Goal: Information Seeking & Learning: Learn about a topic

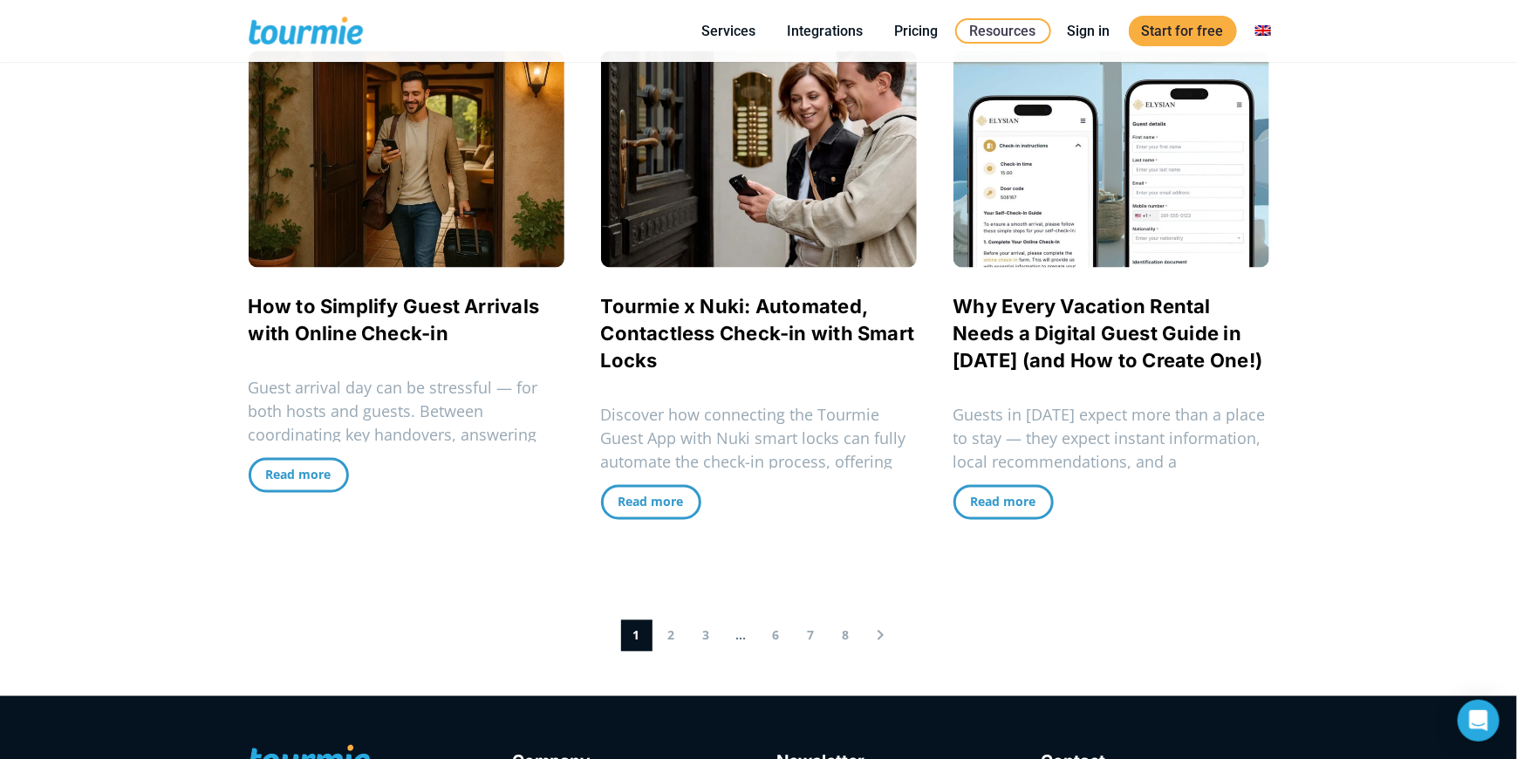
scroll to position [1570, 0]
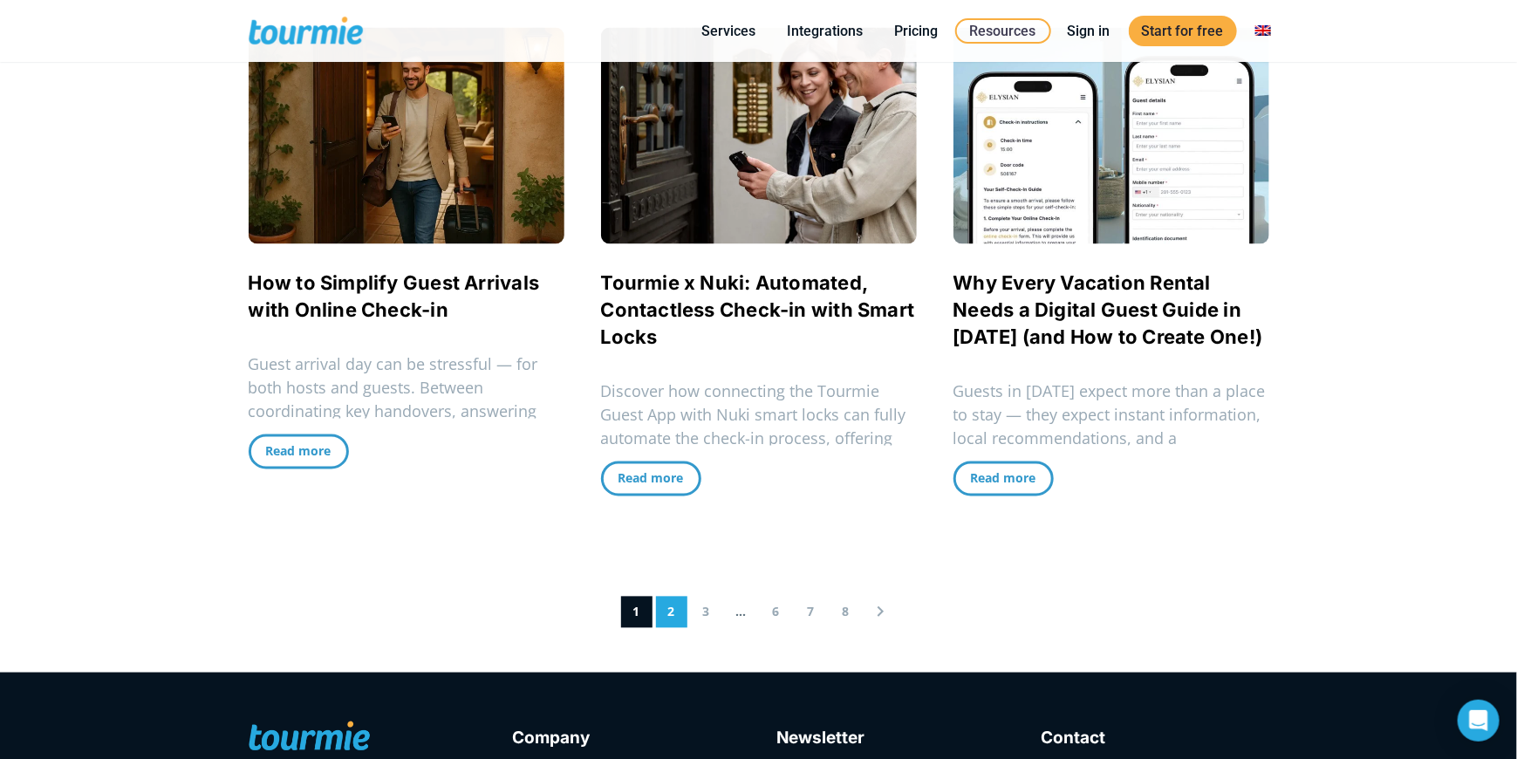
click at [680, 615] on link "2" at bounding box center [671, 612] width 31 height 31
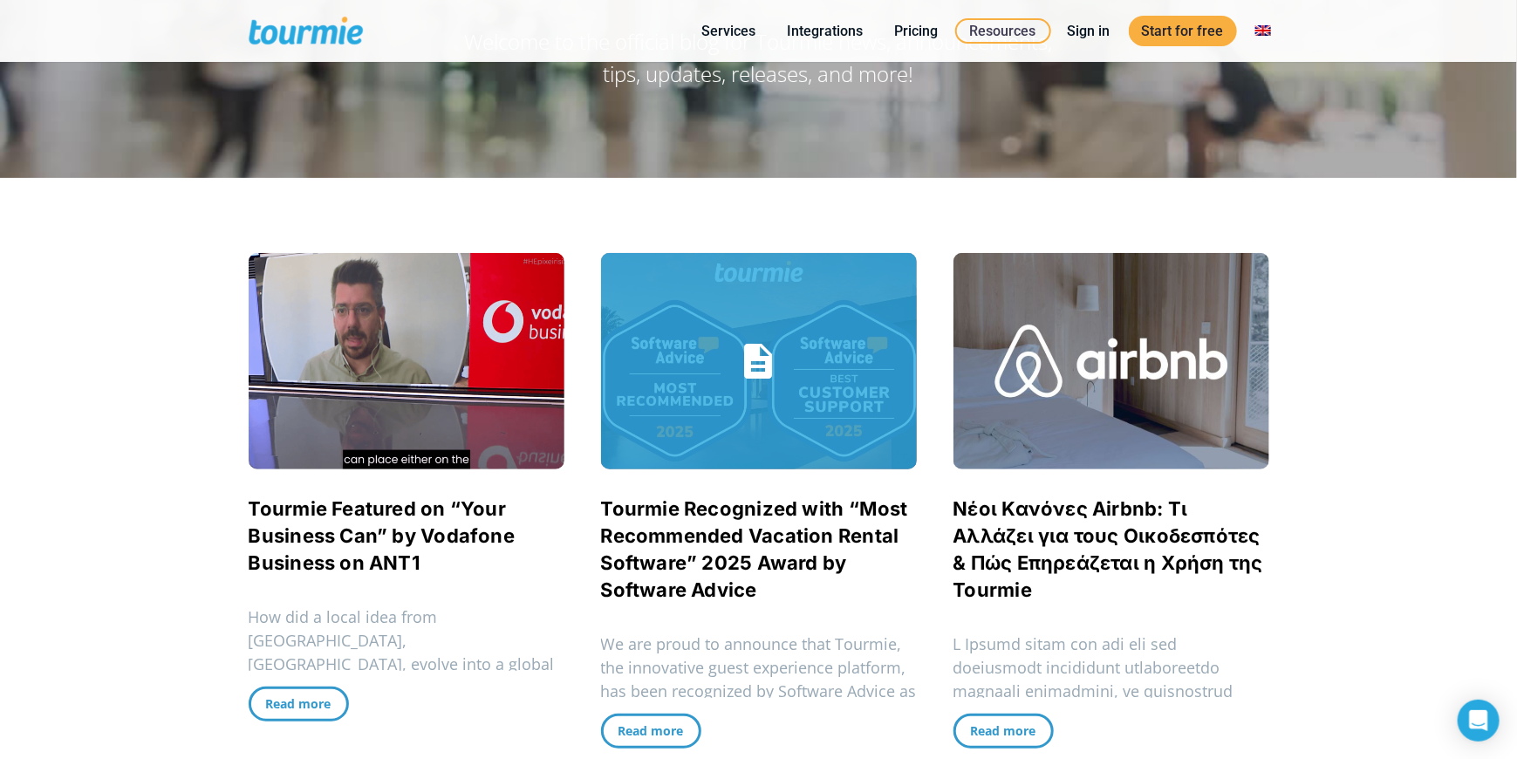
scroll to position [236, 0]
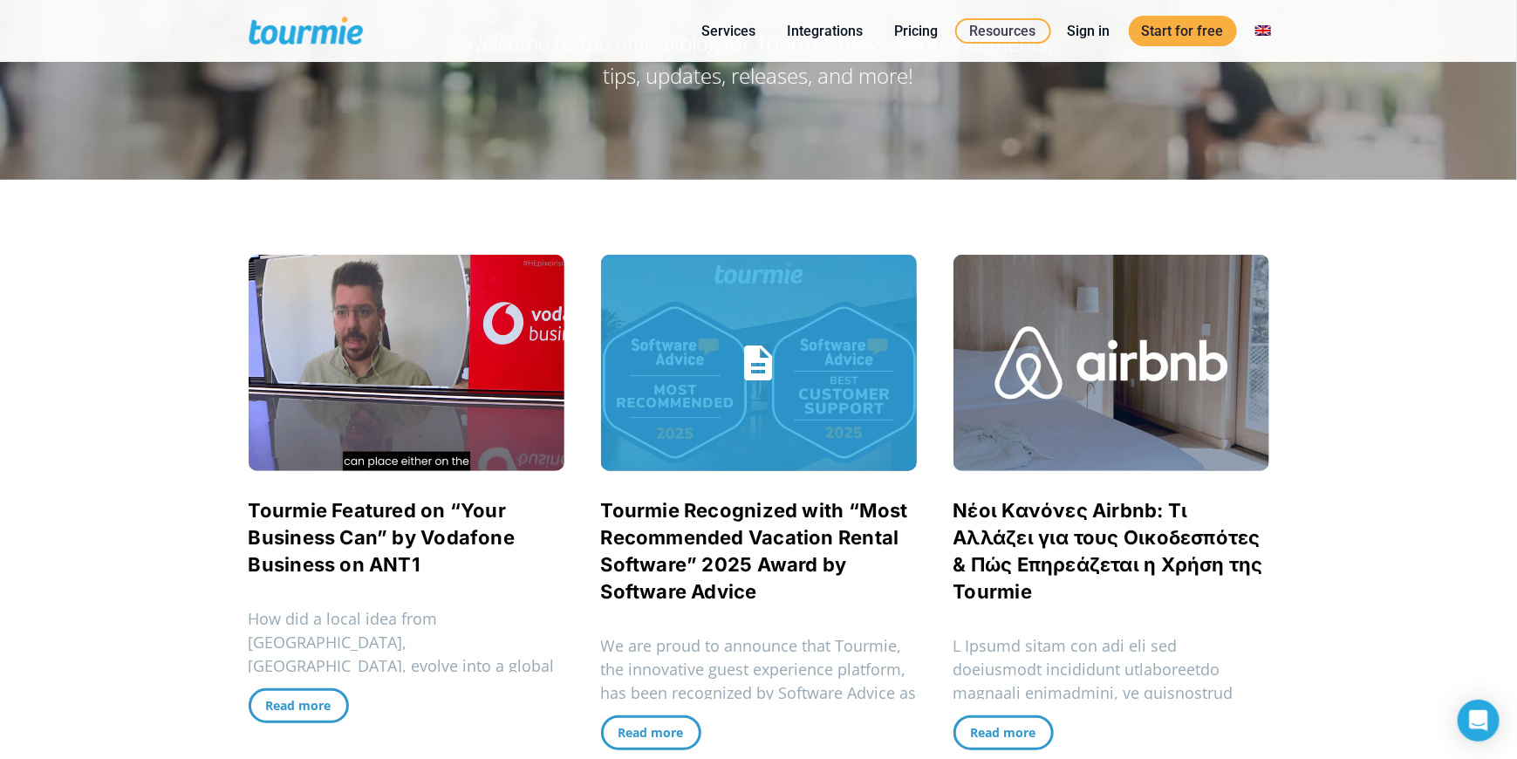
click at [705, 513] on link "Tourmie Recognized with “Most Recommended Vacation Rental Software” 2025 Award …" at bounding box center [754, 551] width 307 height 104
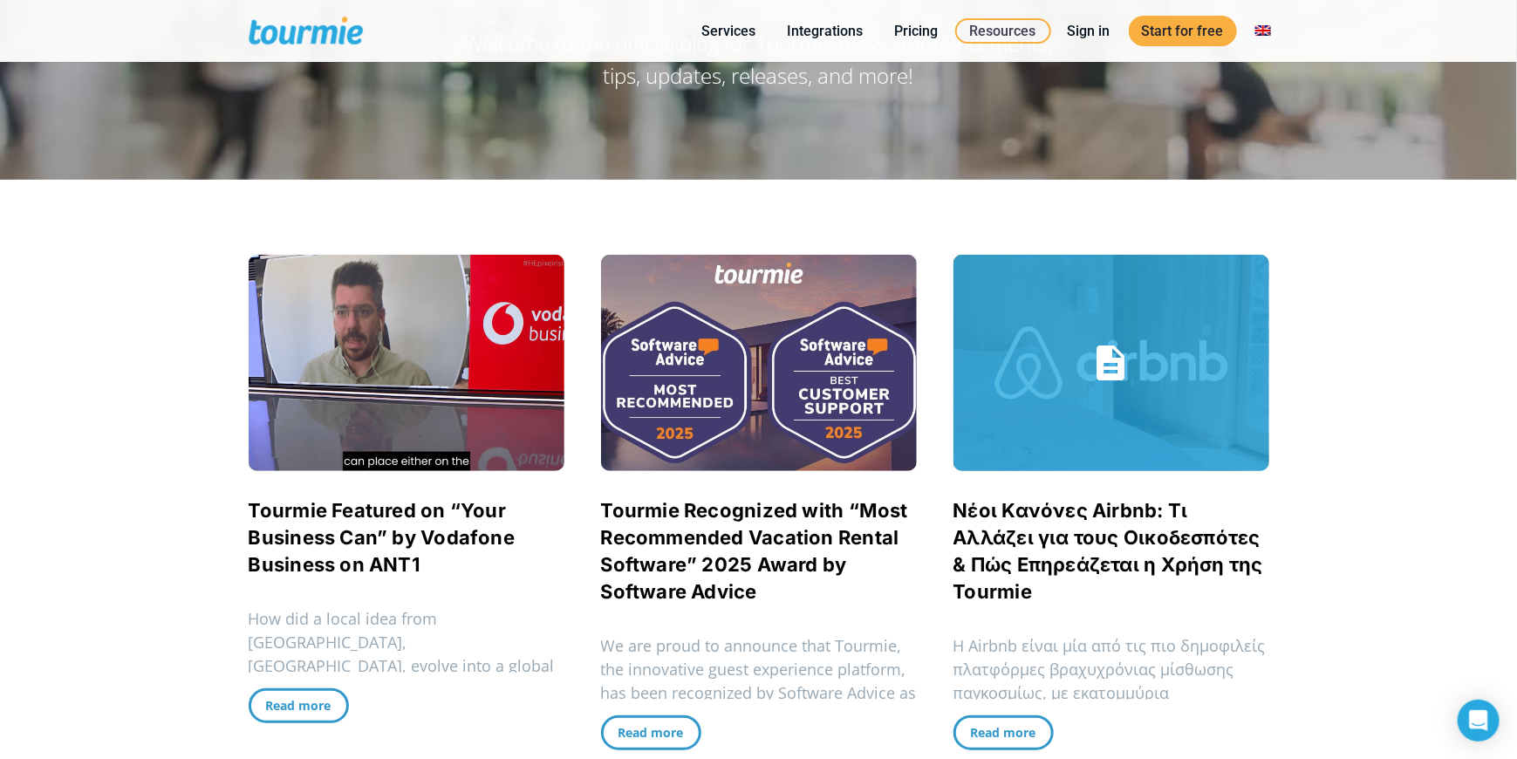
click at [1038, 555] on link "Νέοι Κανόνες Airbnb: Τι Αλλάζει για τους Οικοδεσπότες & Πώς Επηρεάζεται η Χρήση…" at bounding box center [1109, 551] width 310 height 104
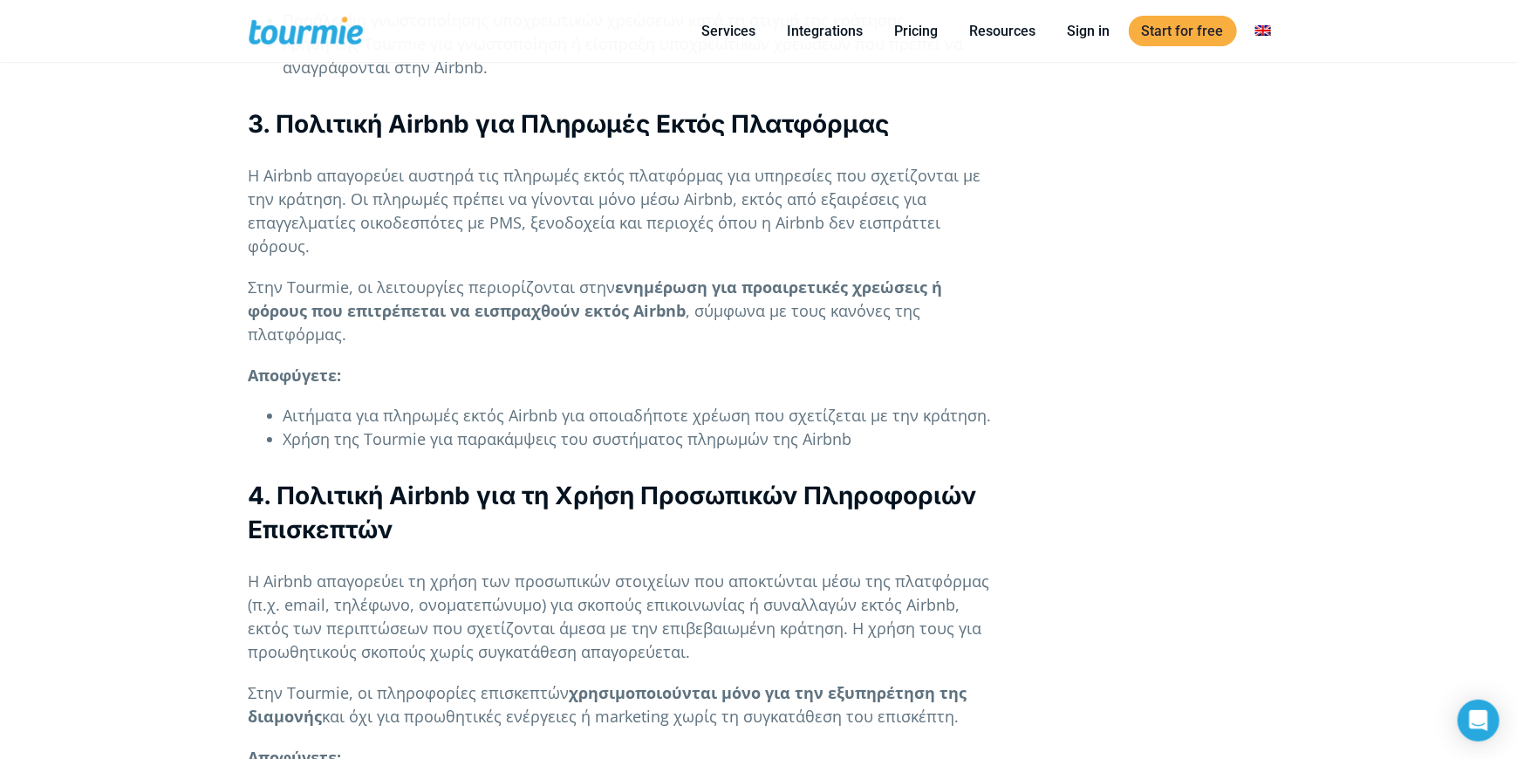
scroll to position [2705, 0]
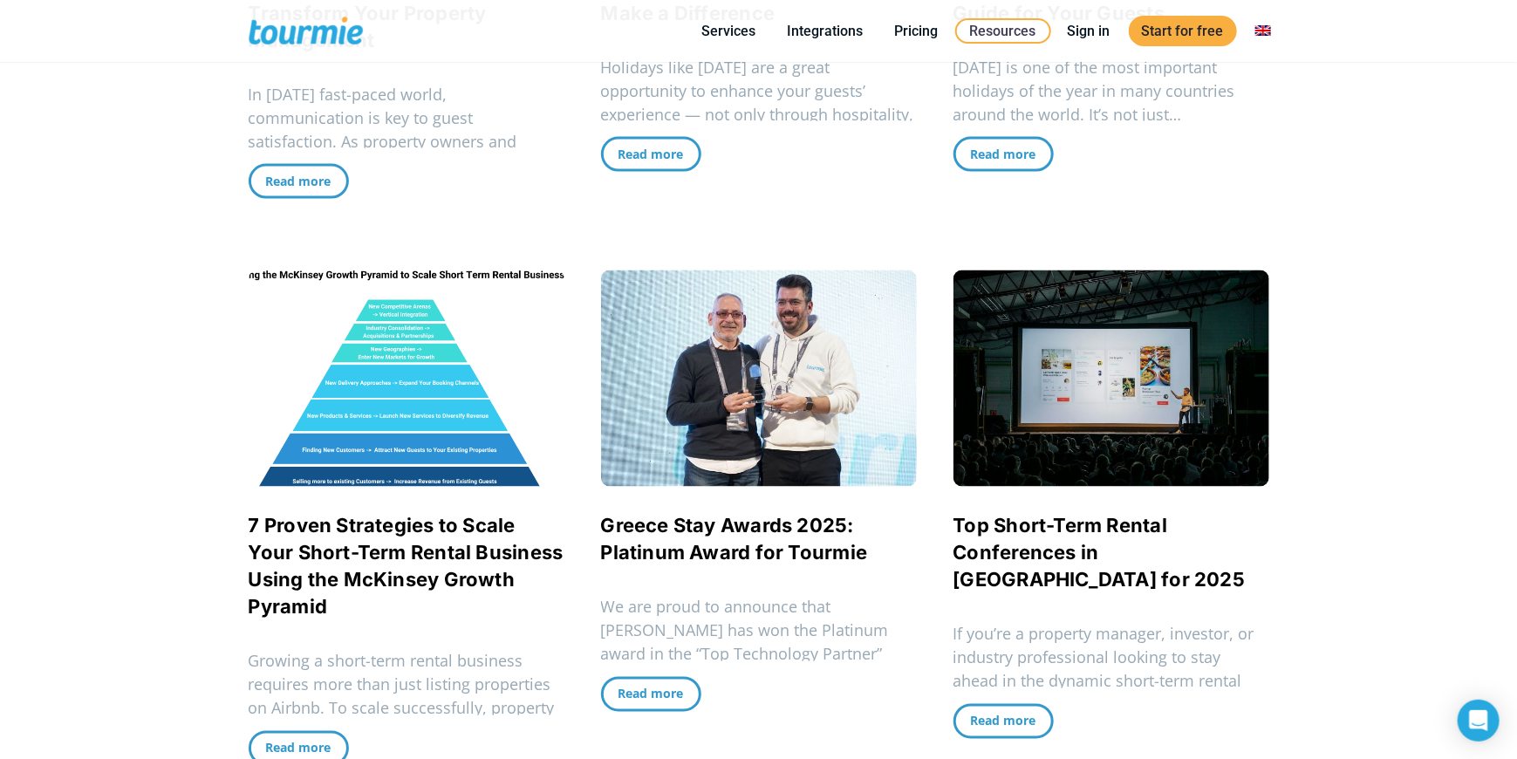
scroll to position [1371, 0]
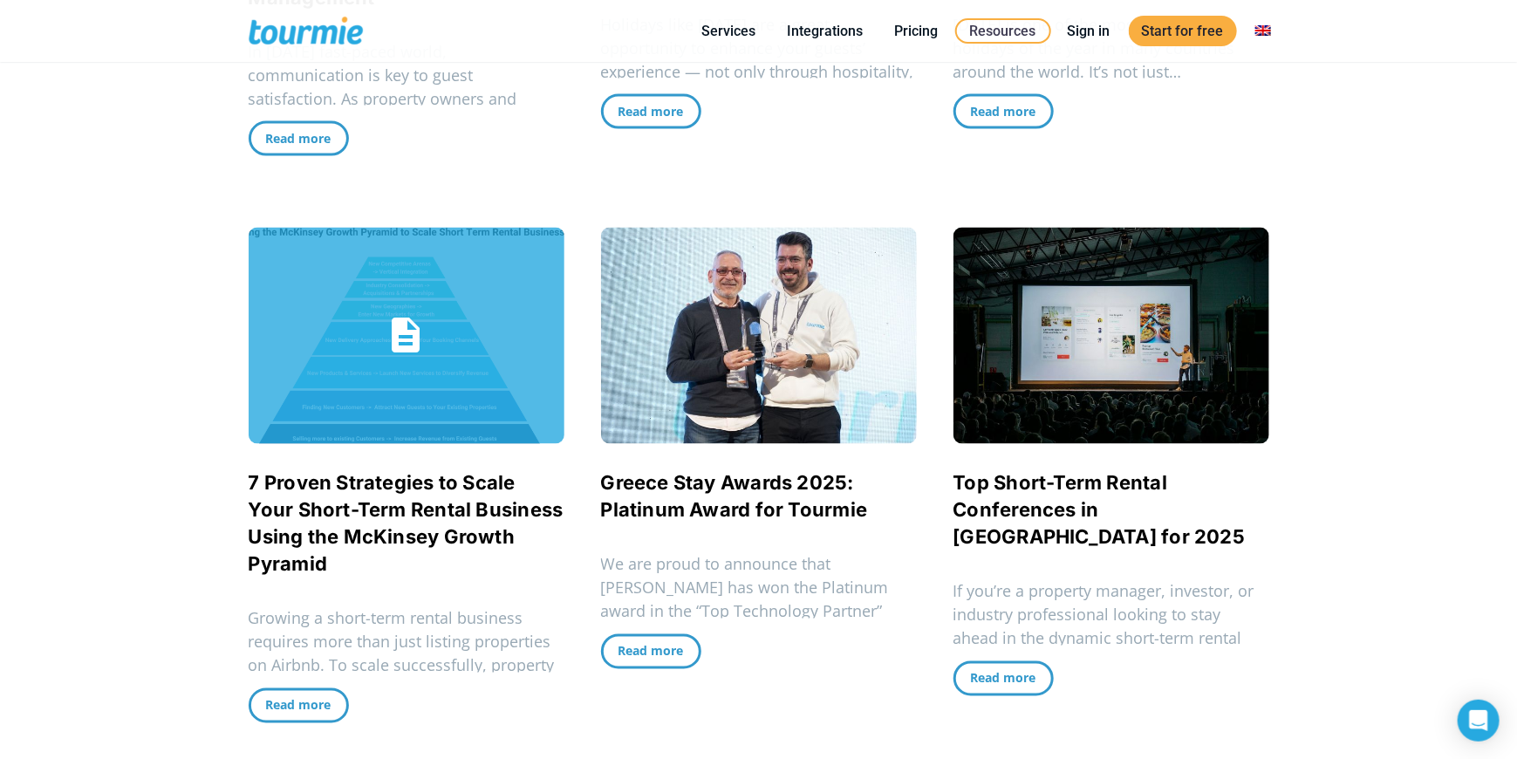
click at [401, 483] on link "7 Proven Strategies to Scale Your Short-Term Rental Business Using the McKinsey…" at bounding box center [406, 524] width 315 height 104
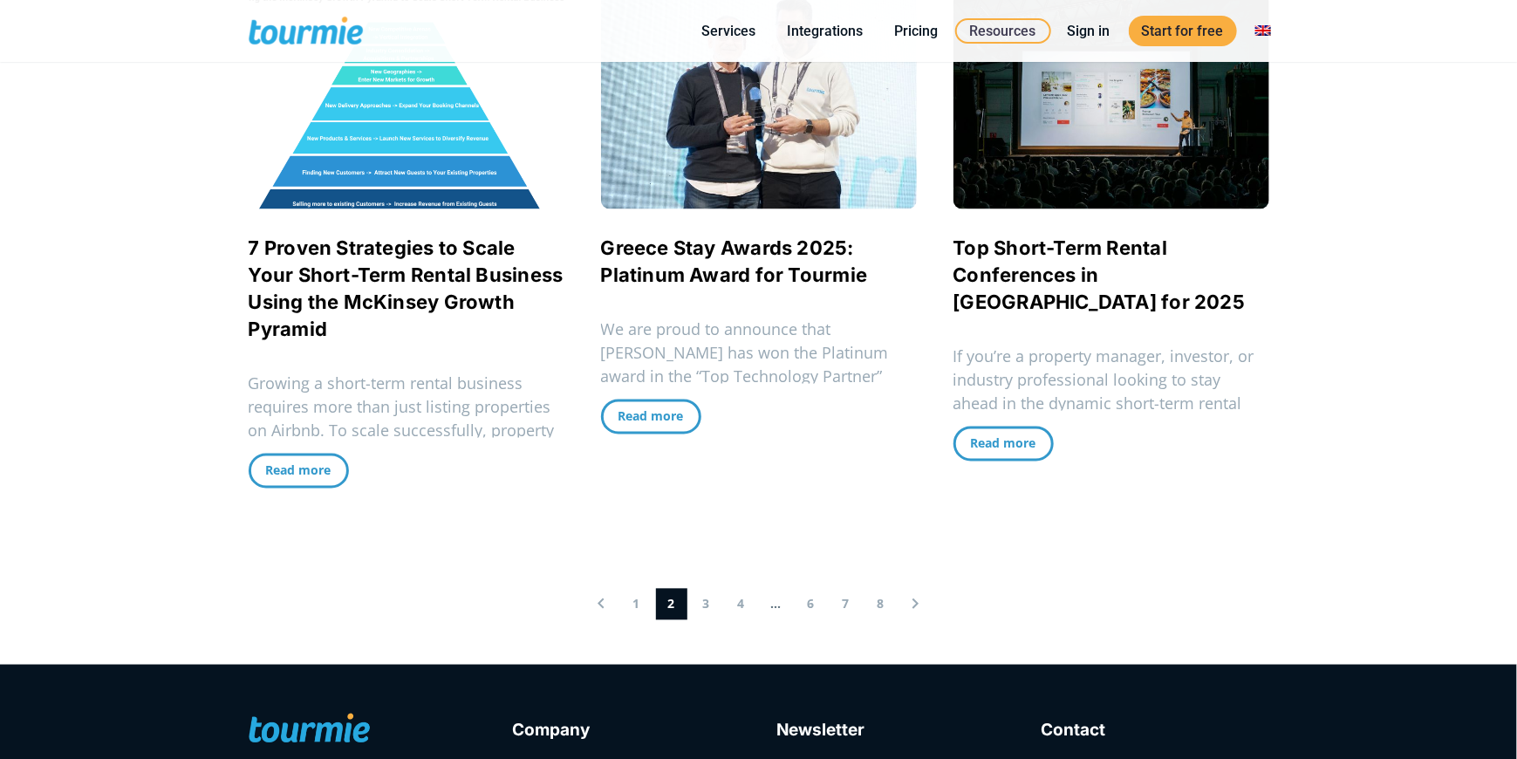
scroll to position [1719, 0]
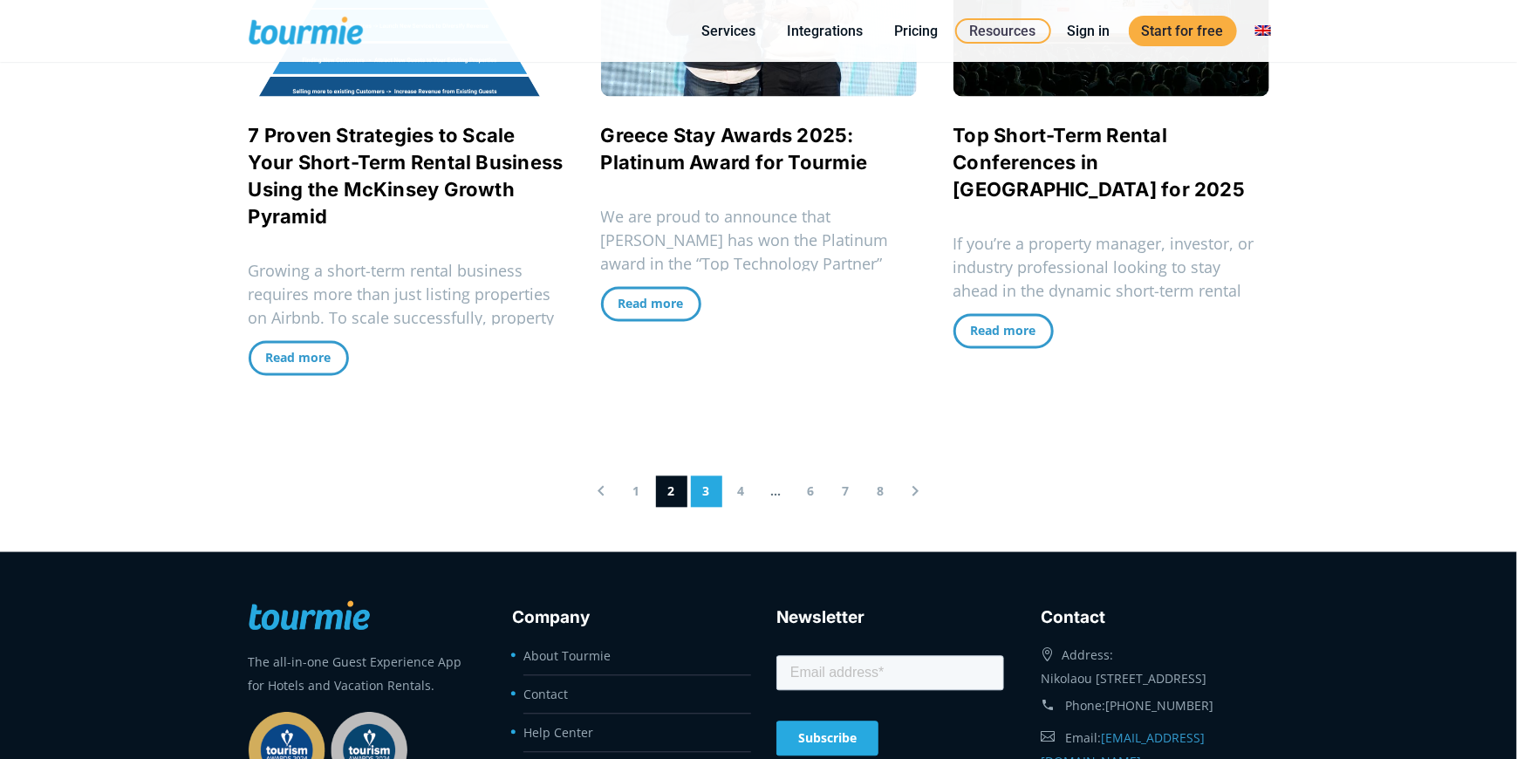
click at [709, 492] on link "3" at bounding box center [706, 490] width 31 height 31
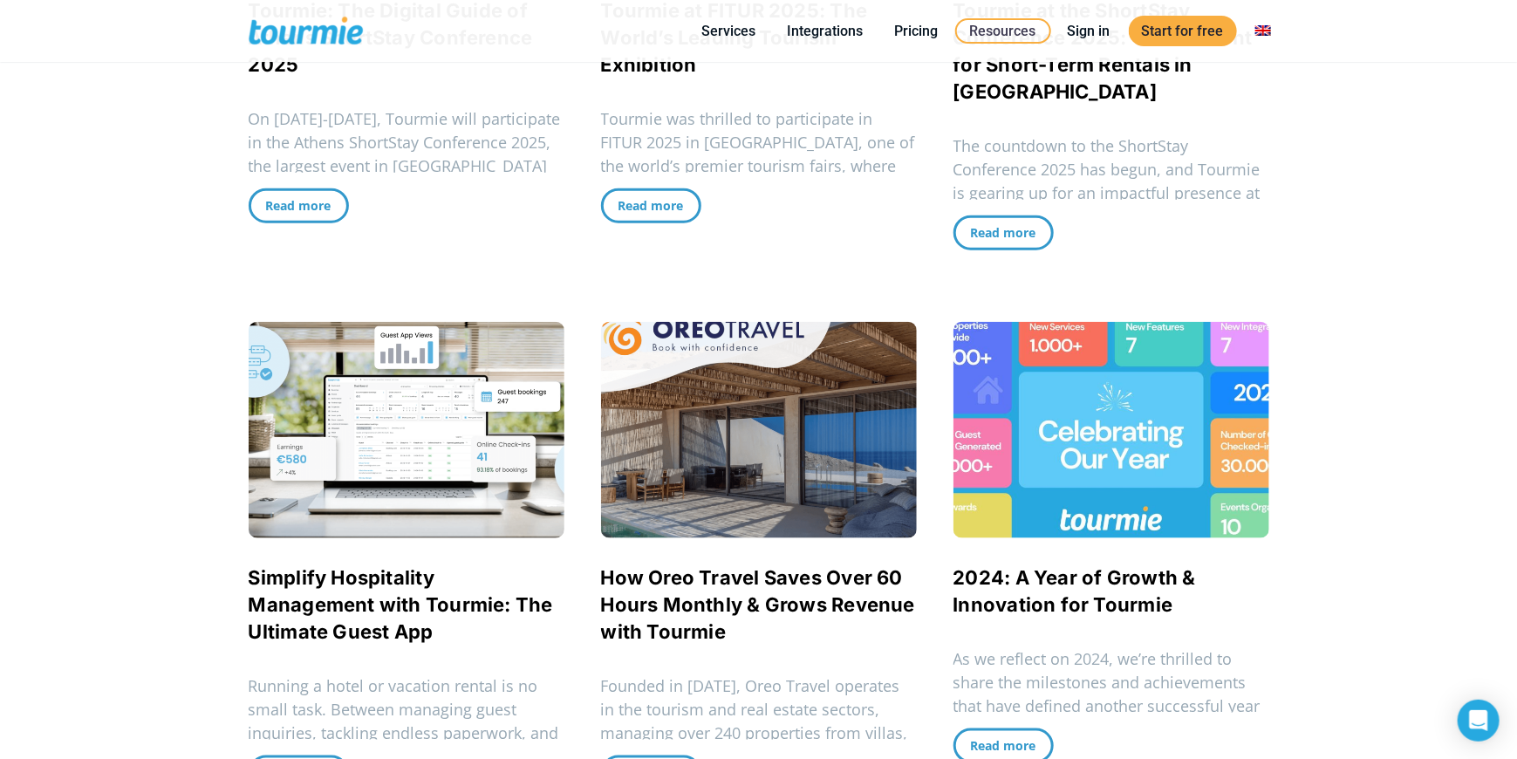
scroll to position [760, 0]
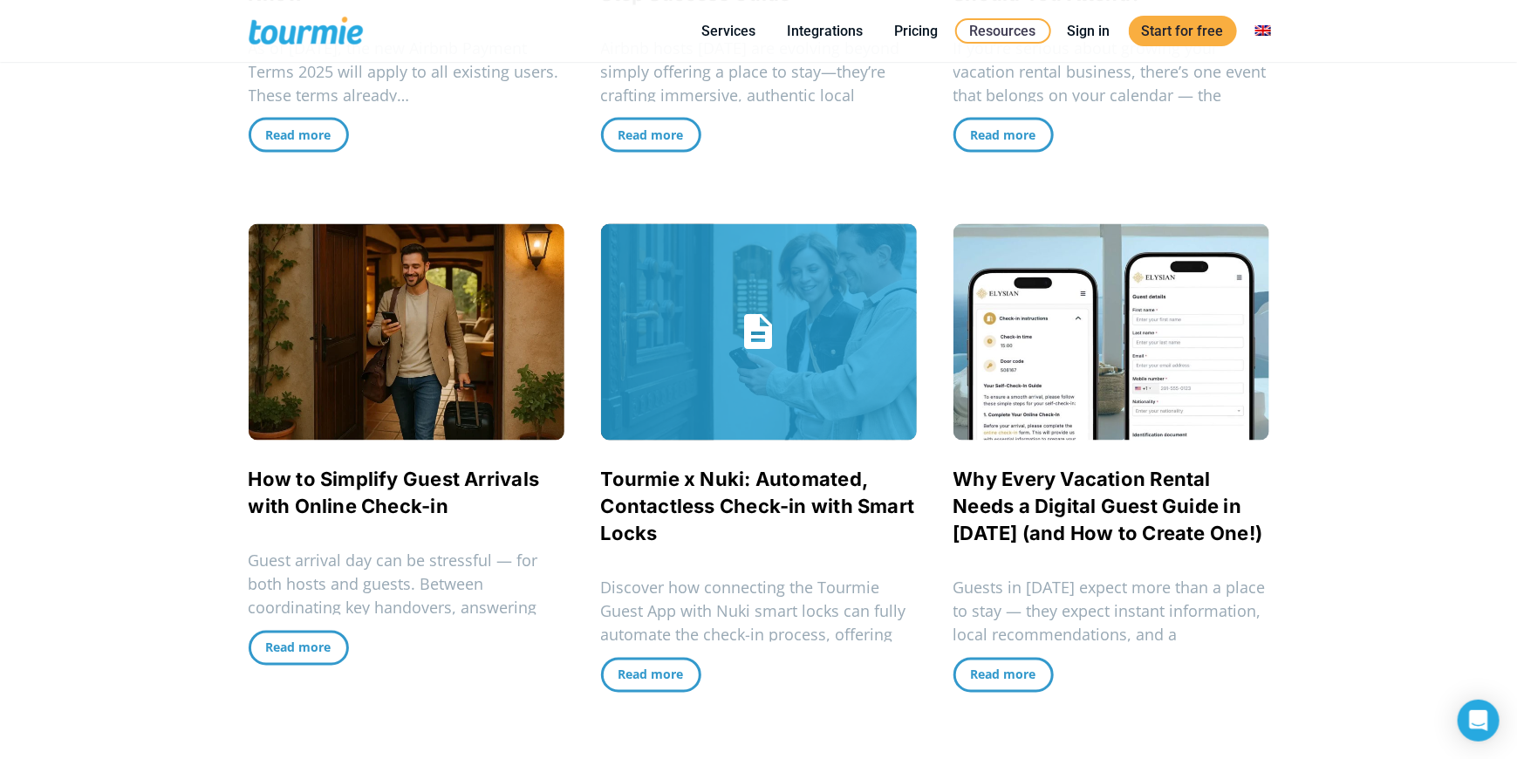
scroll to position [1570, 0]
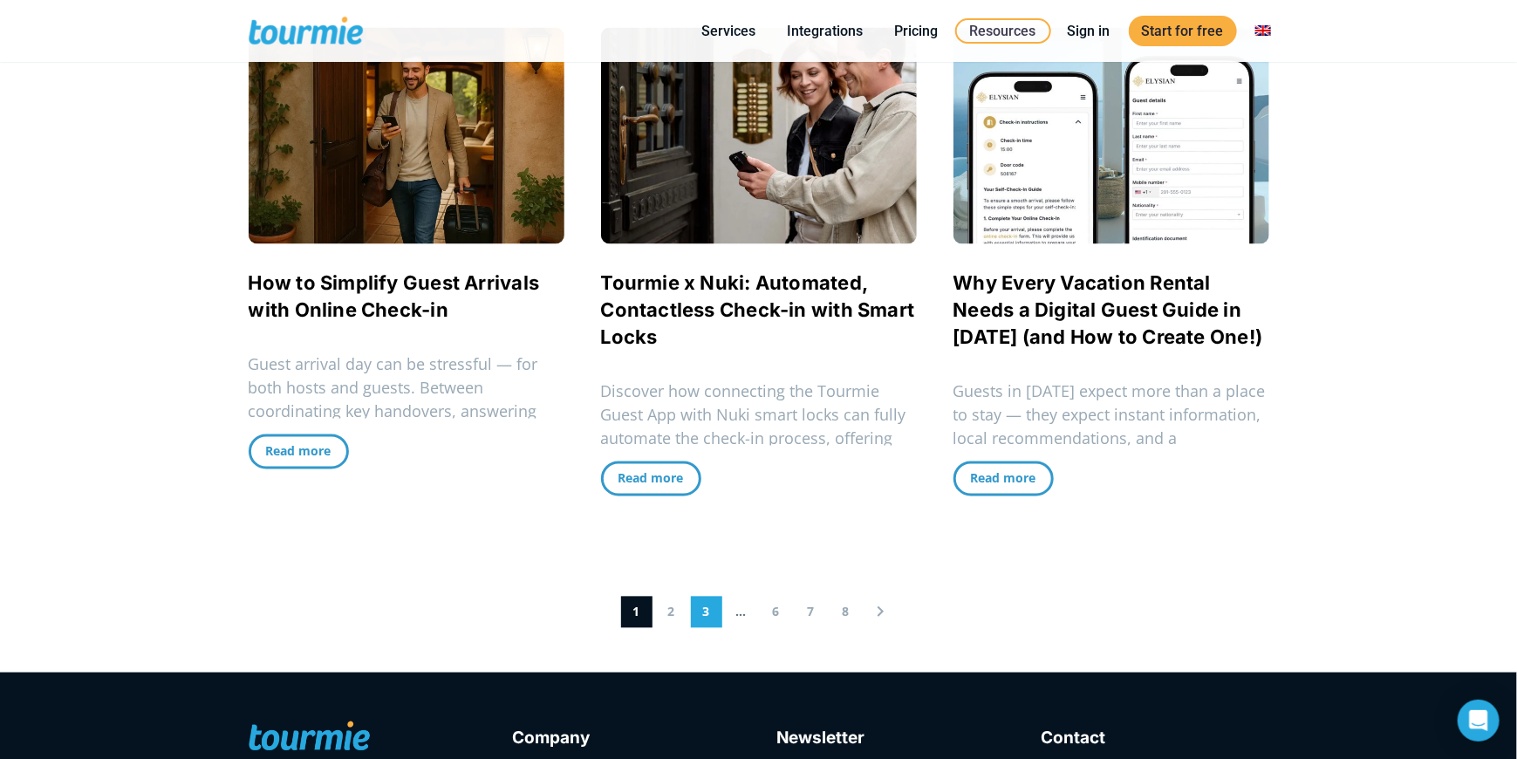
click at [701, 609] on link "3" at bounding box center [706, 612] width 31 height 31
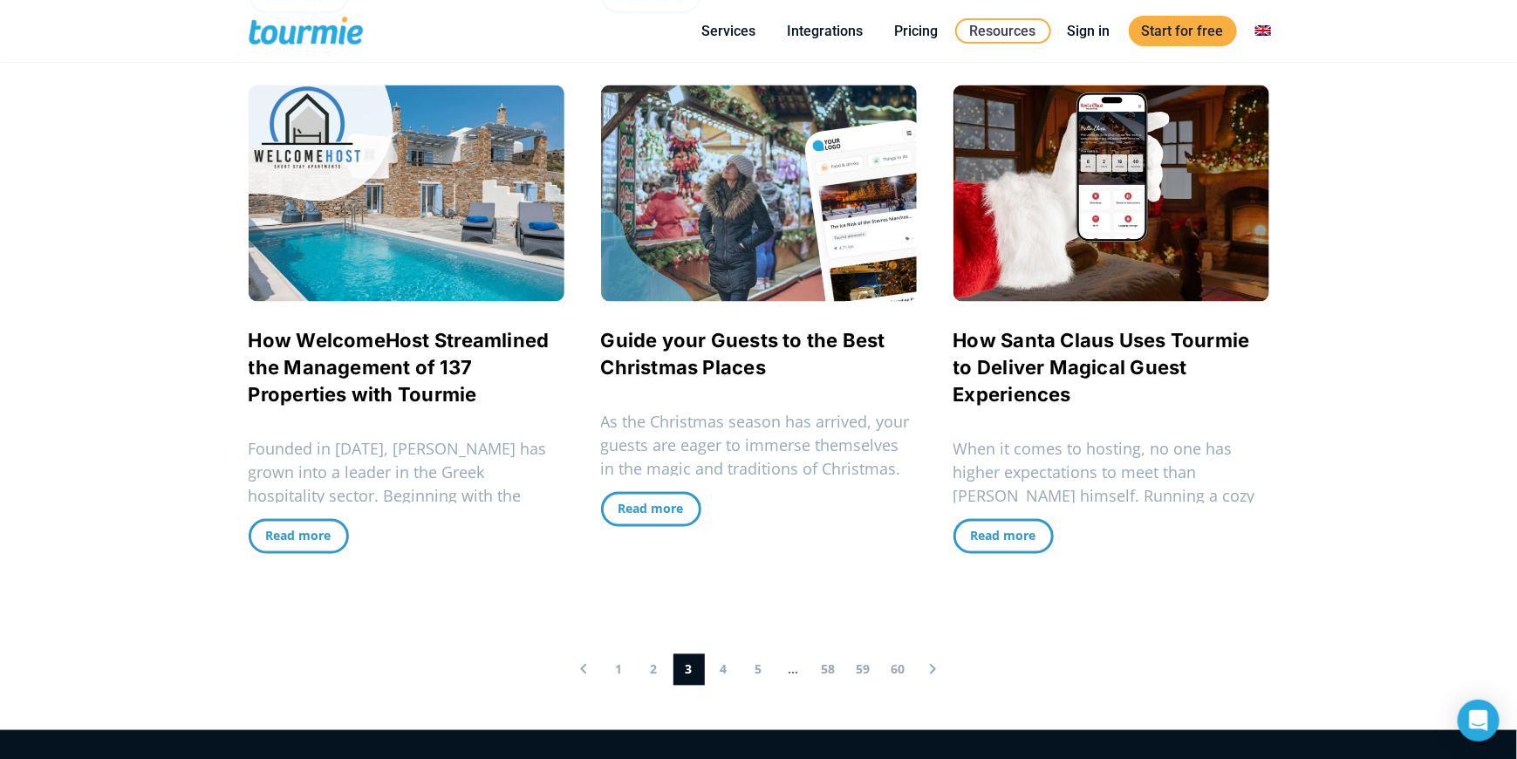
scroll to position [1632, 0]
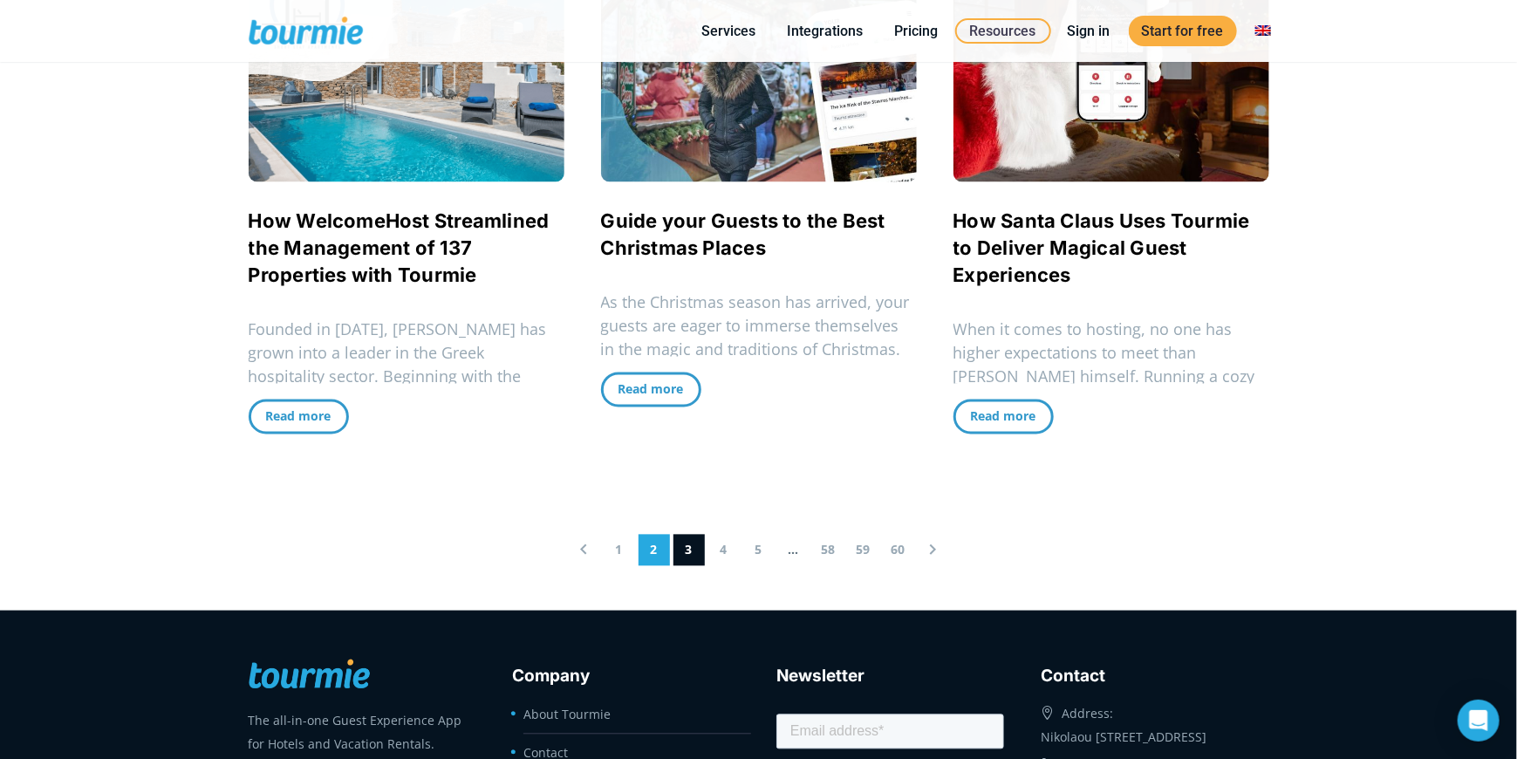
click at [647, 535] on link "2" at bounding box center [654, 550] width 31 height 31
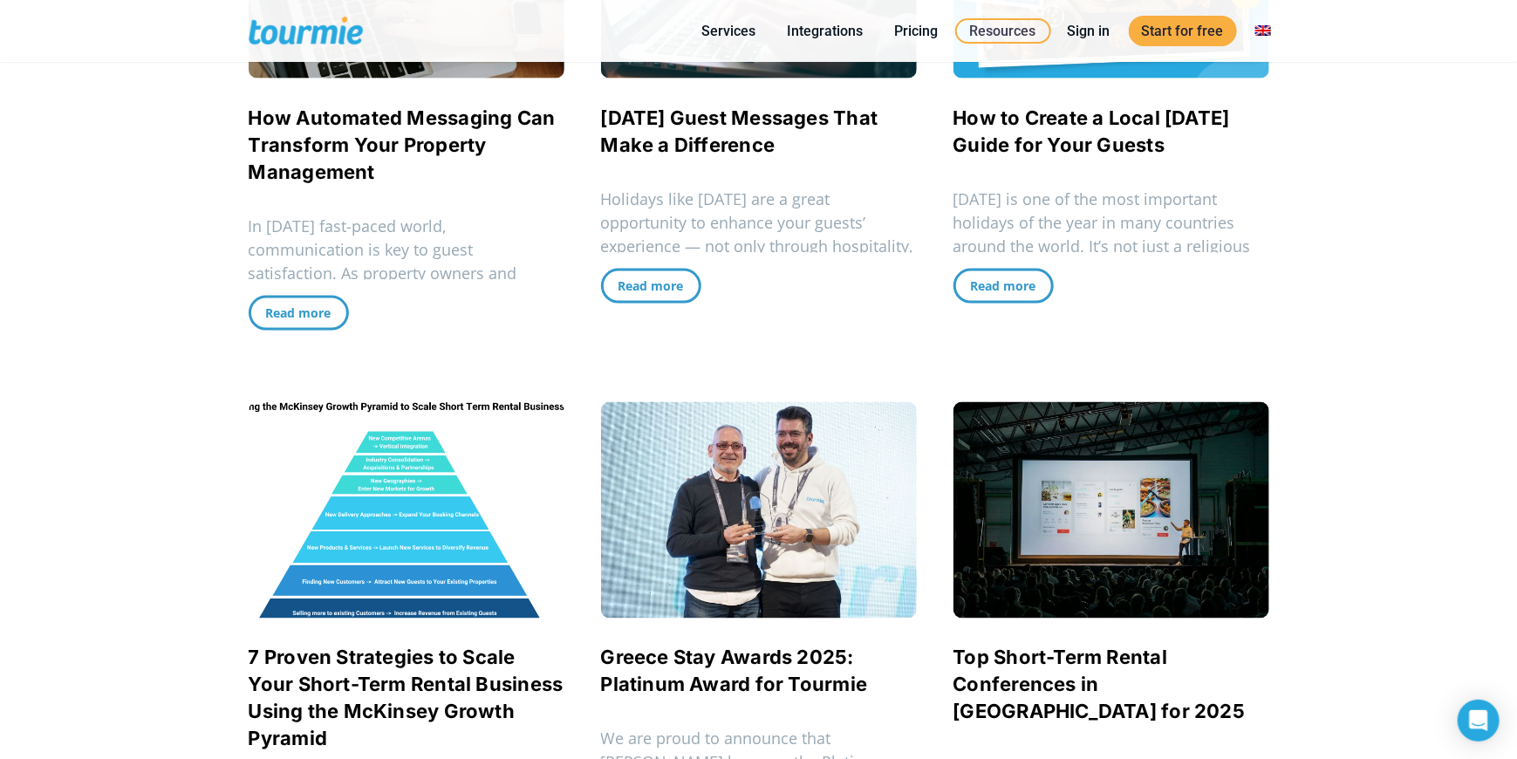
scroll to position [1371, 0]
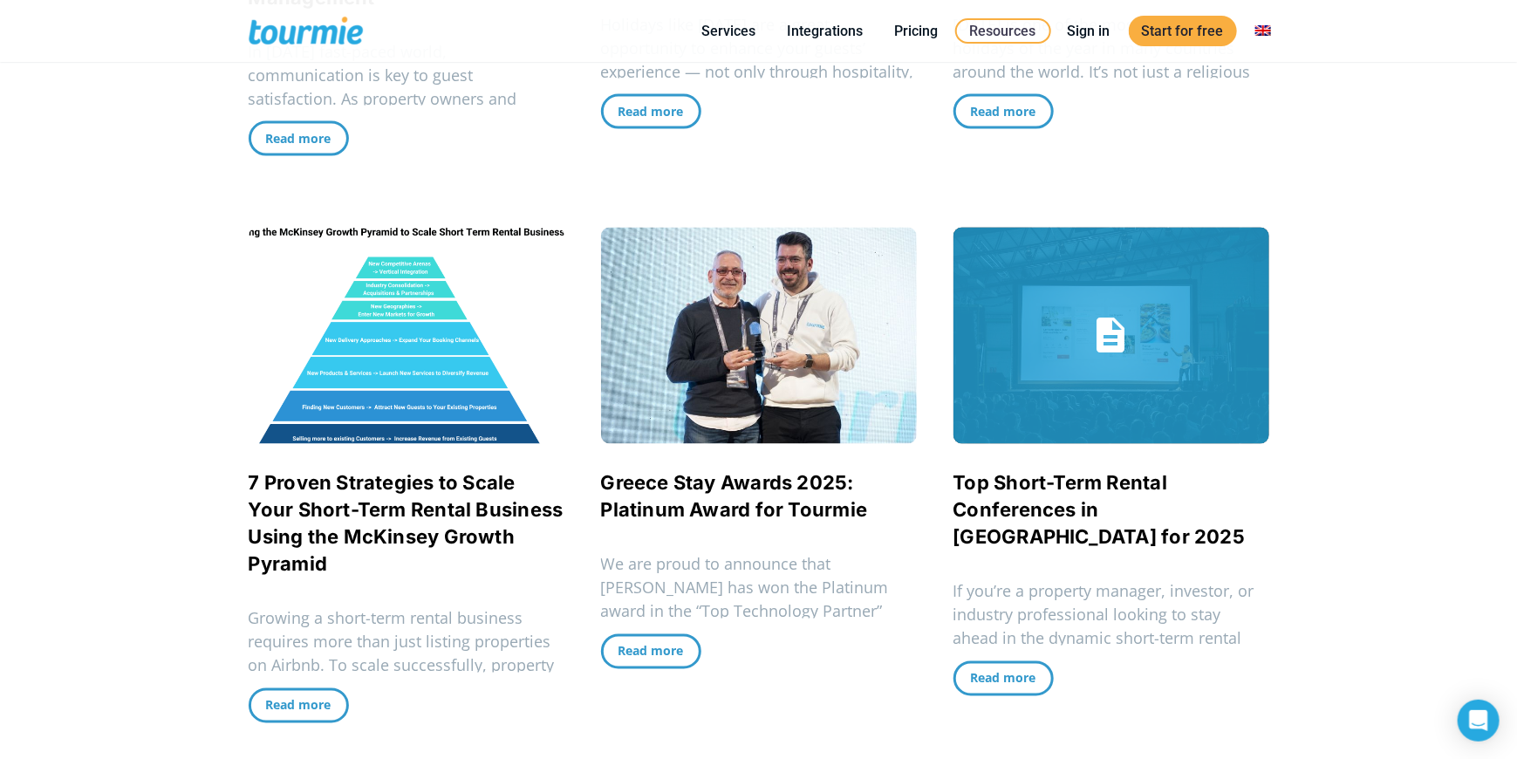
click at [982, 503] on link "Top Short-Term Rental Conferences in Europe for 2025" at bounding box center [1100, 510] width 292 height 77
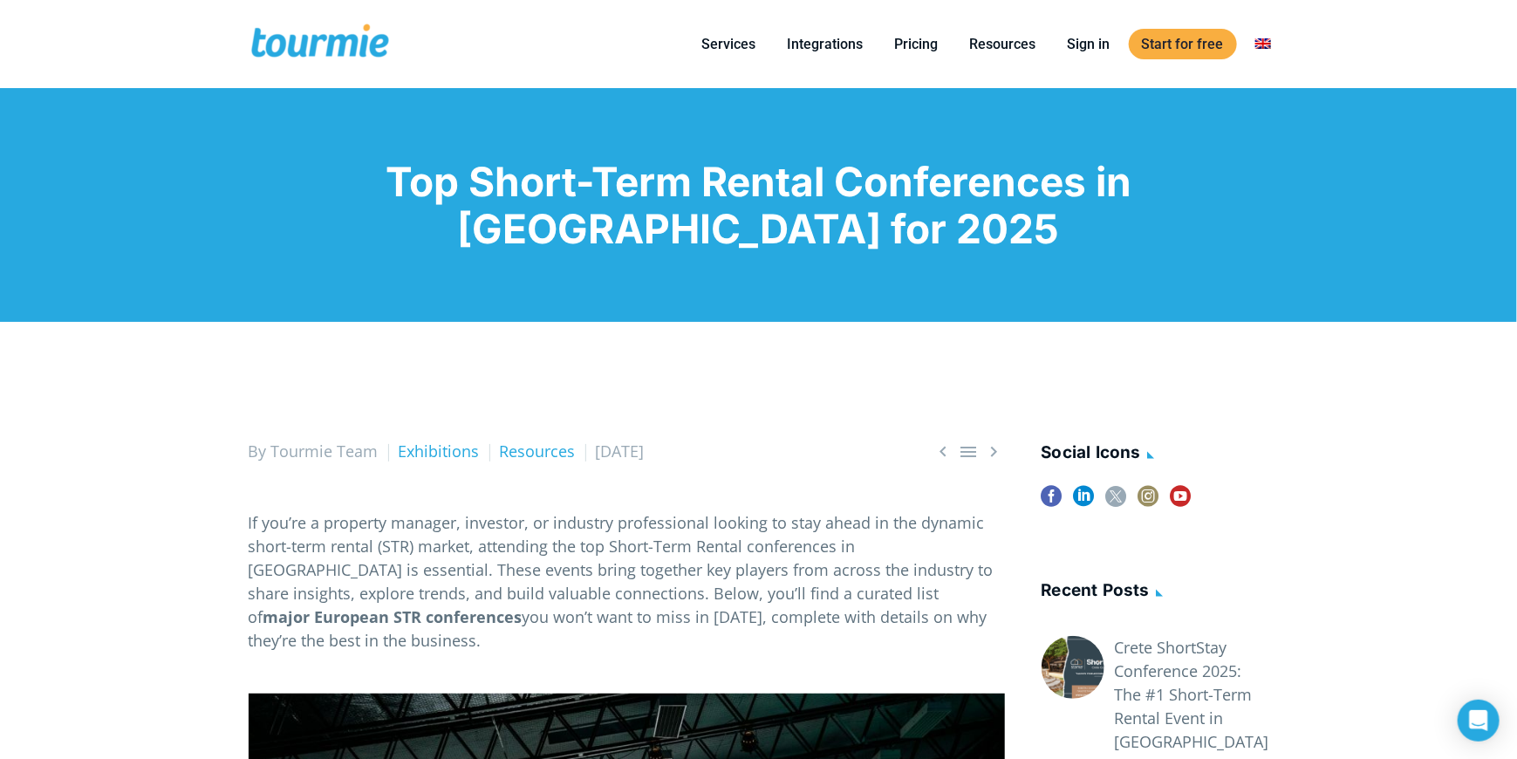
click at [316, 457] on span "By Tourmie Team" at bounding box center [314, 451] width 130 height 21
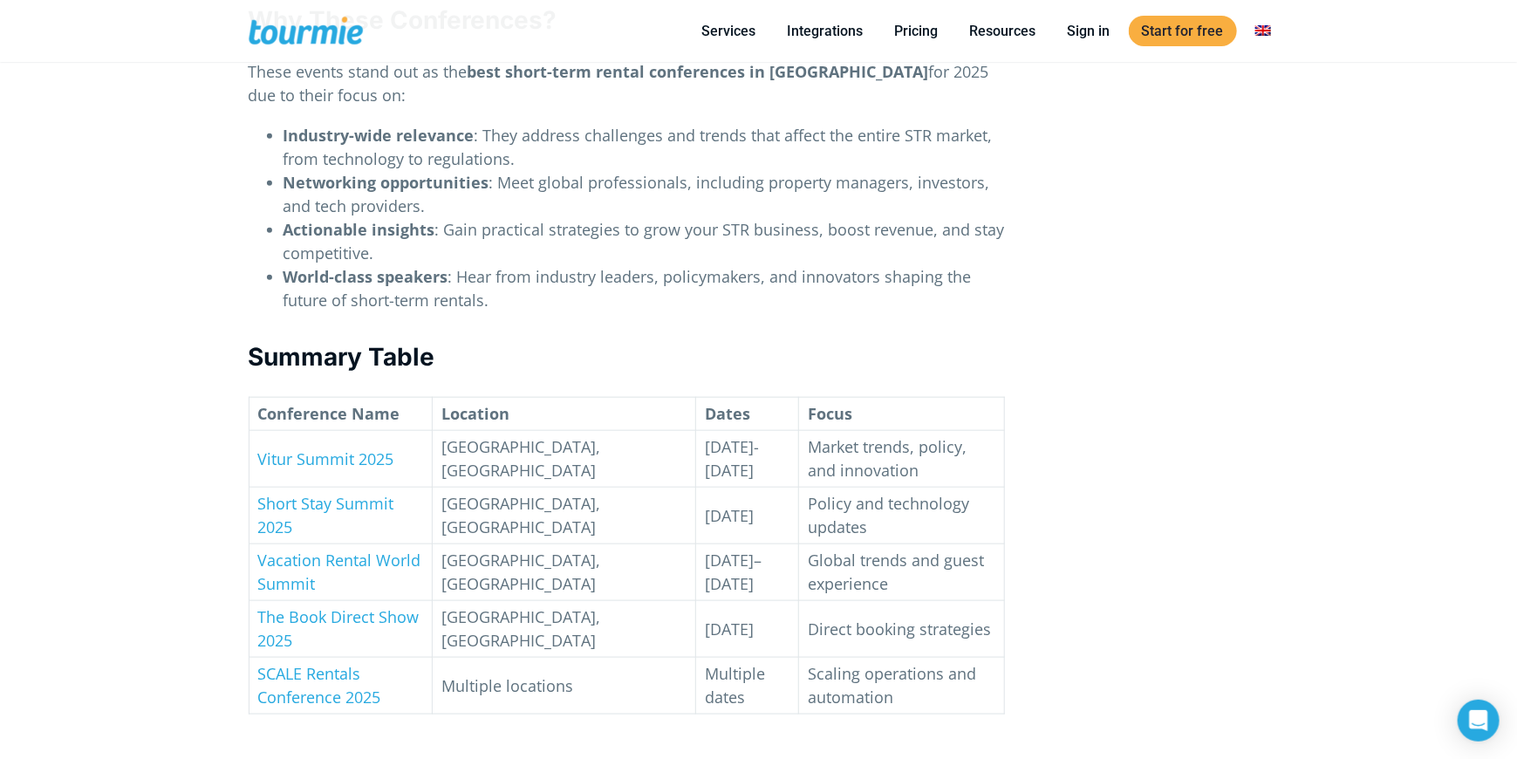
scroll to position [4099, 0]
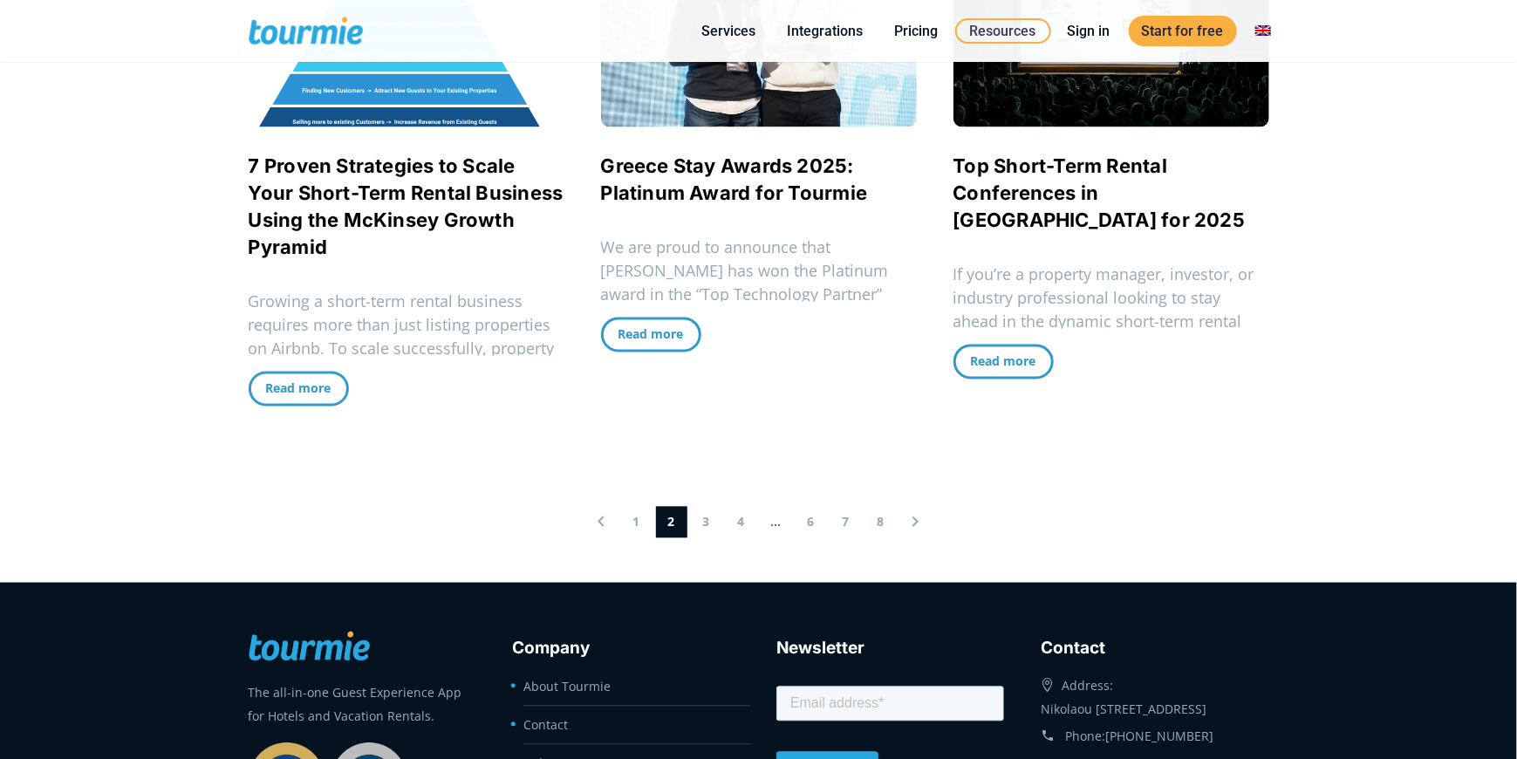
scroll to position [1719, 0]
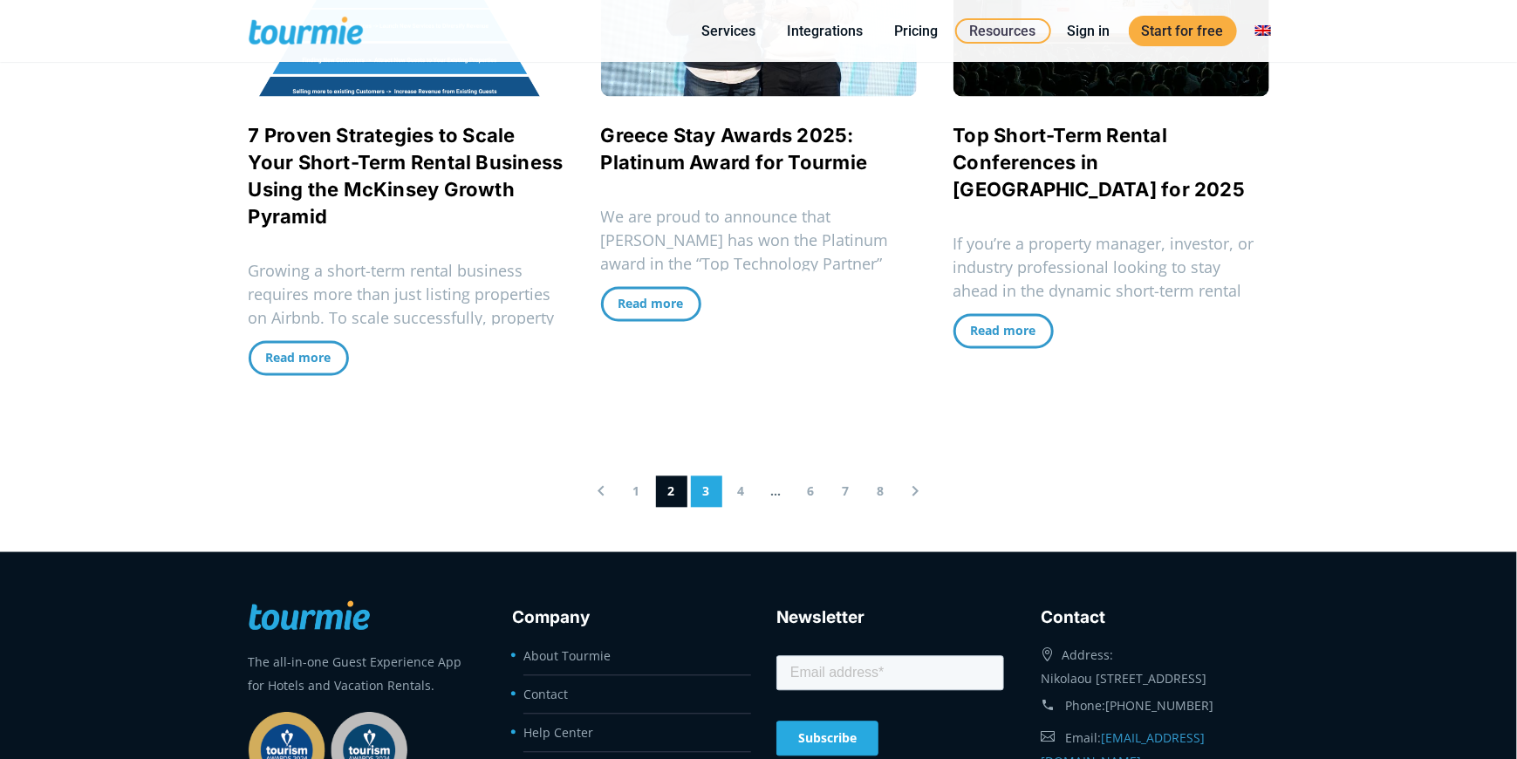
click at [708, 488] on link "3" at bounding box center [706, 490] width 31 height 31
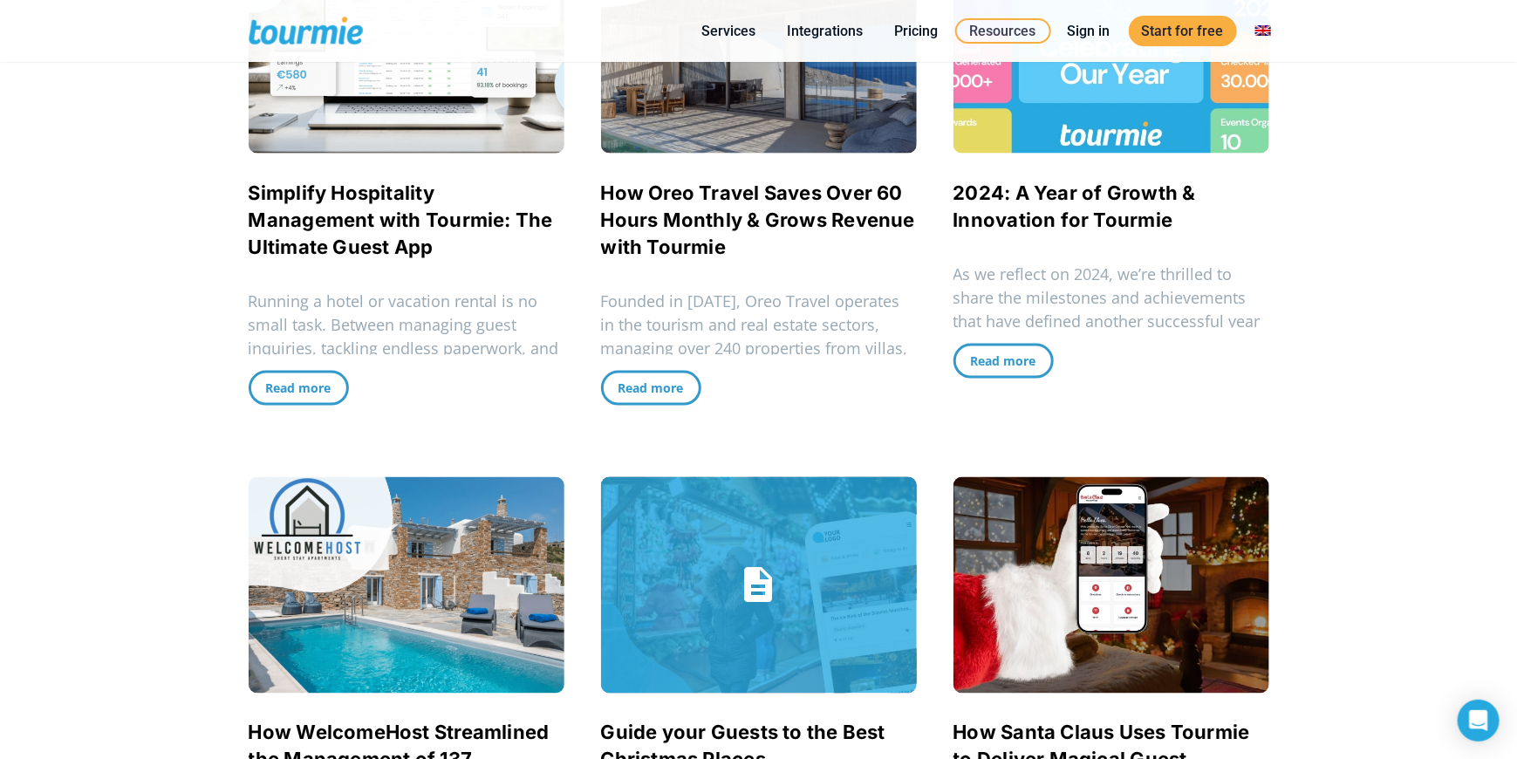
scroll to position [1022, 0]
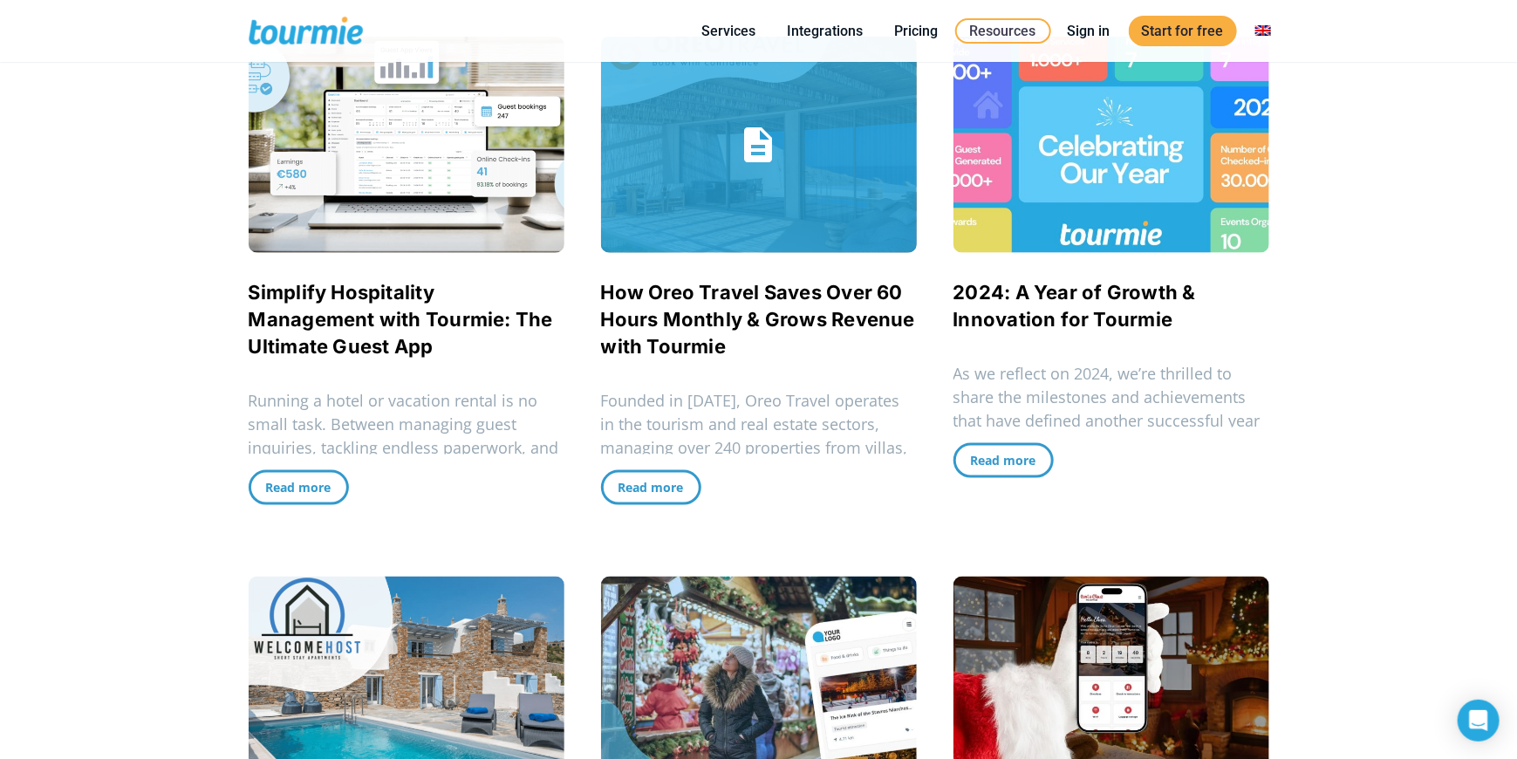
click at [641, 284] on link "How Oreo Travel Saves Over 60 Hours Monthly & Grows Revenue with Tourmie" at bounding box center [758, 319] width 314 height 77
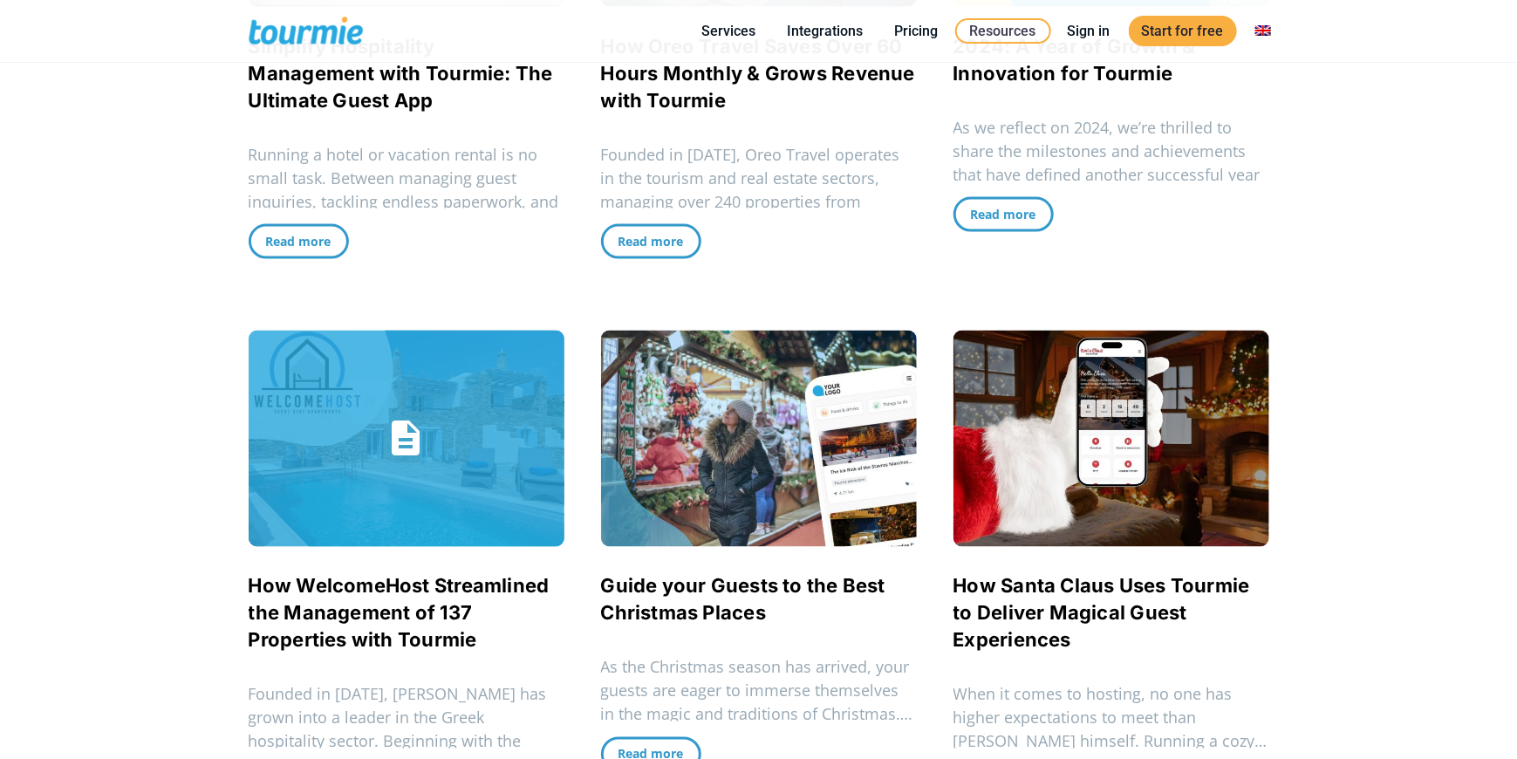
scroll to position [1283, 0]
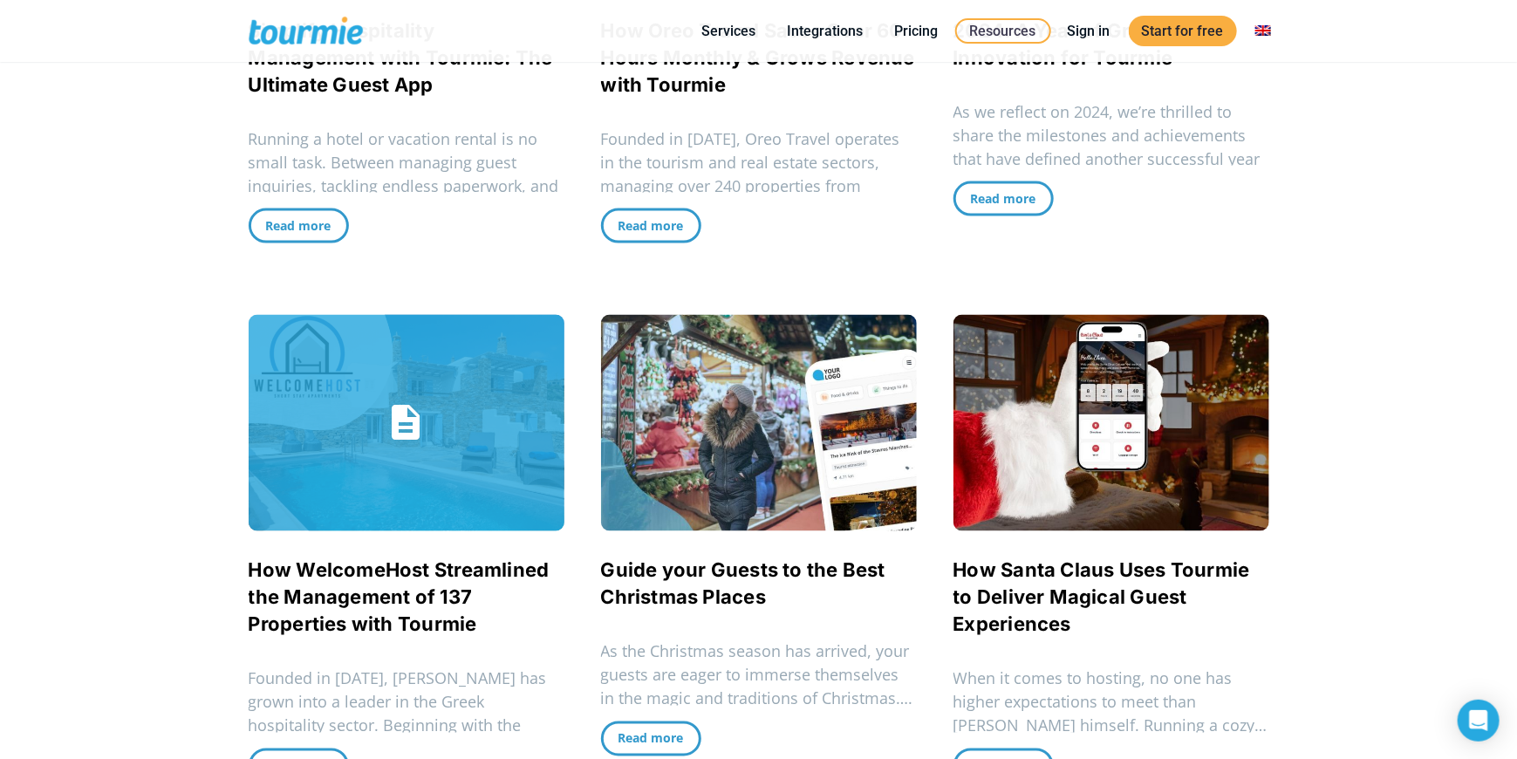
click at [454, 400] on link "How WelcomeHost Streamlined the Management of 137 Properties with Tourmie" at bounding box center [407, 423] width 316 height 216
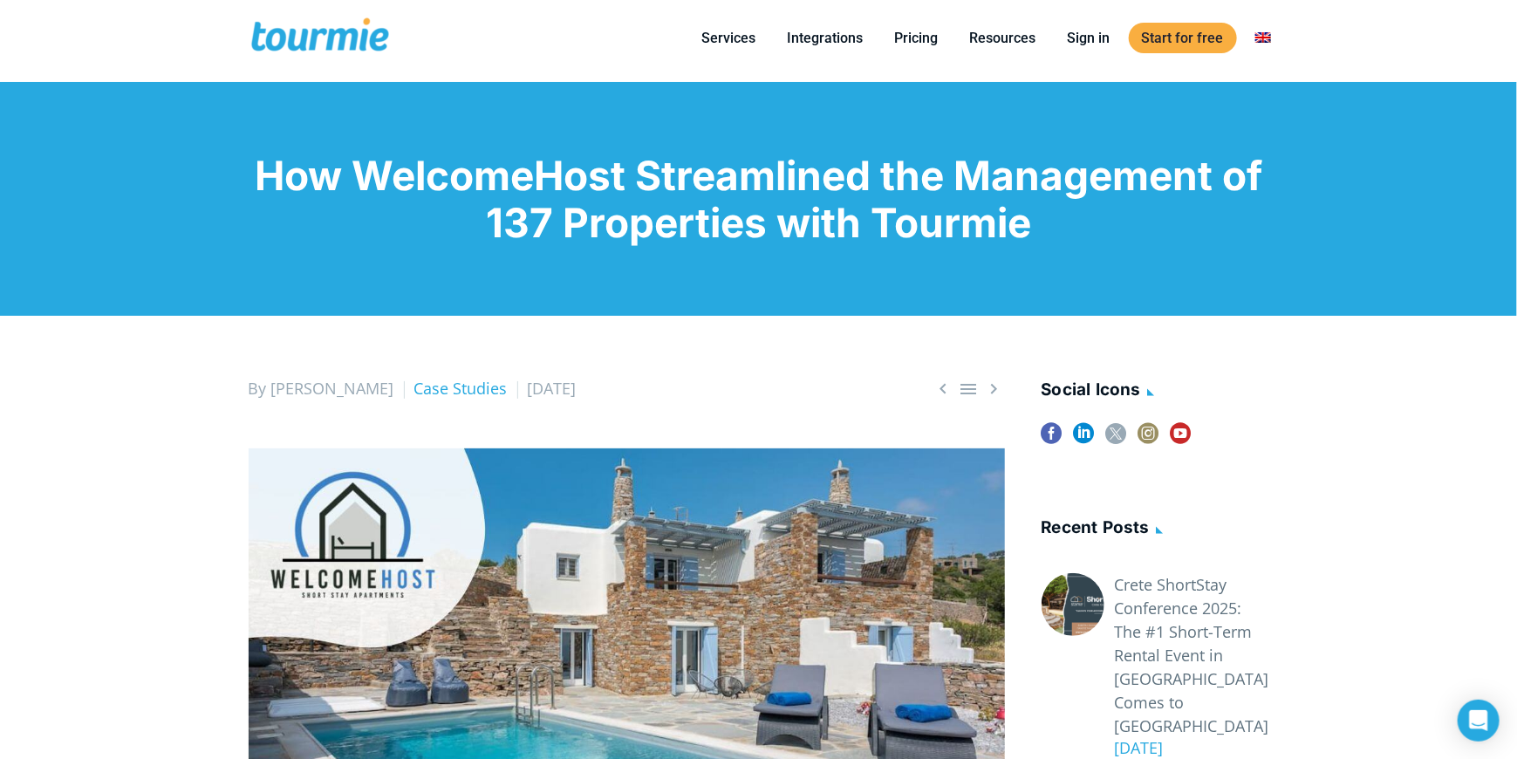
scroll to position [435, 0]
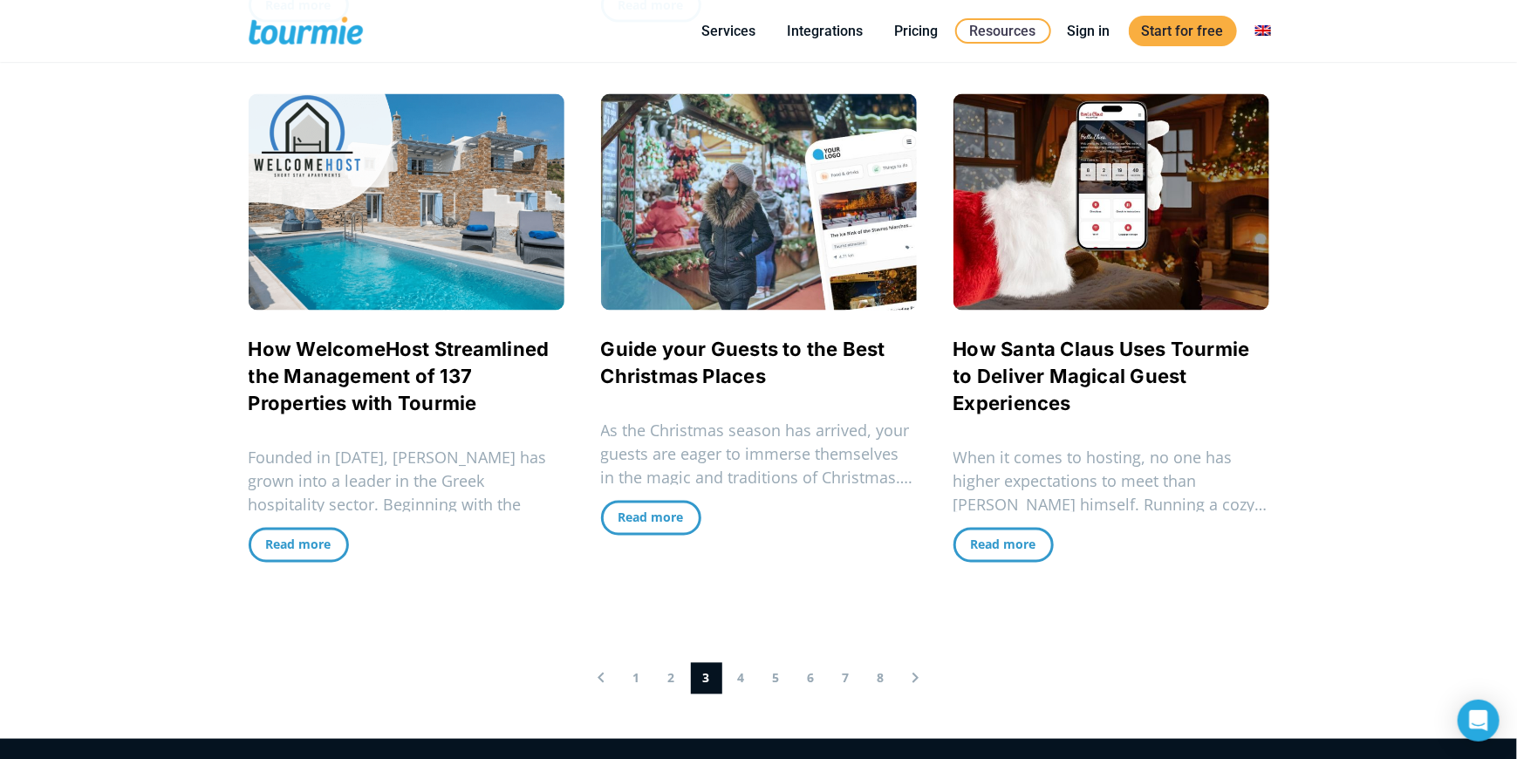
scroll to position [1544, 0]
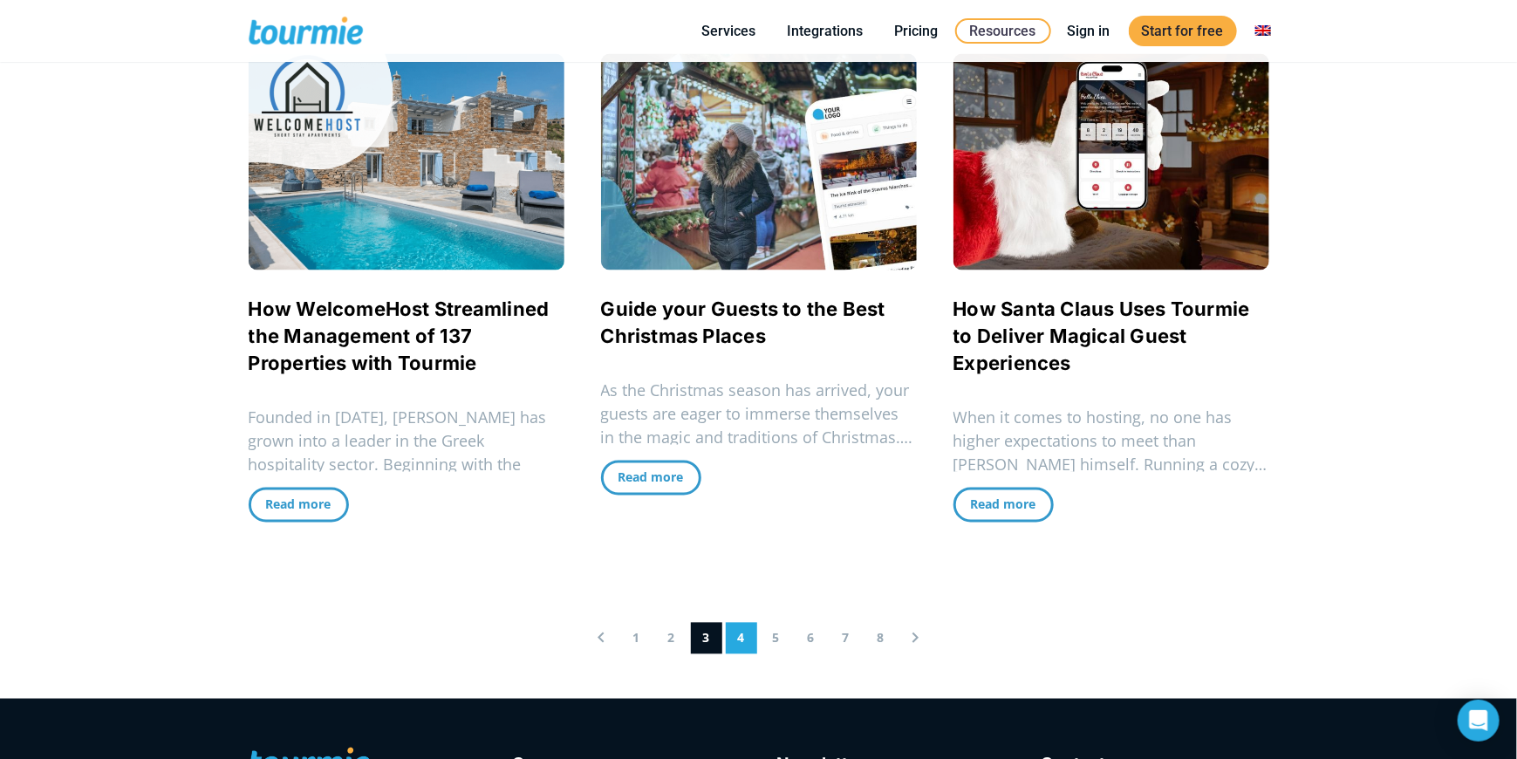
click at [742, 623] on link "4" at bounding box center [741, 638] width 31 height 31
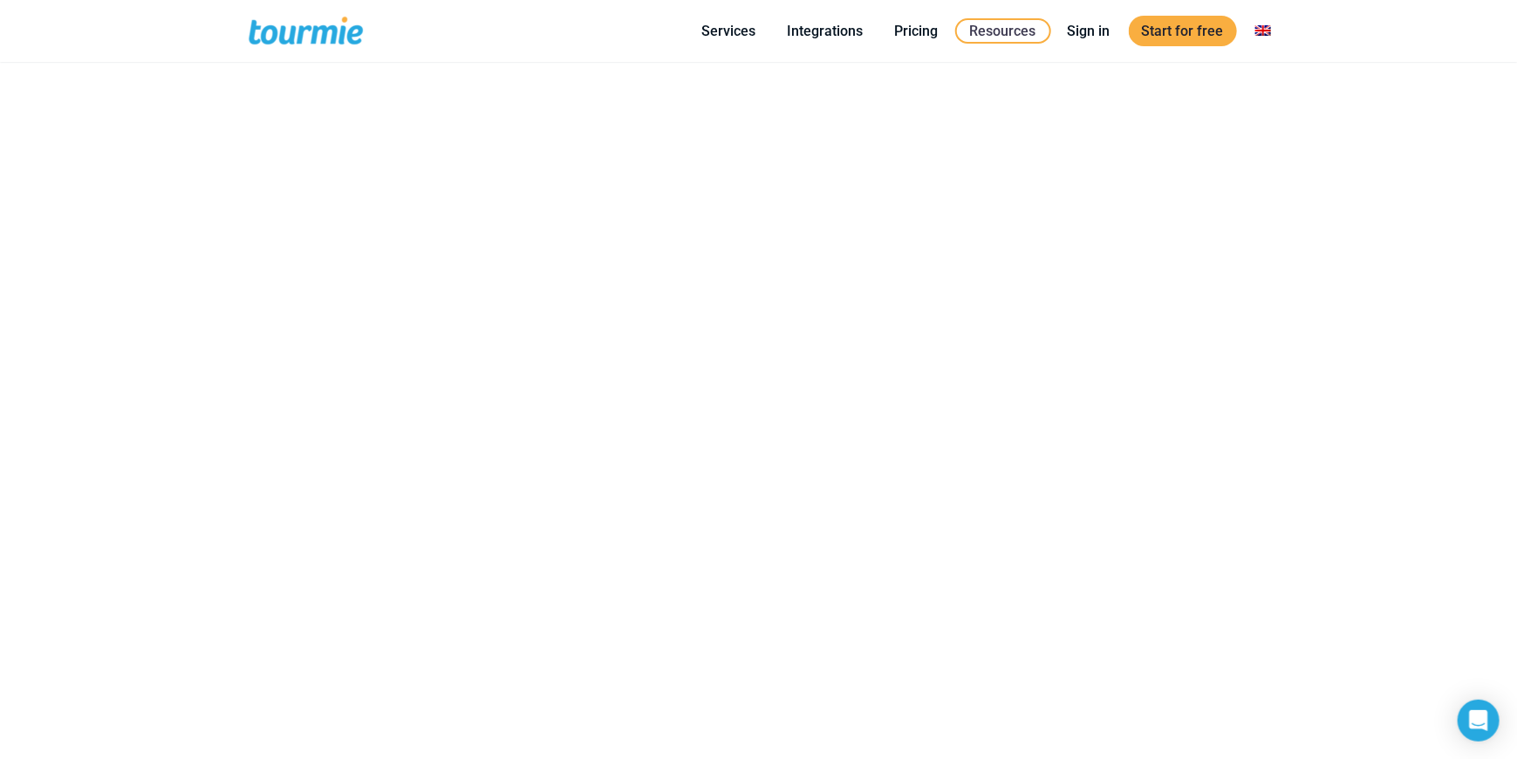
scroll to position [411, 0]
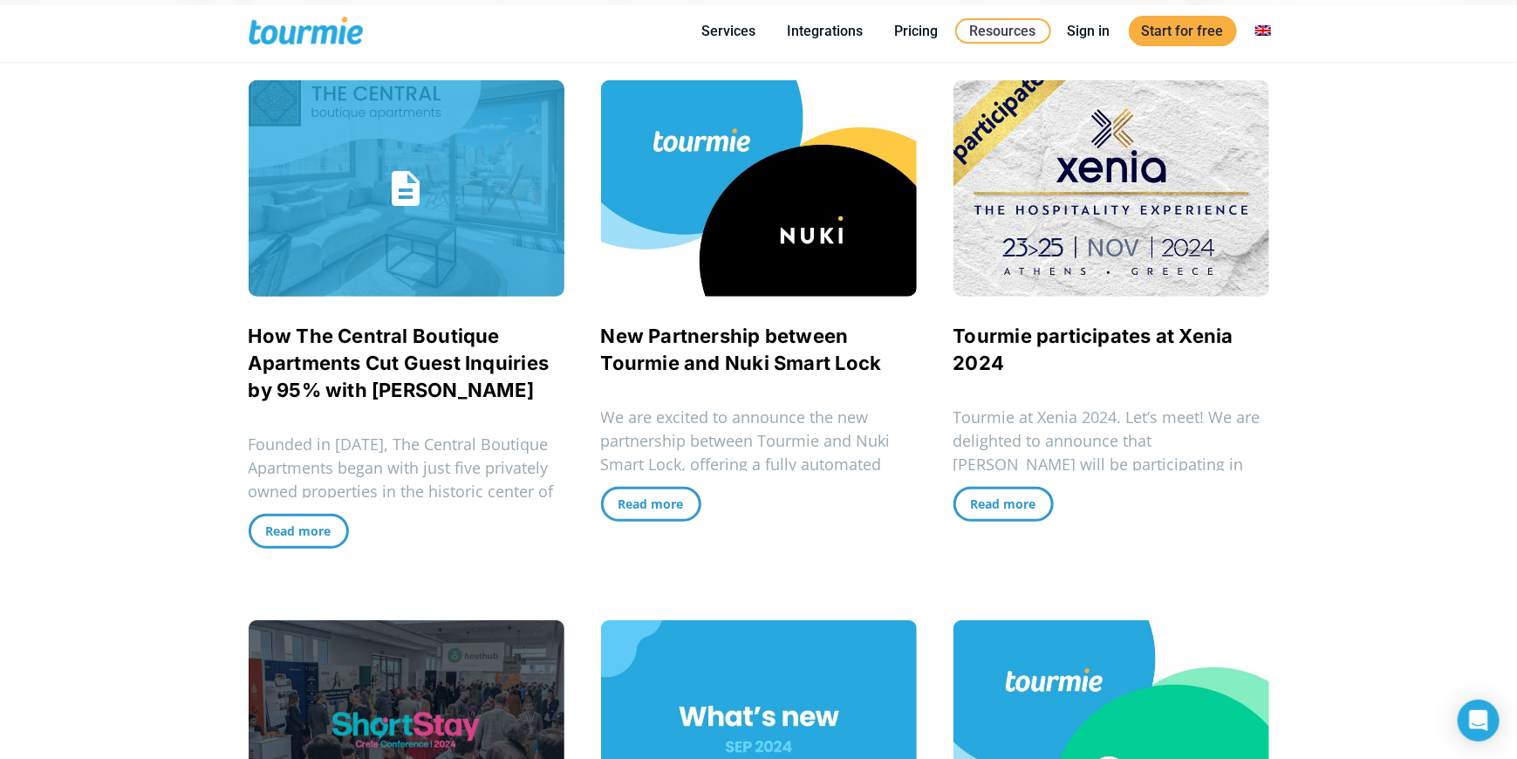
click at [376, 349] on span "How The Central Boutique Apartments Cut Guest Inquiries by 95% with [PERSON_NAM…" at bounding box center [407, 363] width 316 height 81
click at [435, 380] on link "How The Central Boutique Apartments Cut Guest Inquiries by 95% with Tourmie" at bounding box center [399, 363] width 301 height 77
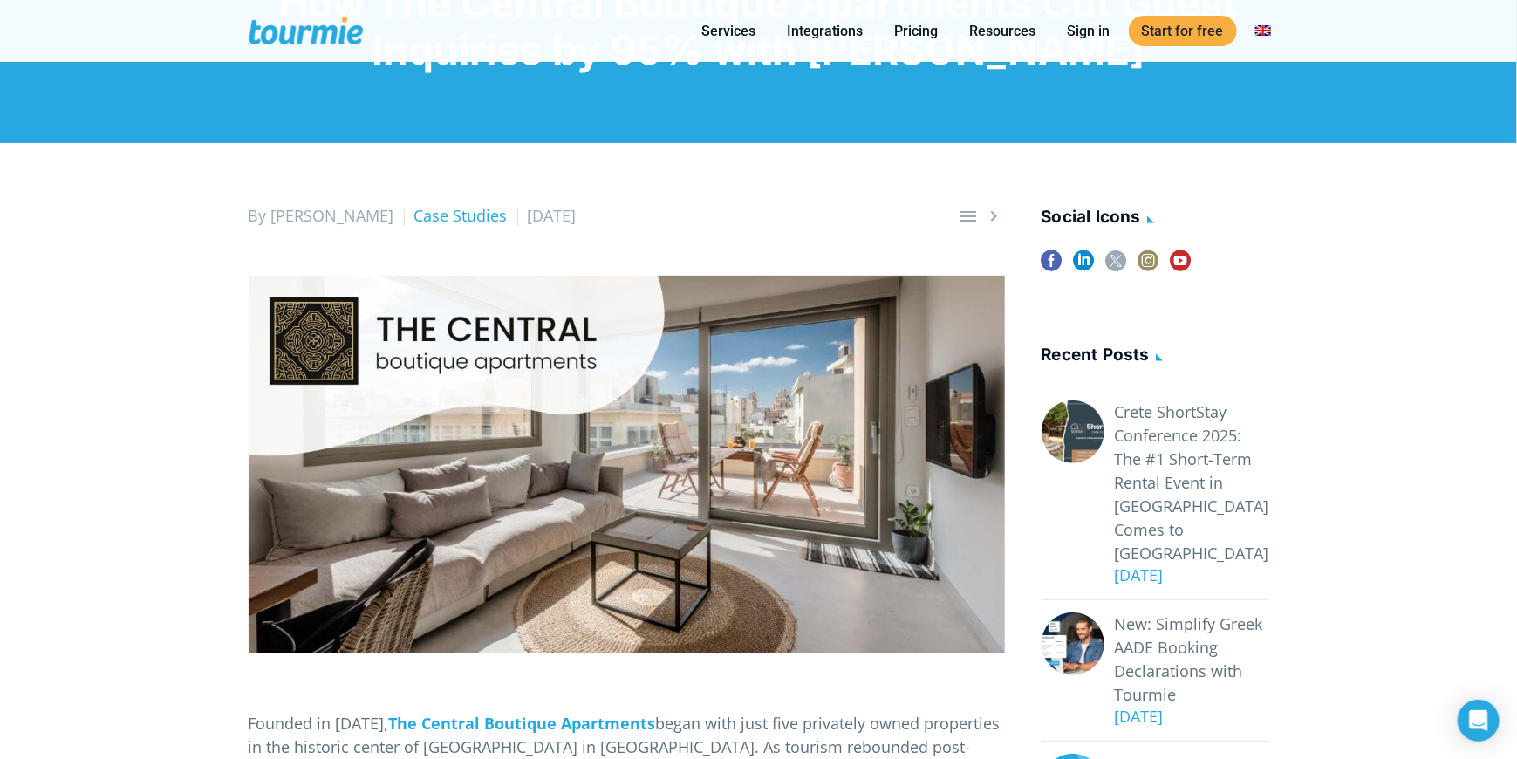
scroll to position [262, 0]
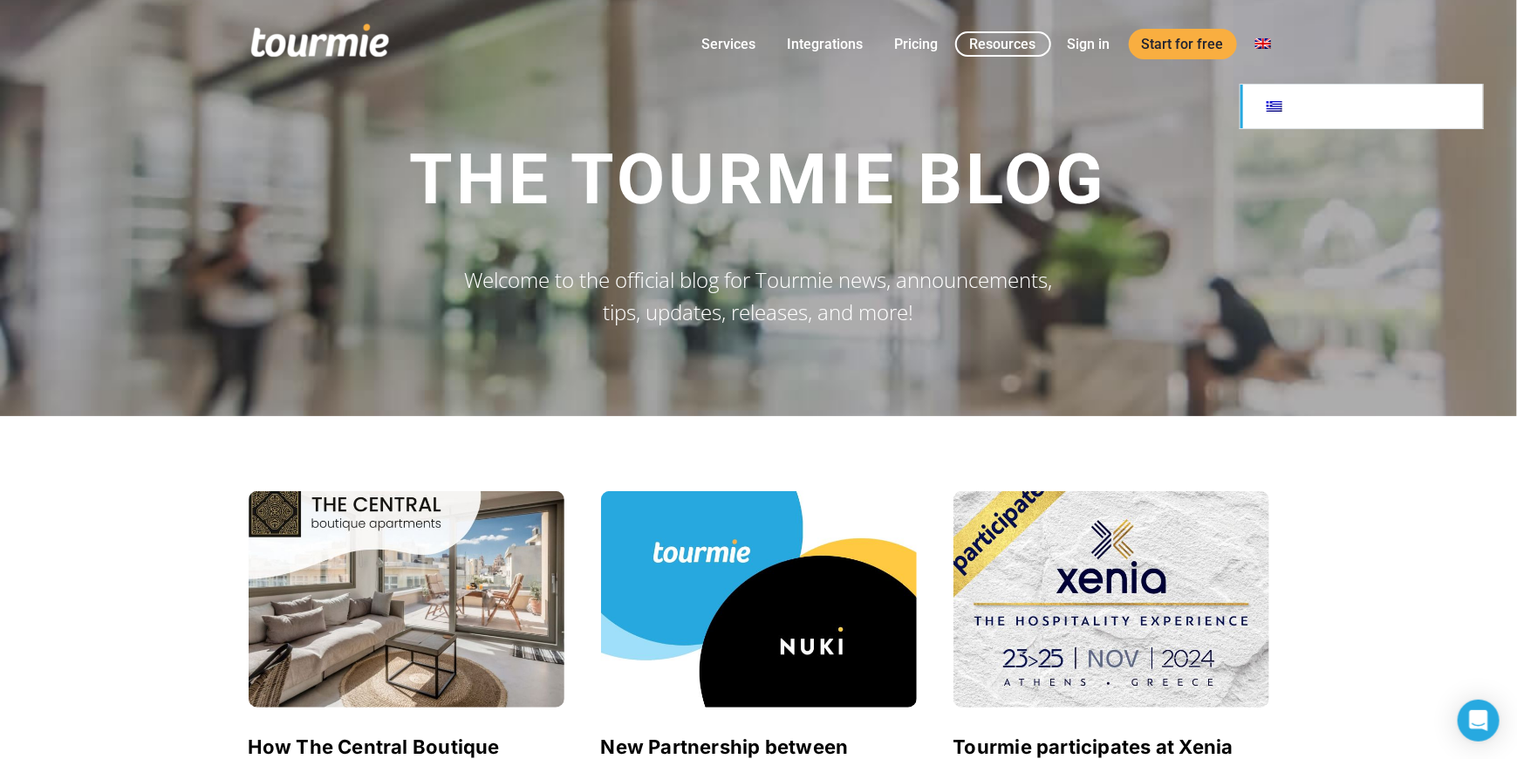
click at [1281, 115] on link at bounding box center [1362, 107] width 243 height 44
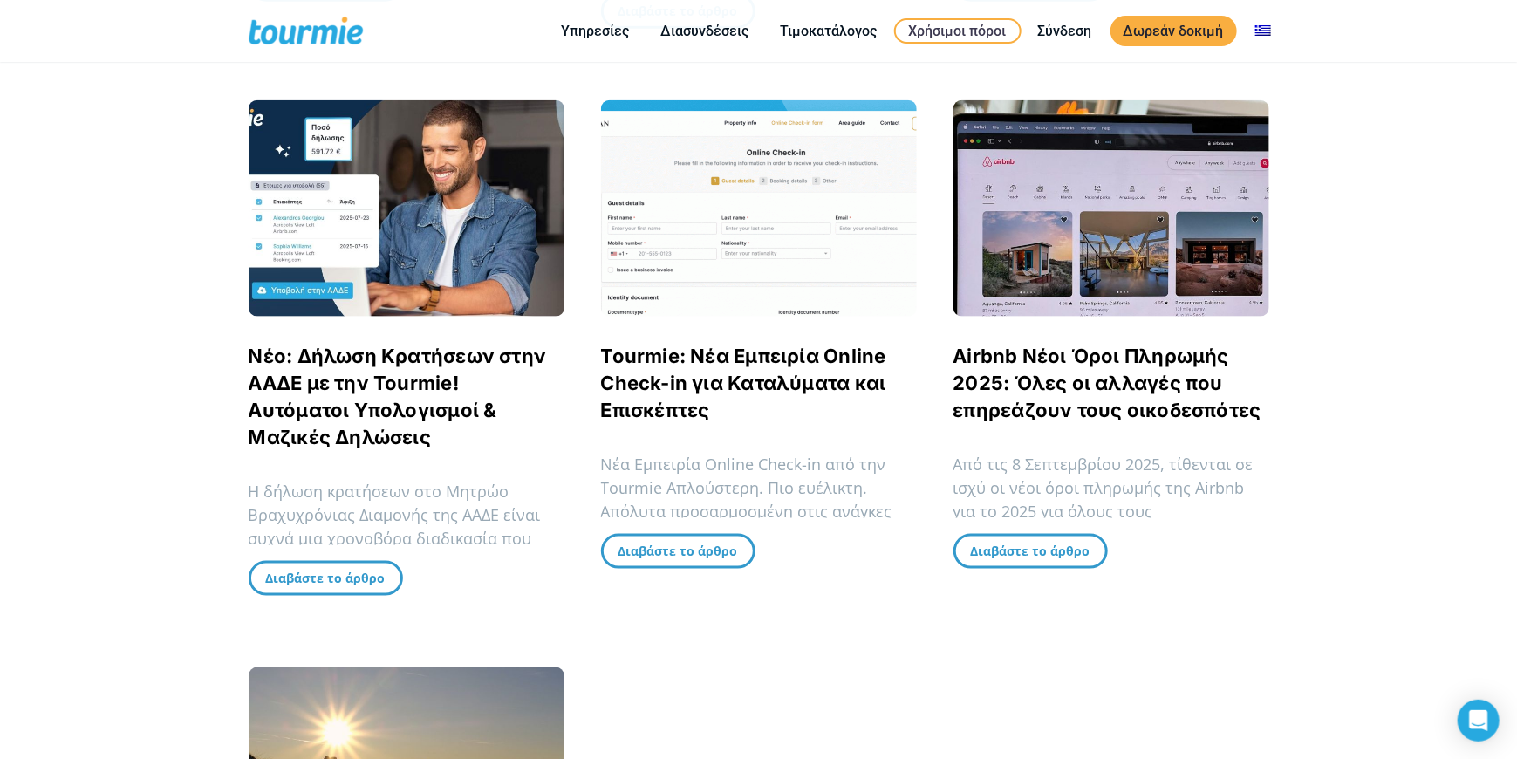
scroll to position [960, 0]
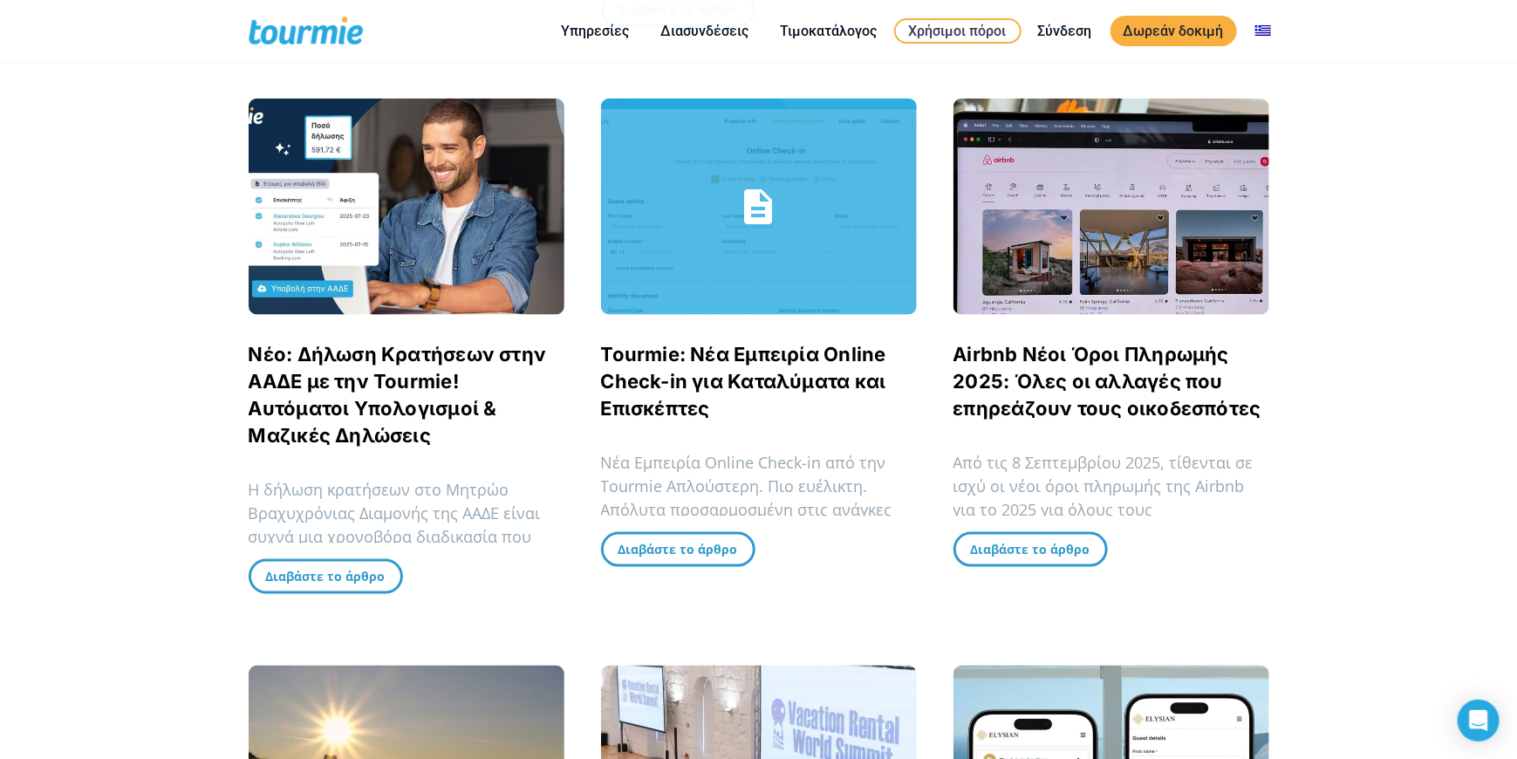
click at [617, 363] on link "Tourmie: Νέα Εμπειρία Online Check-in για Καταλύματα και Επισκέπτες" at bounding box center [743, 381] width 285 height 77
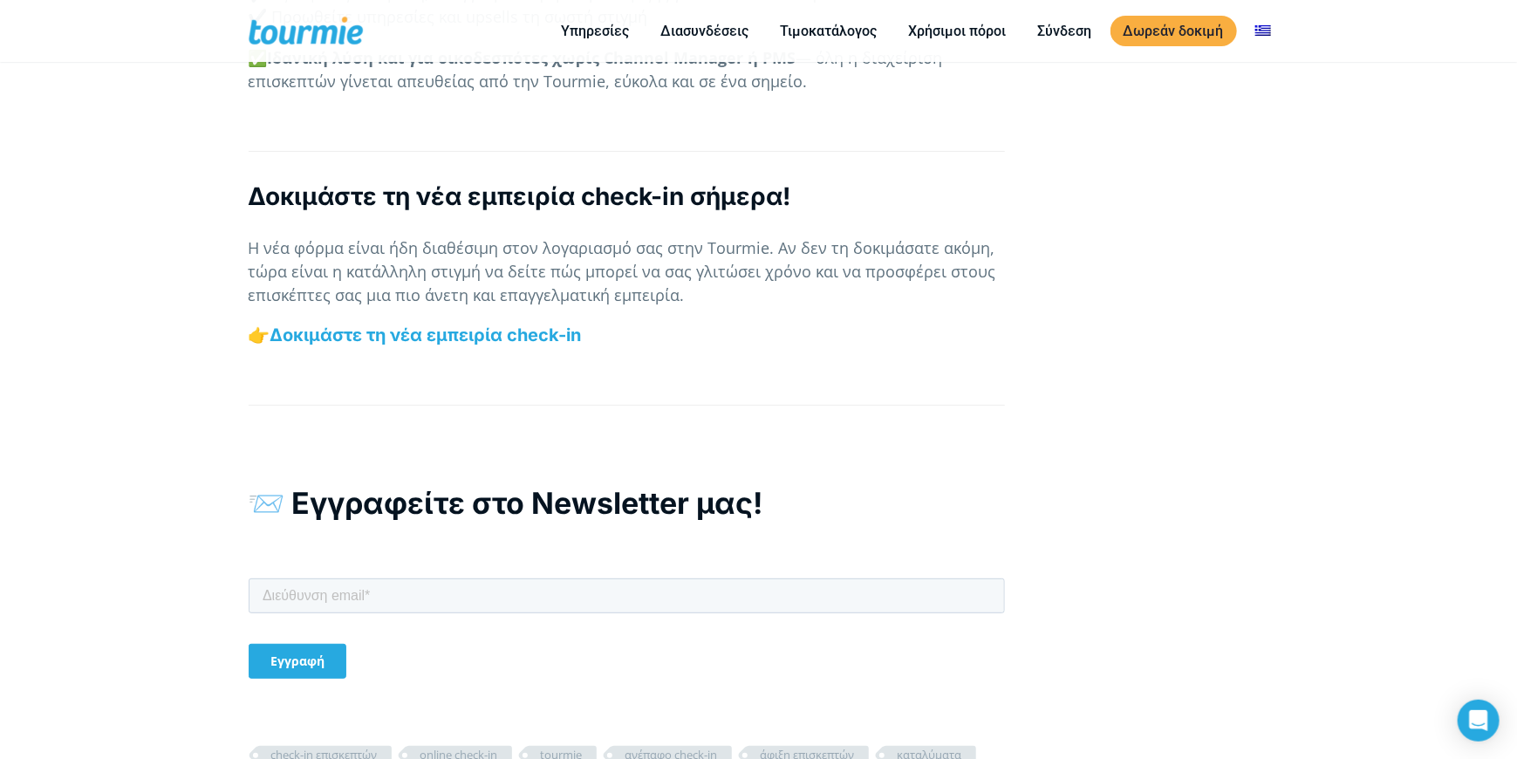
scroll to position [6805, 0]
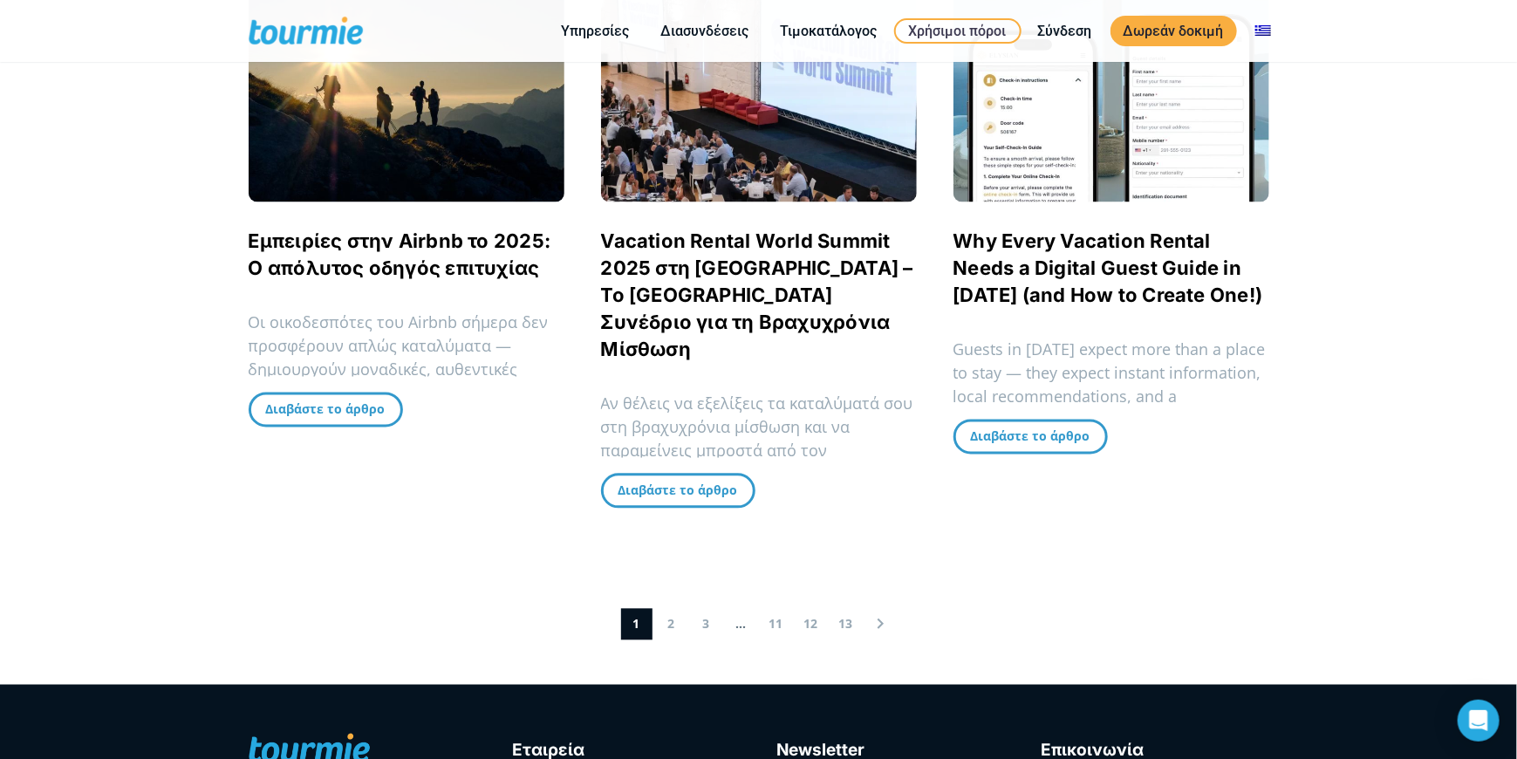
scroll to position [1658, 0]
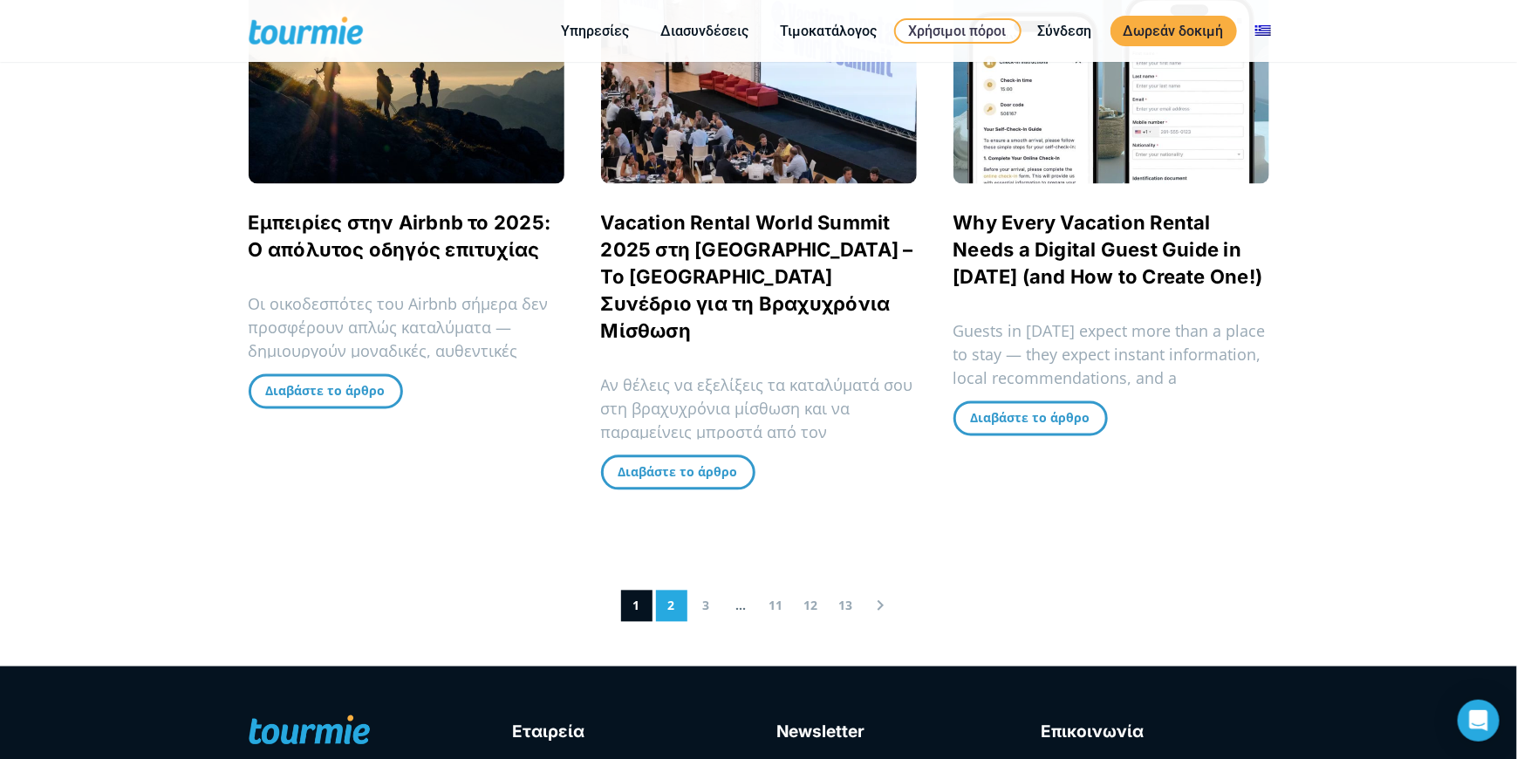
click at [670, 591] on link "2" at bounding box center [671, 606] width 31 height 31
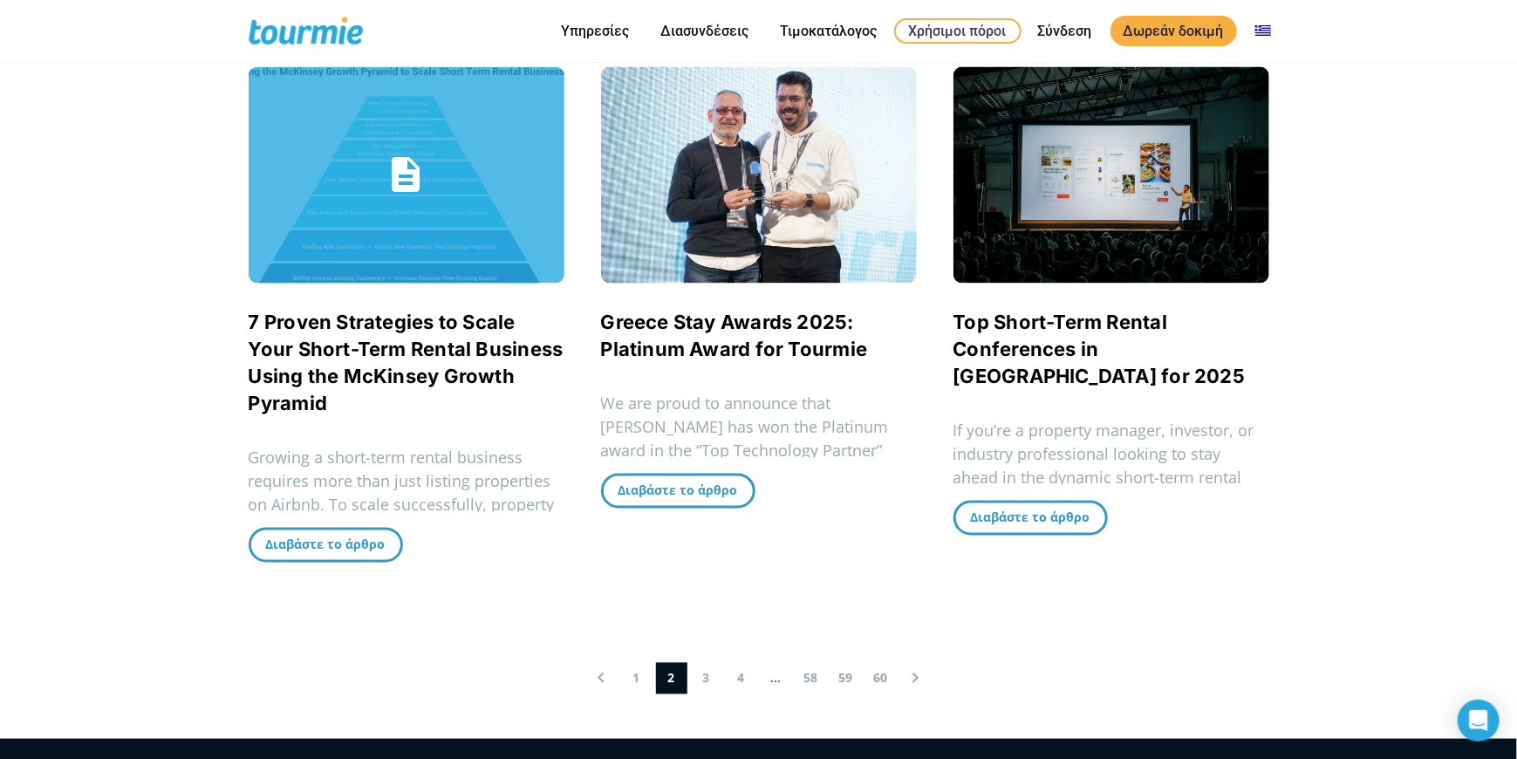
scroll to position [1632, 0]
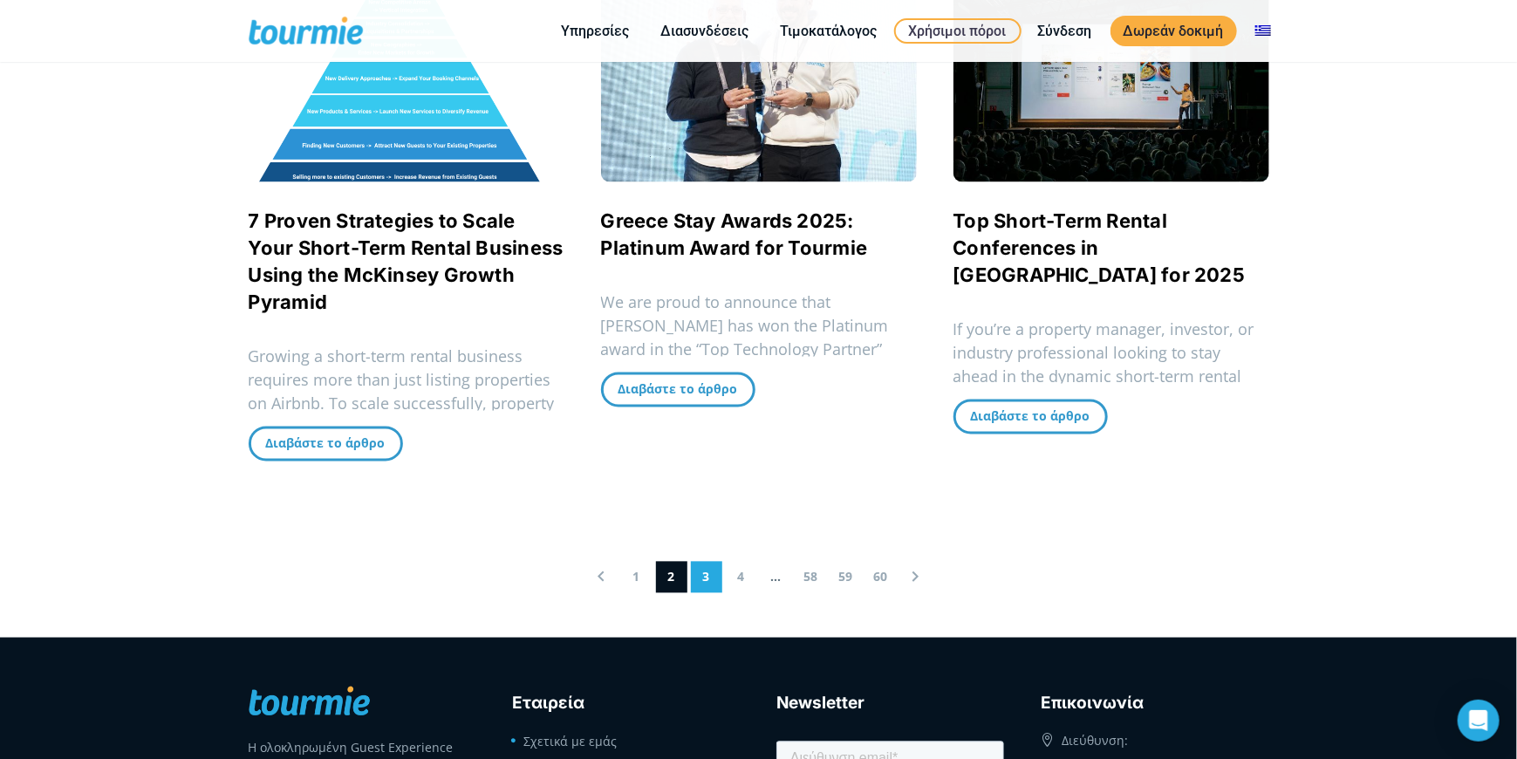
click at [715, 576] on link "3" at bounding box center [706, 577] width 31 height 31
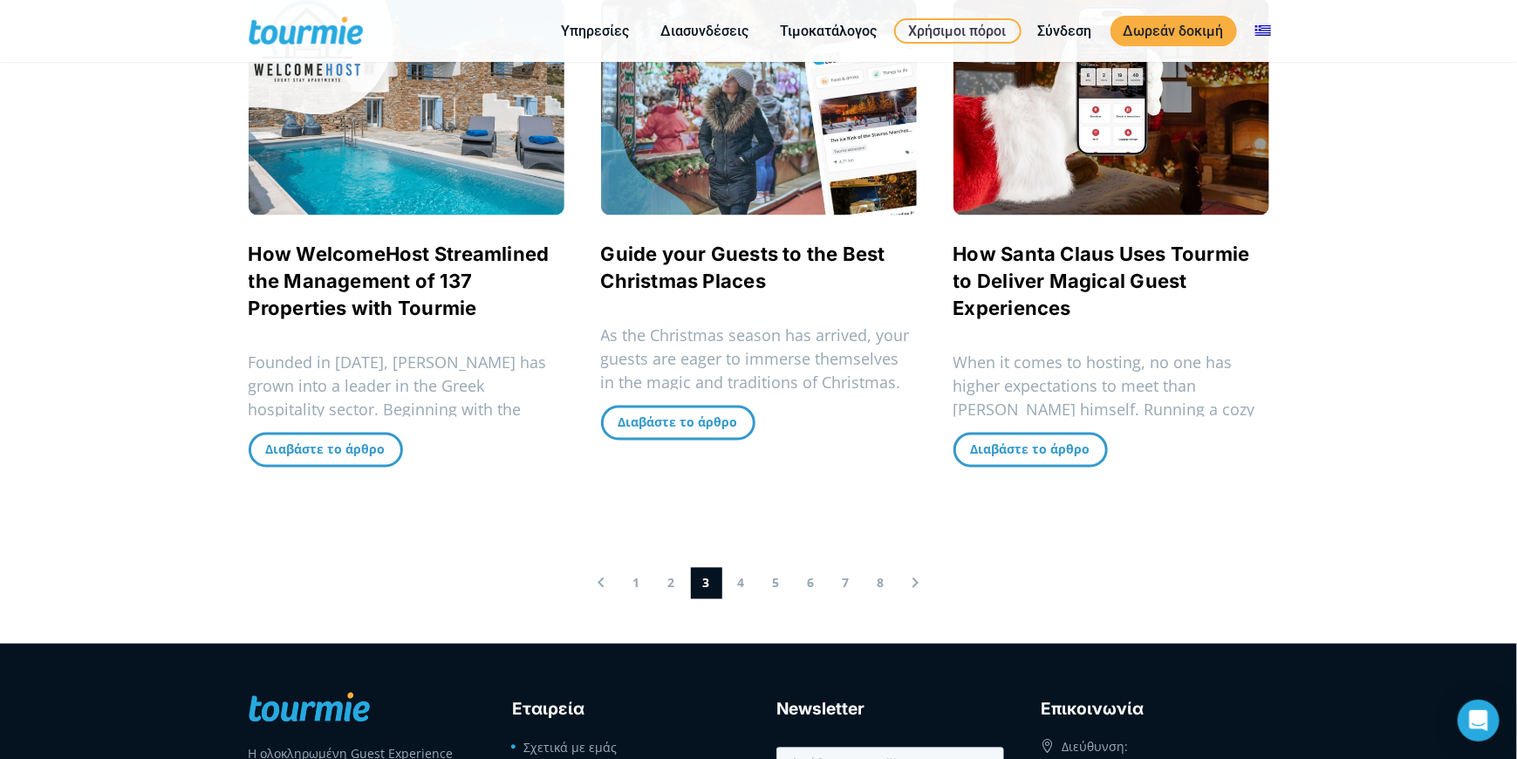
scroll to position [1632, 0]
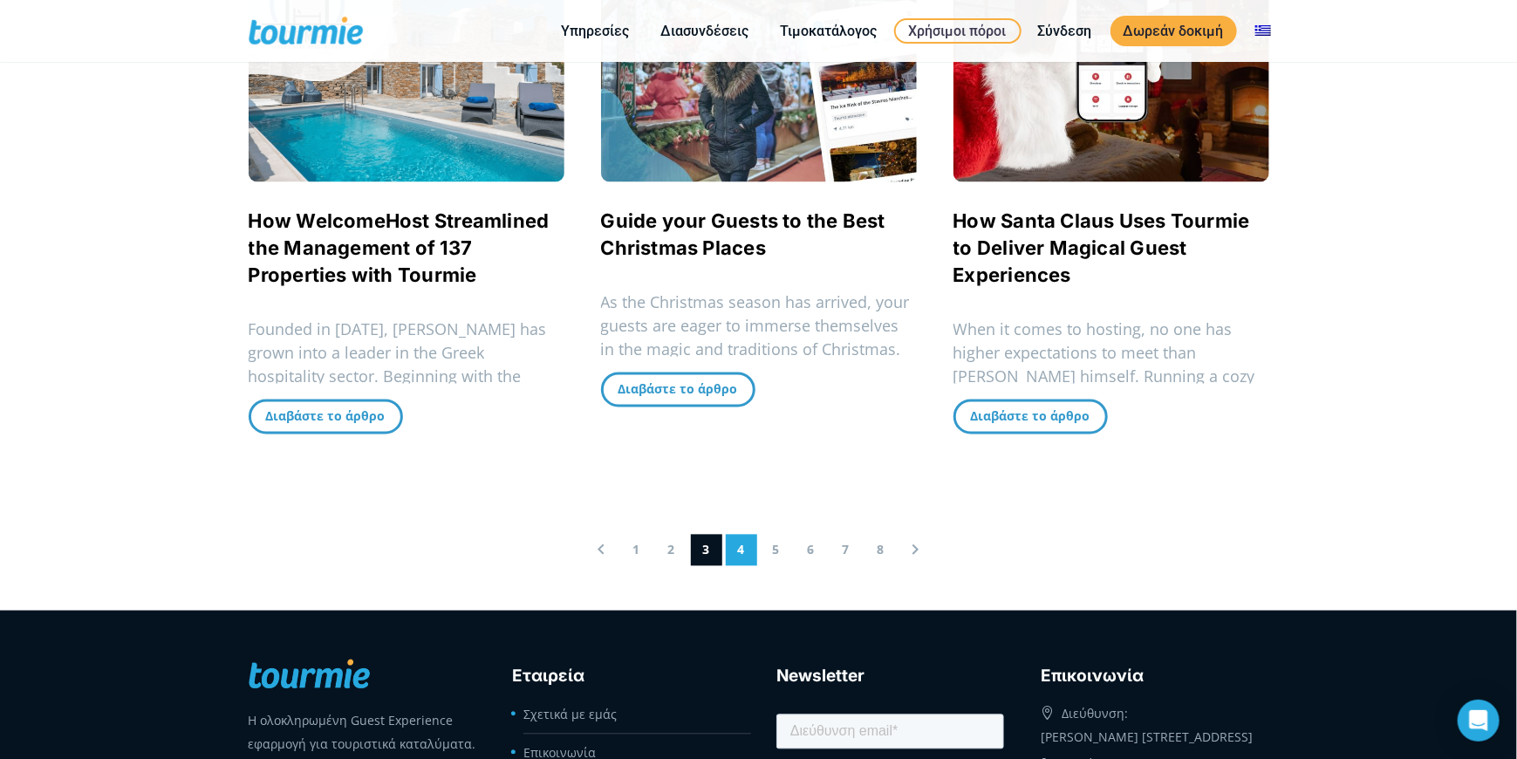
click at [742, 535] on link "4" at bounding box center [741, 550] width 31 height 31
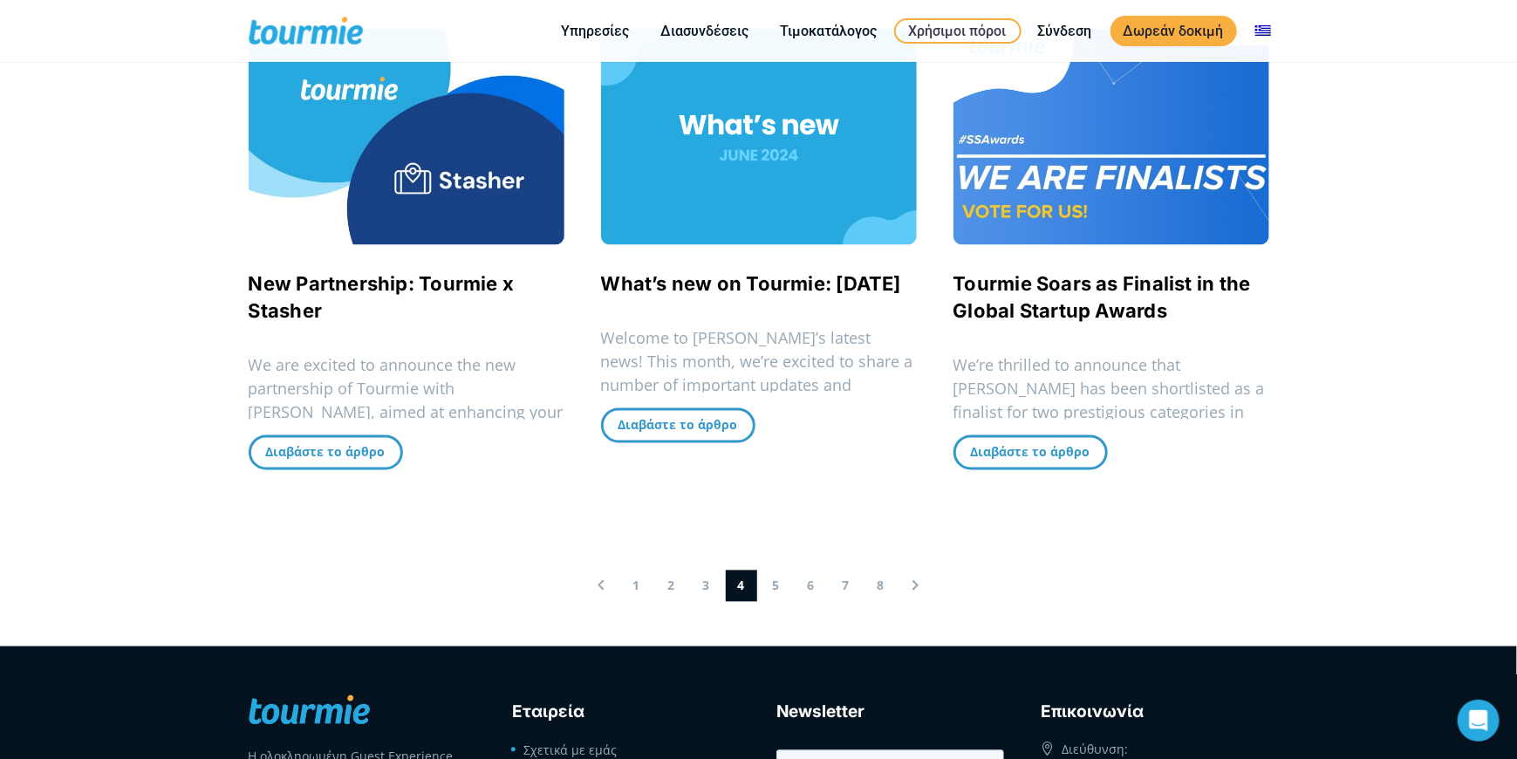
scroll to position [1545, 0]
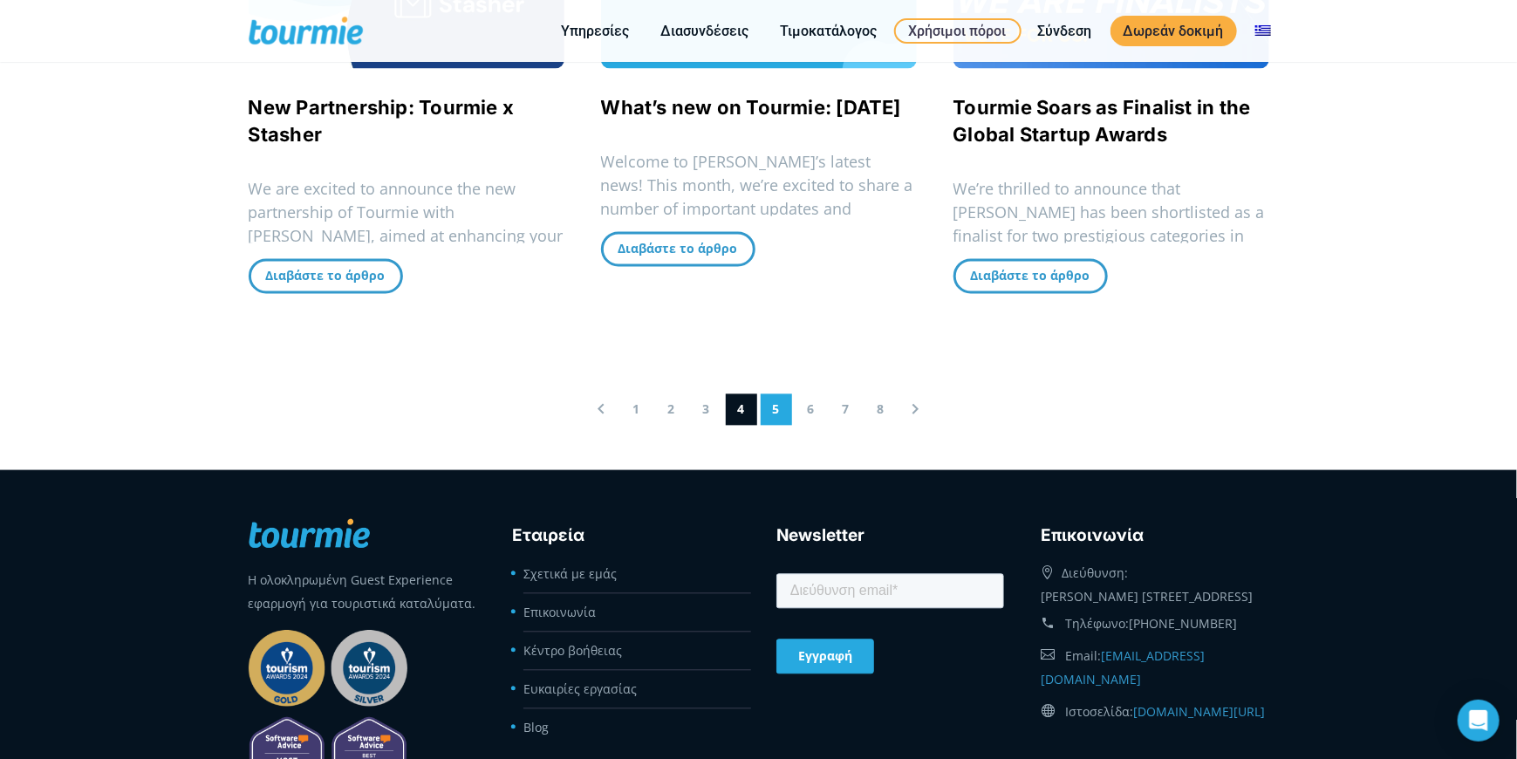
click at [772, 410] on link "5" at bounding box center [776, 408] width 31 height 31
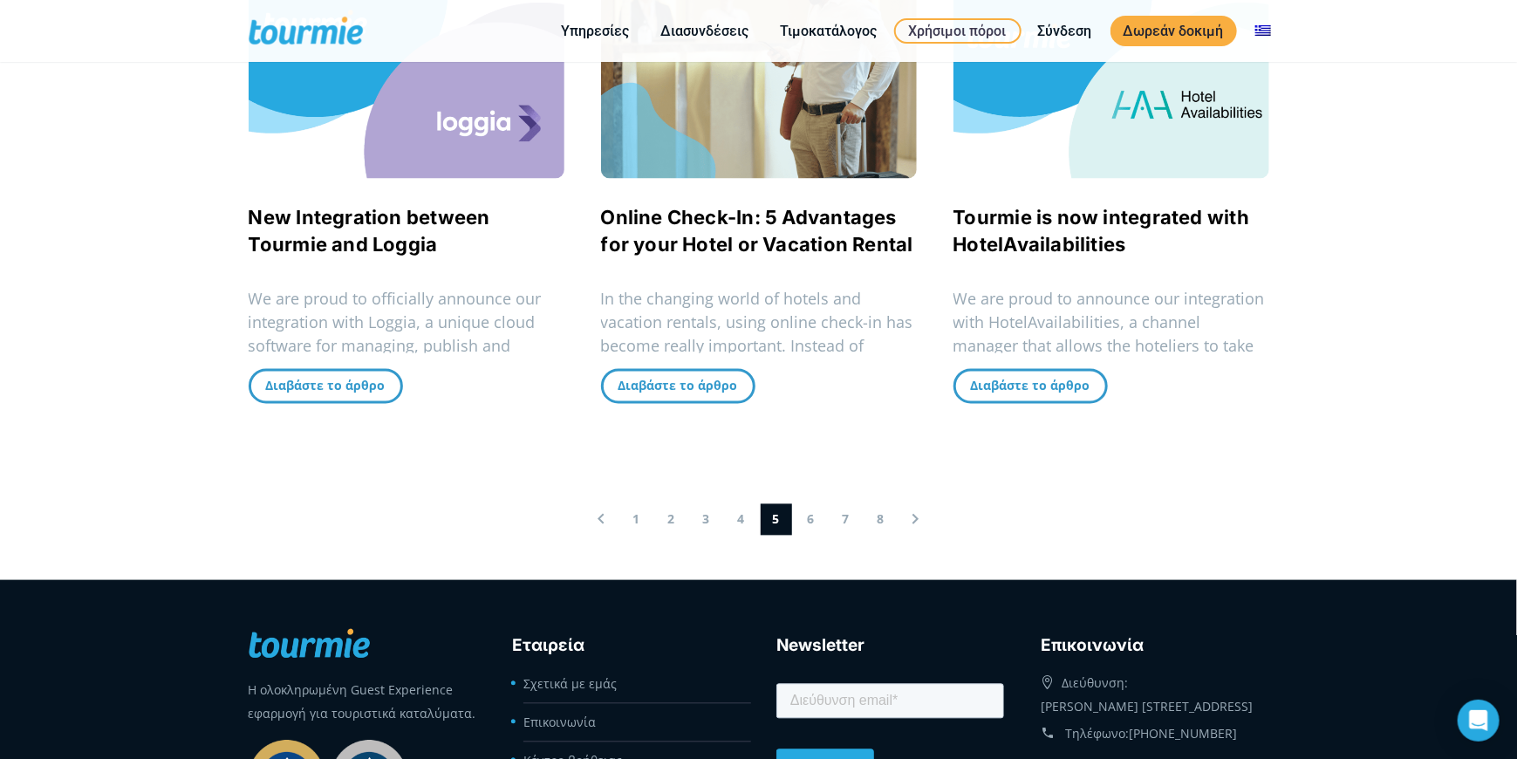
scroll to position [1720, 0]
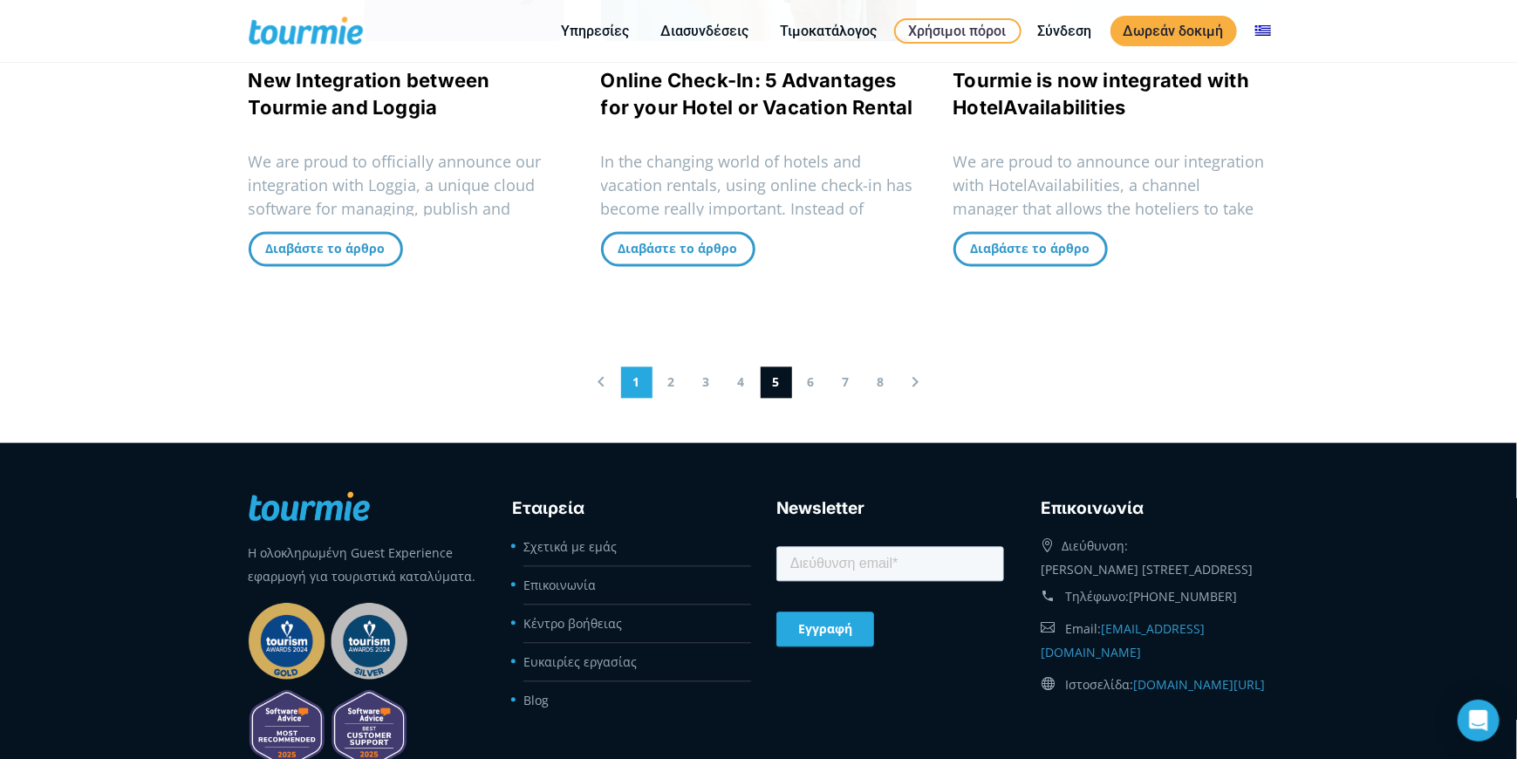
click at [635, 380] on link "1" at bounding box center [636, 381] width 31 height 31
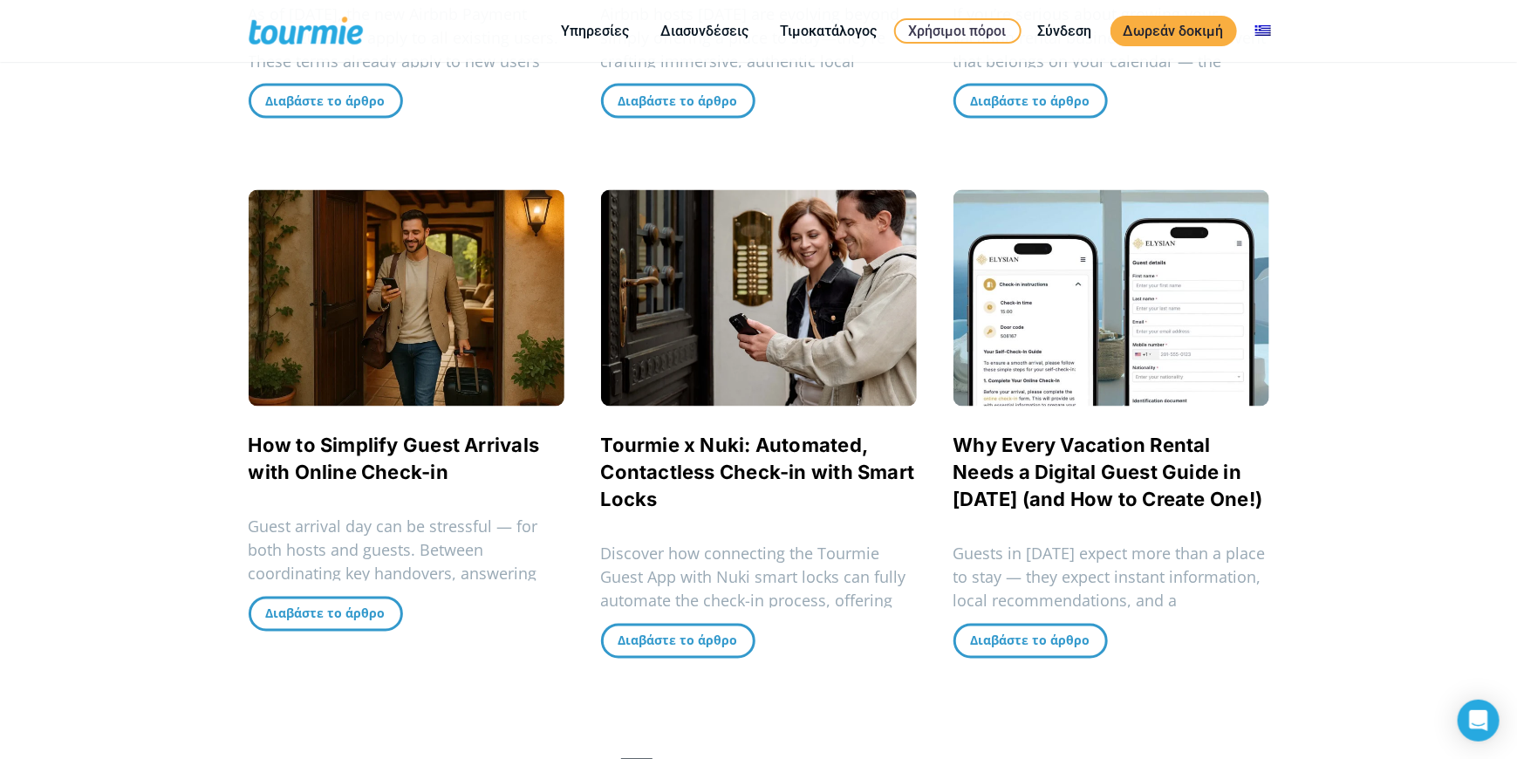
scroll to position [1545, 0]
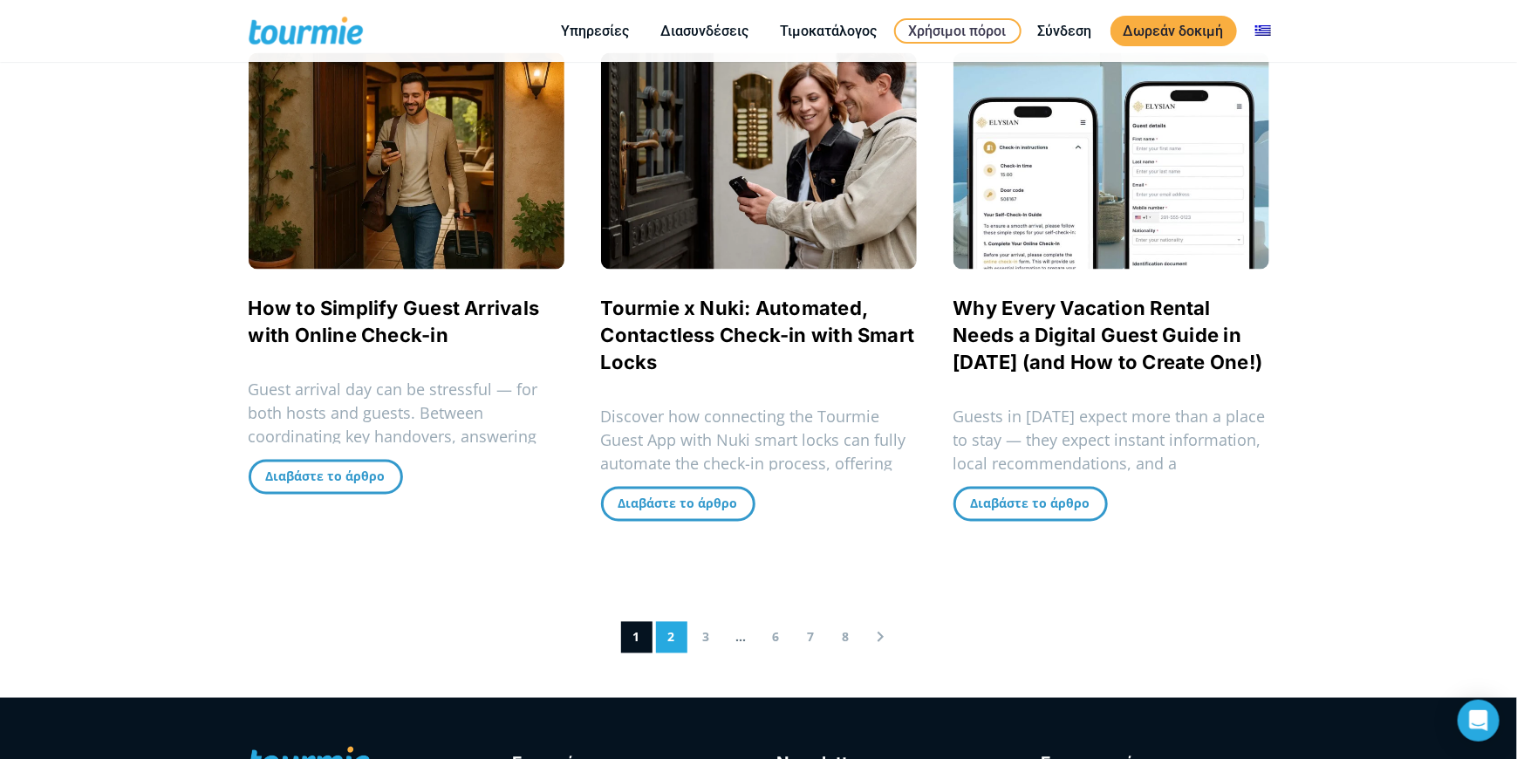
click at [664, 634] on link "2" at bounding box center [671, 637] width 31 height 31
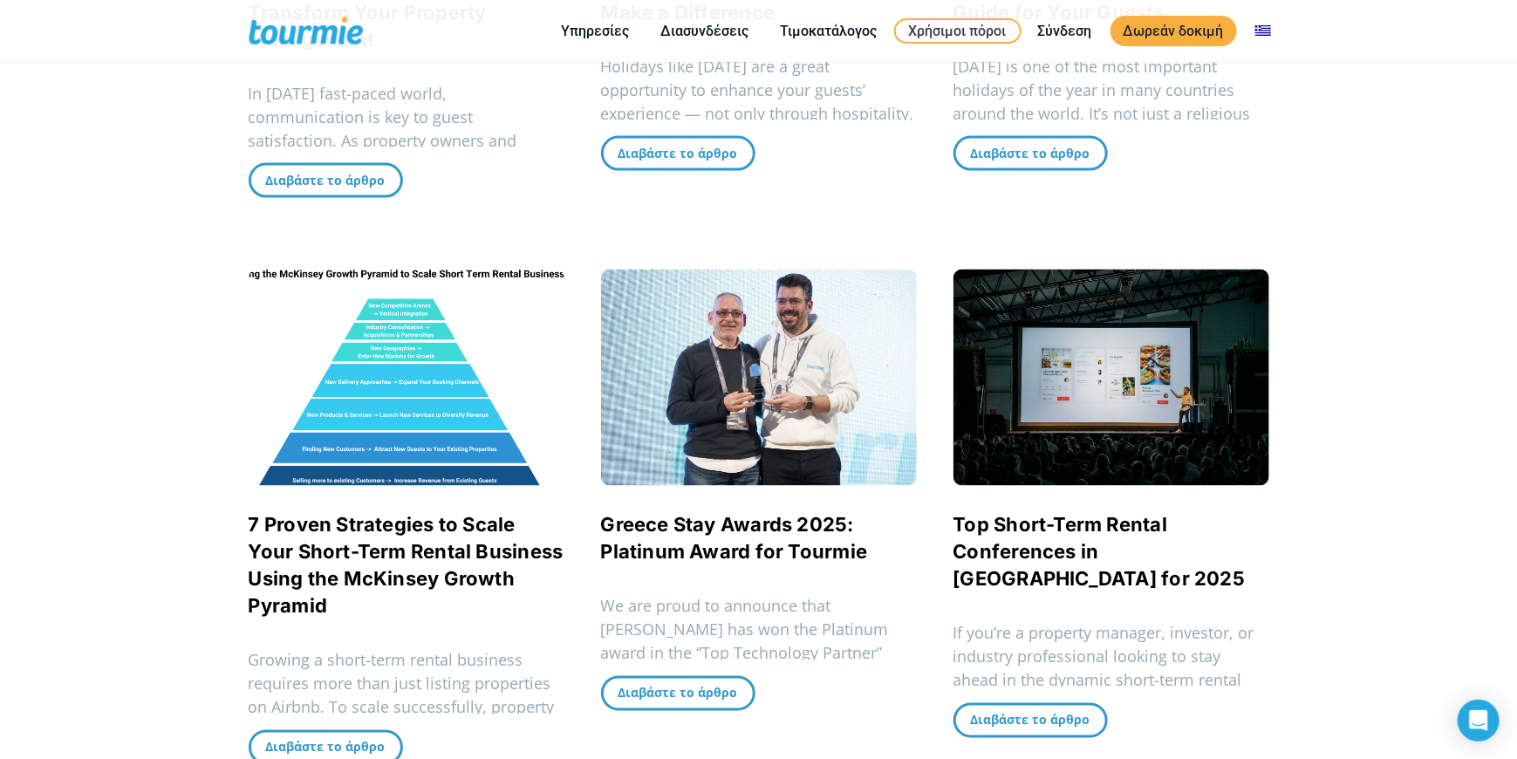
scroll to position [1371, 0]
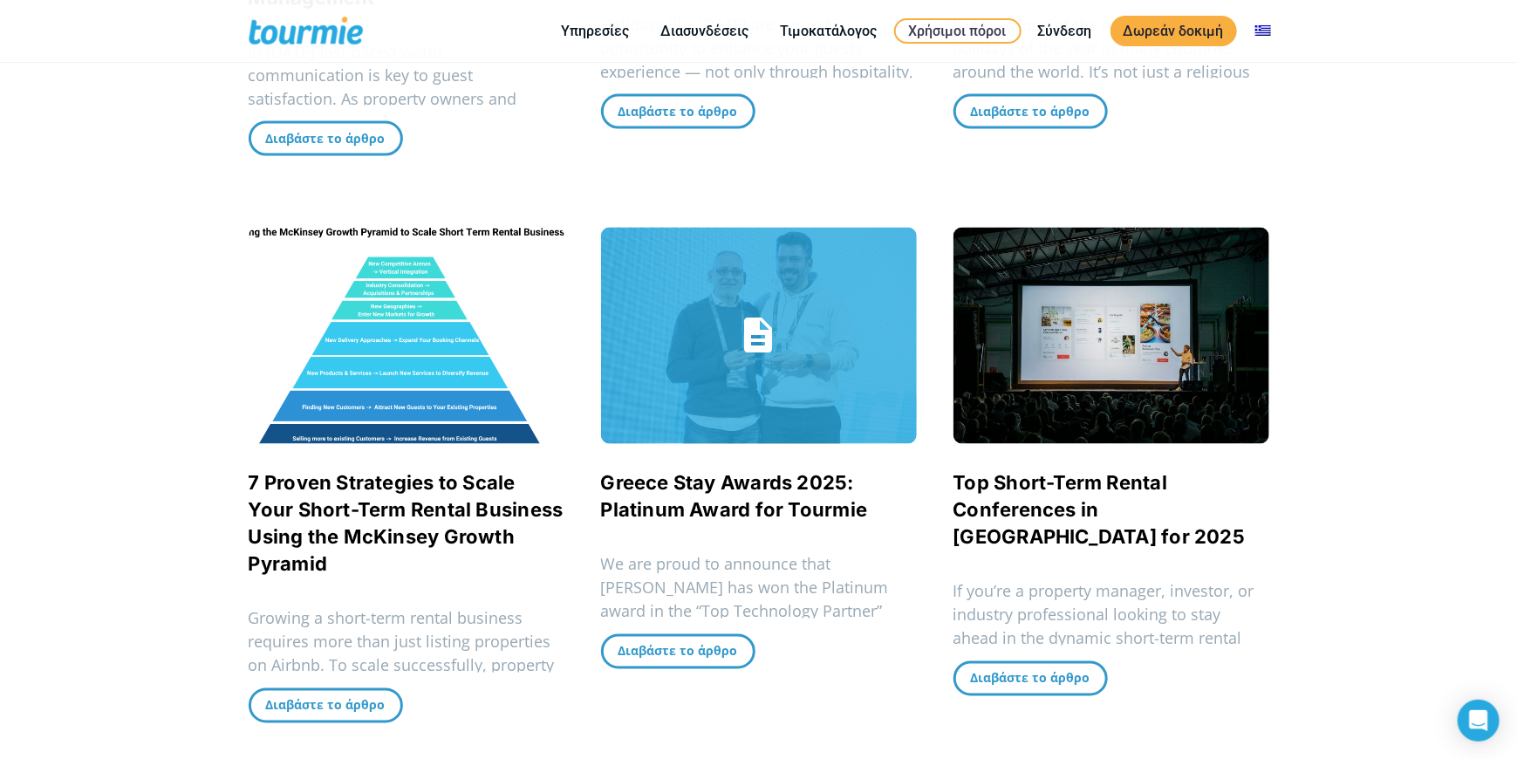
click at [700, 497] on link "Greece Stay Awards 2025: Platinum Award for Tourmie" at bounding box center [734, 497] width 267 height 50
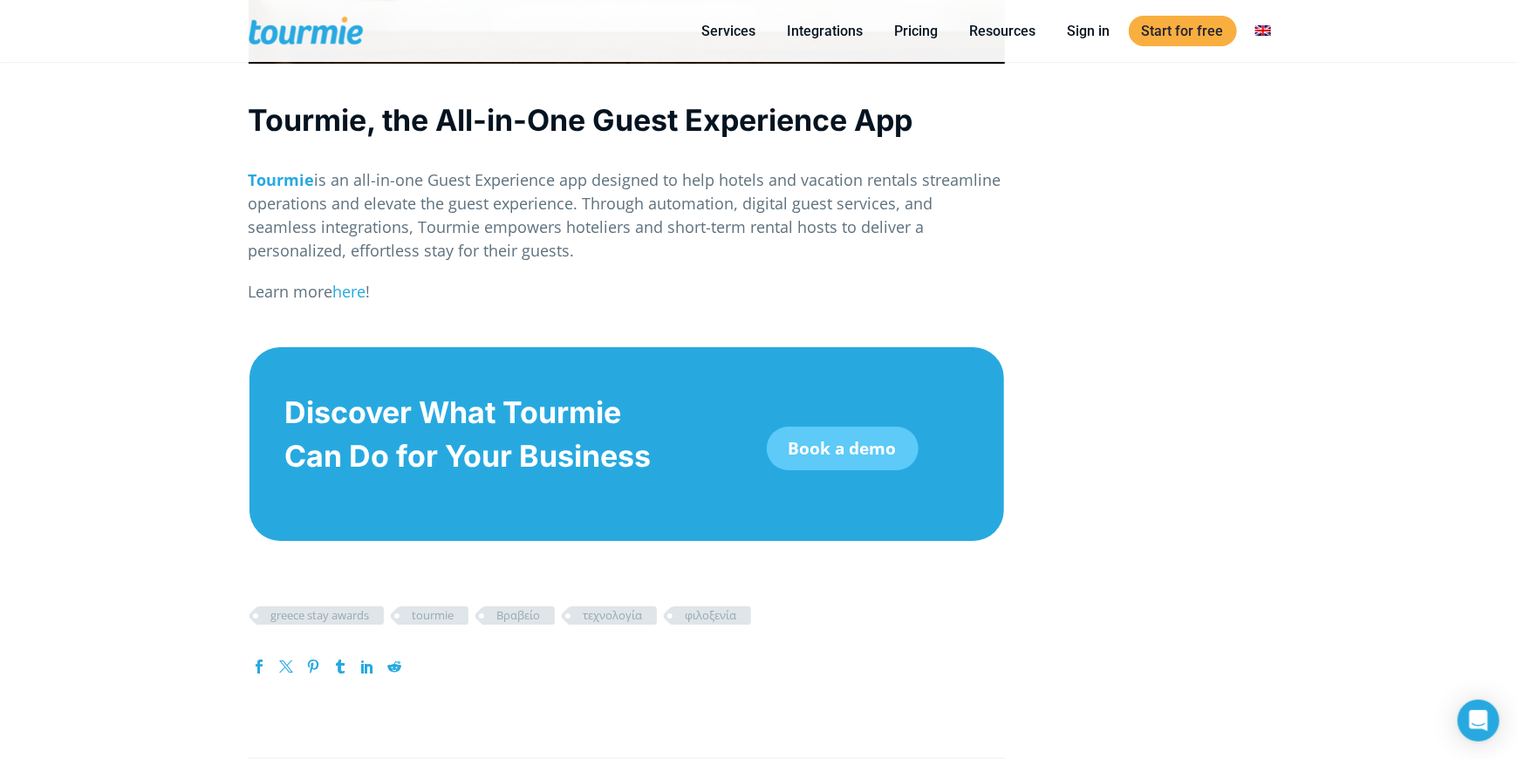
scroll to position [2966, 0]
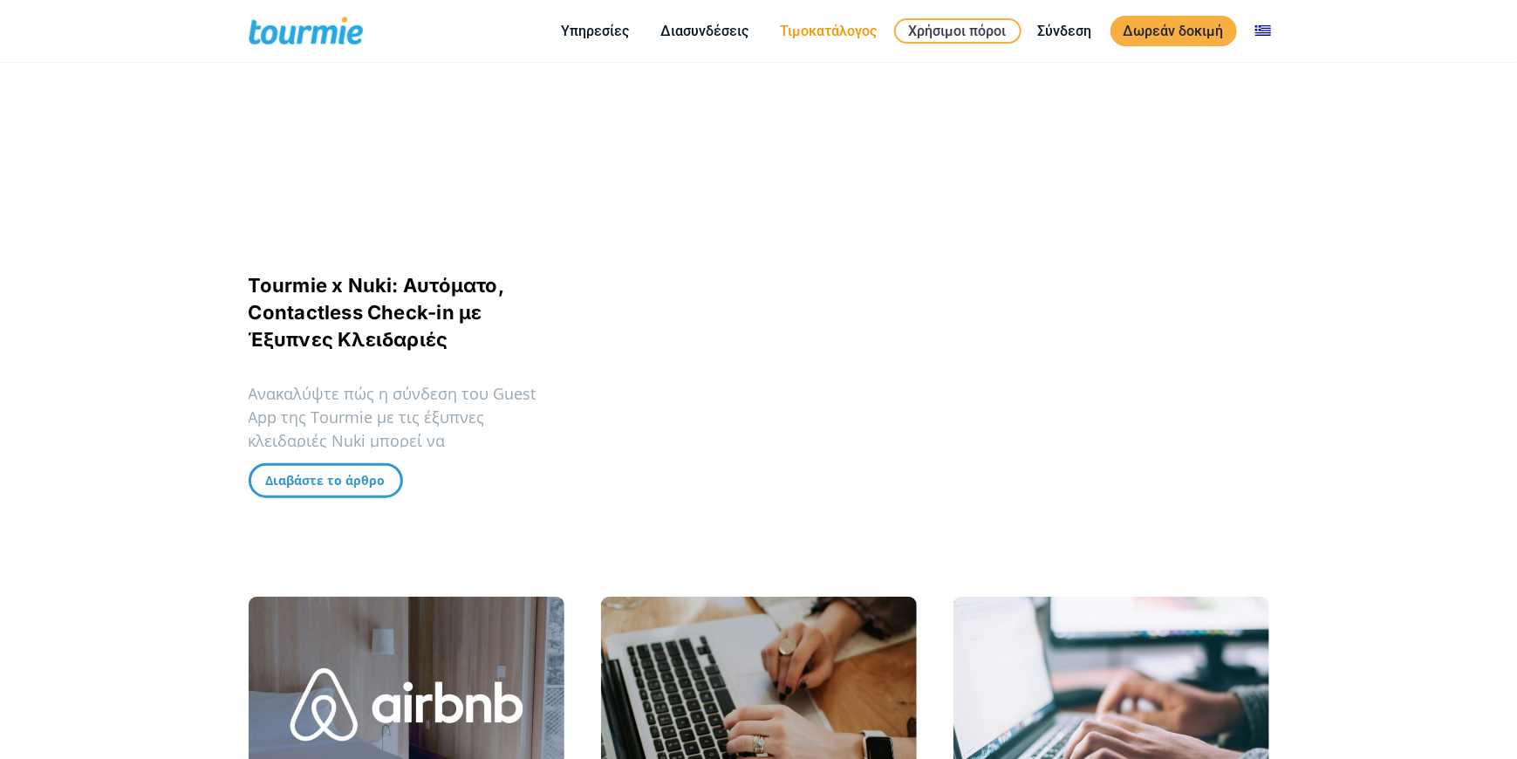
scroll to position [324, 0]
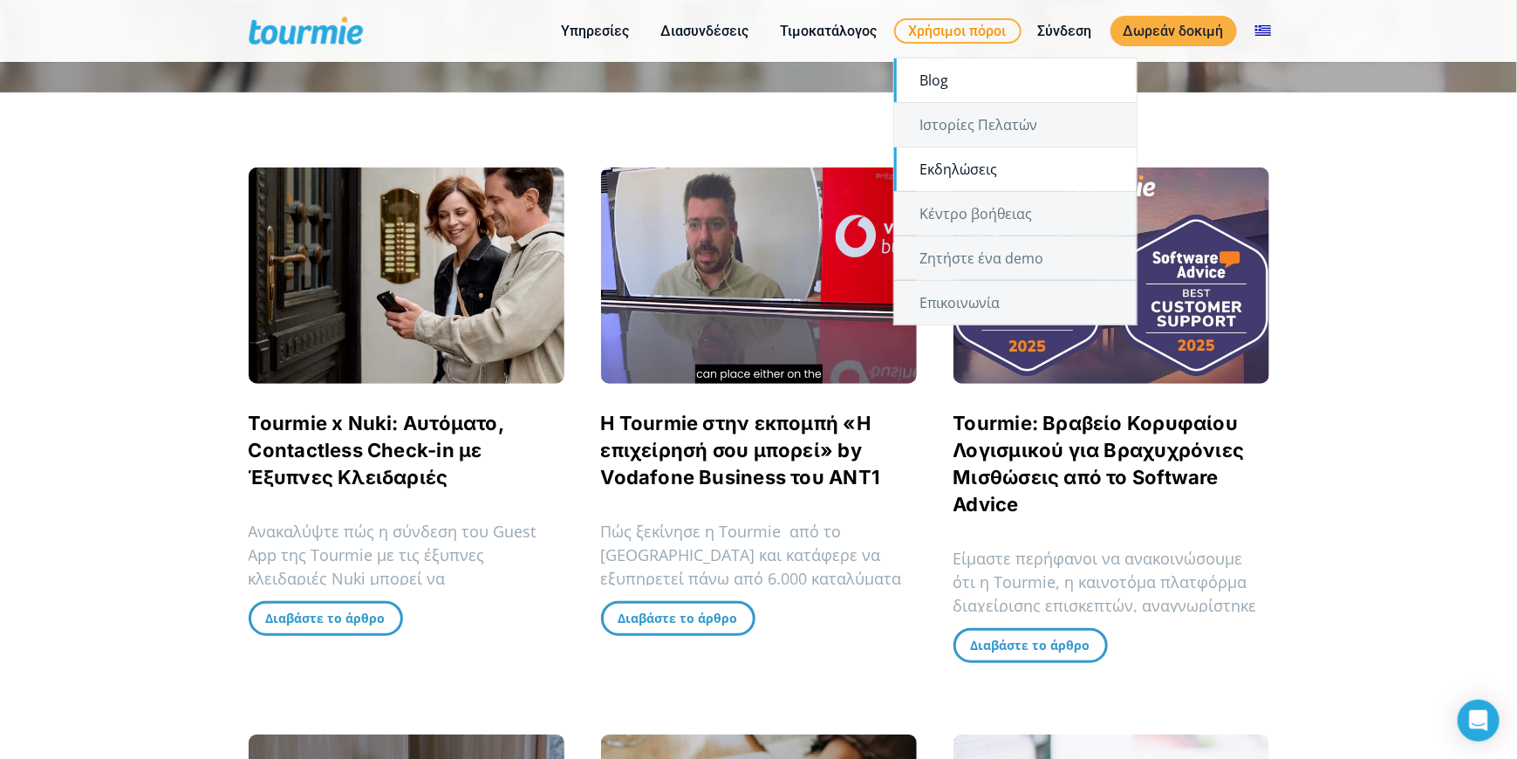
click at [986, 177] on link "Εκδηλώσεις" at bounding box center [1015, 169] width 243 height 44
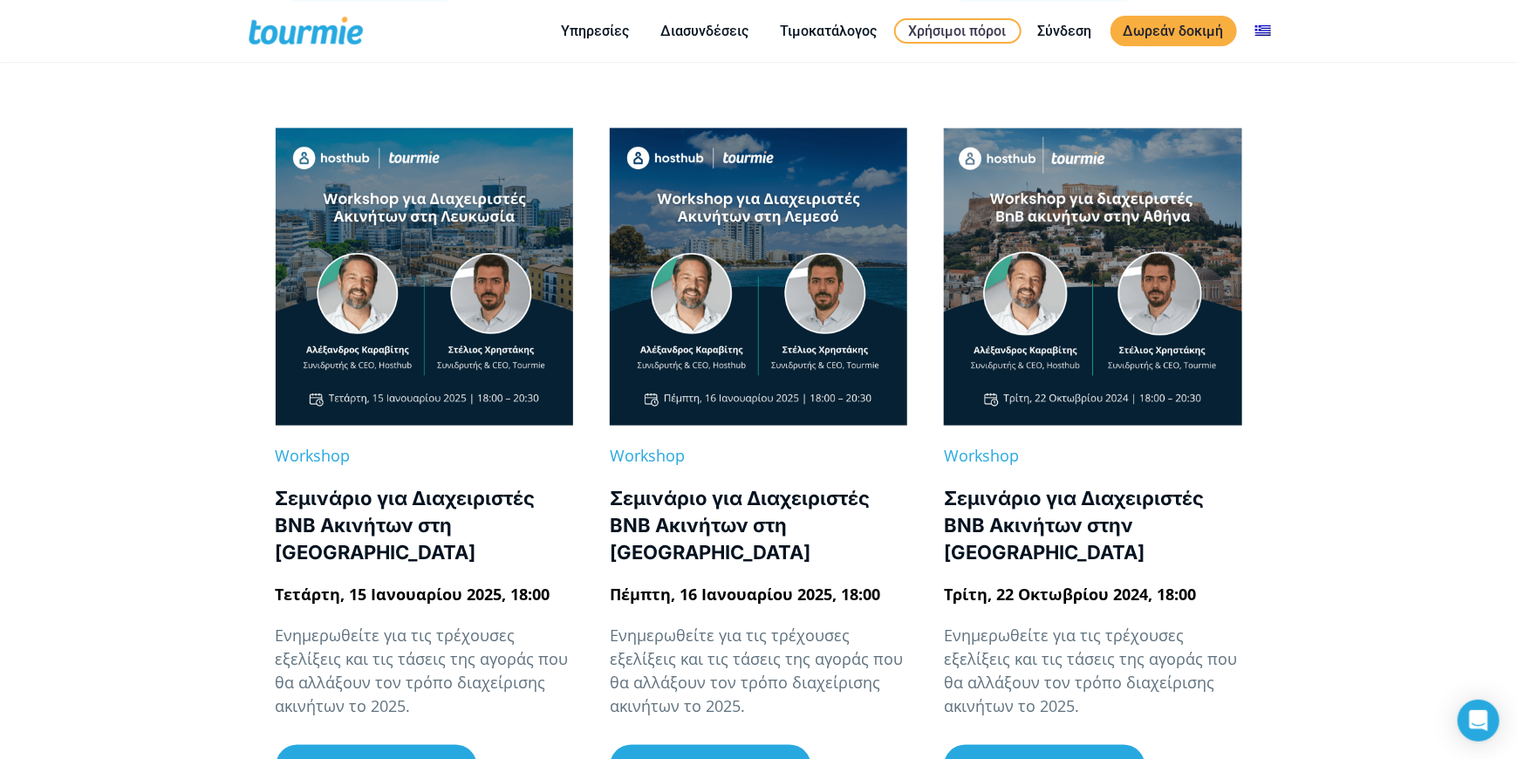
scroll to position [960, 0]
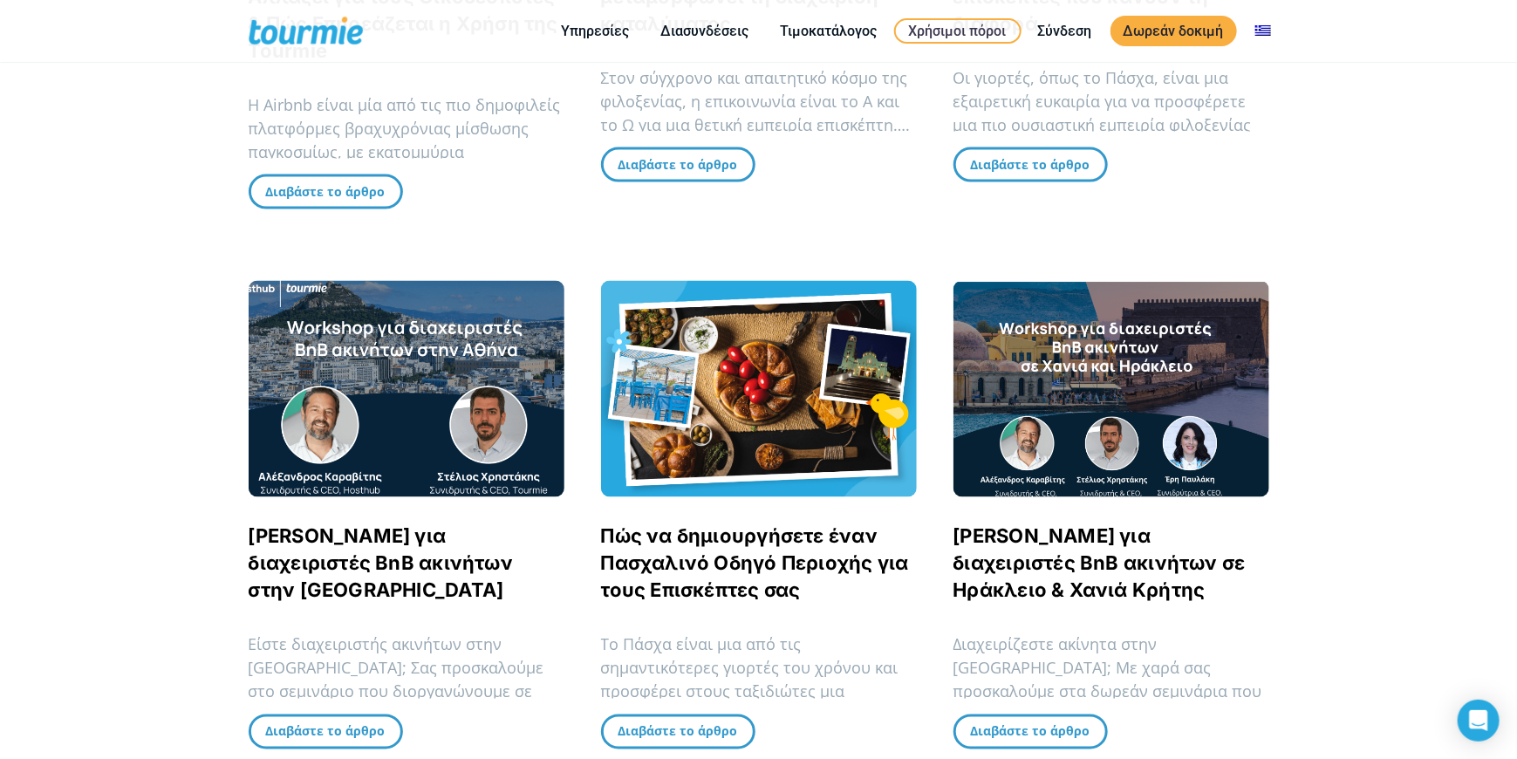
scroll to position [1545, 0]
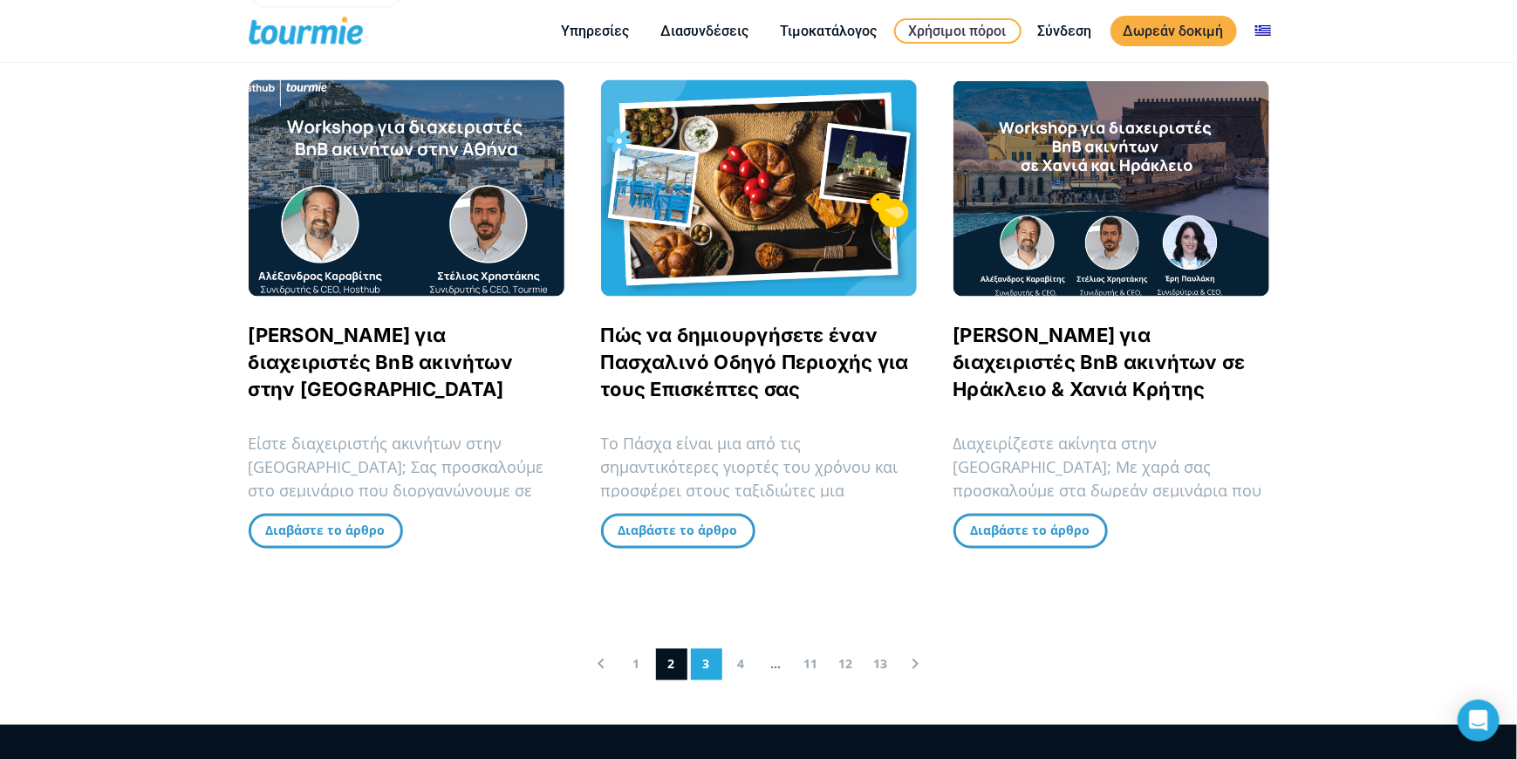
click at [698, 662] on link "3" at bounding box center [706, 664] width 31 height 31
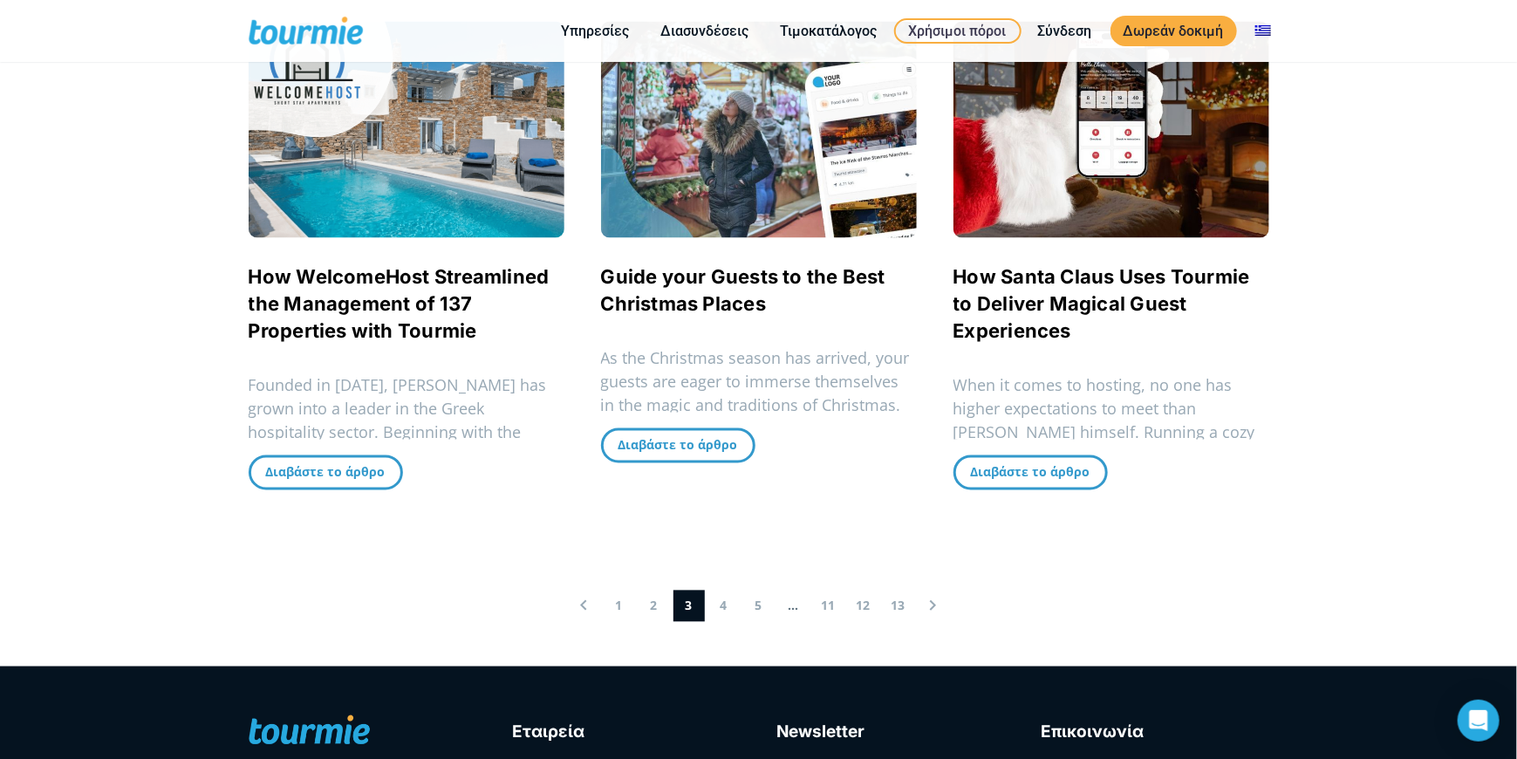
scroll to position [1720, 0]
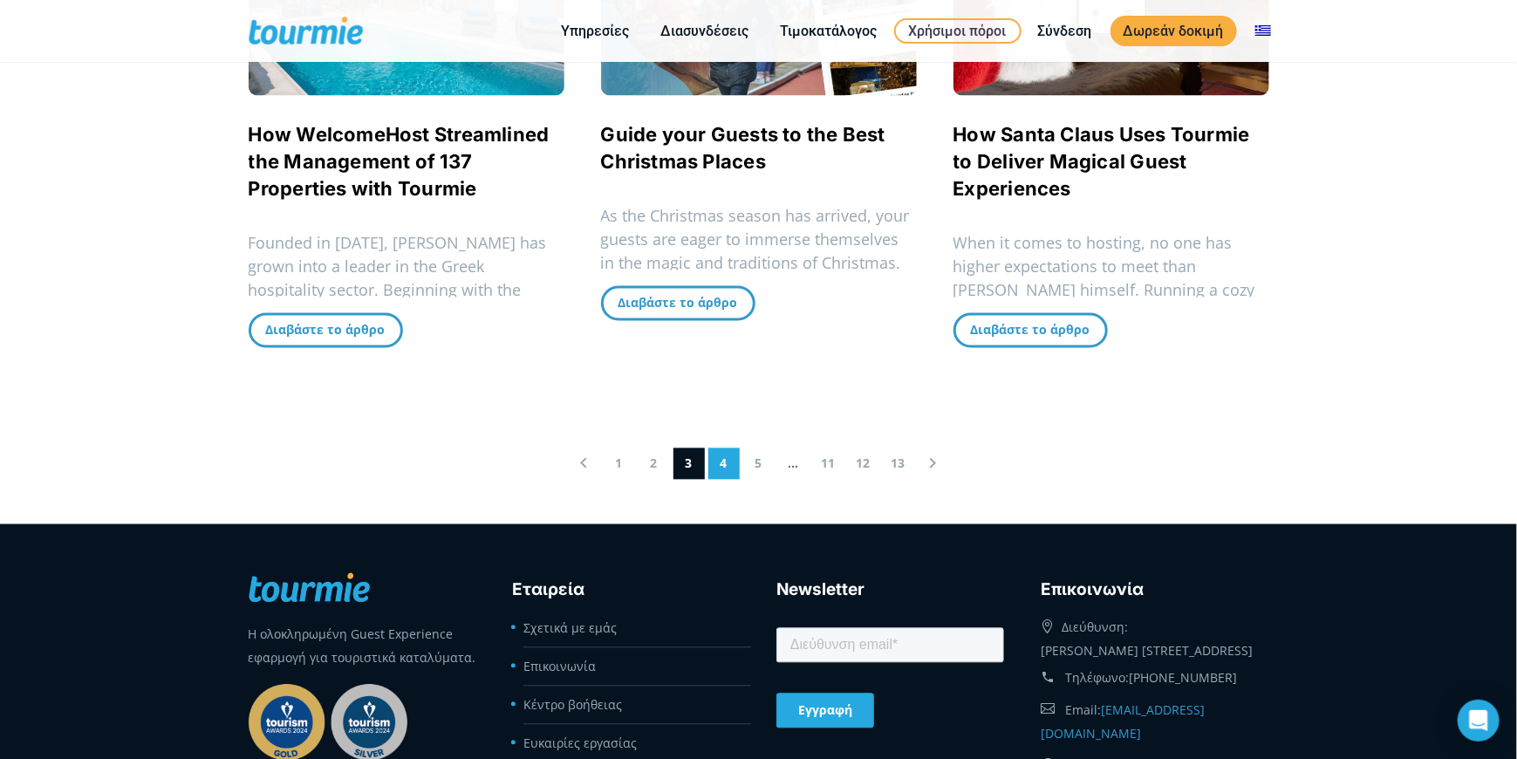
click at [720, 448] on link "4" at bounding box center [723, 463] width 31 height 31
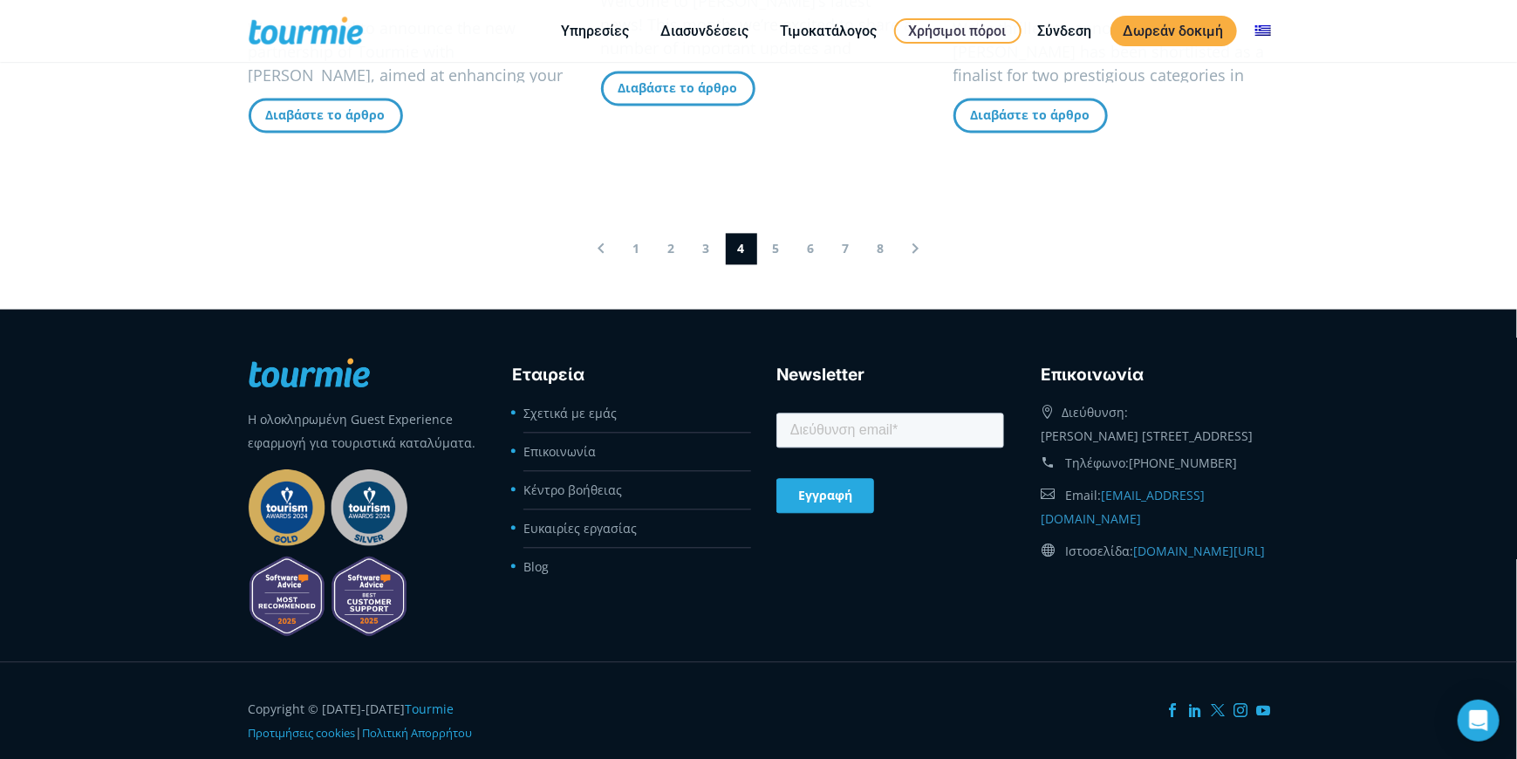
scroll to position [1894, 0]
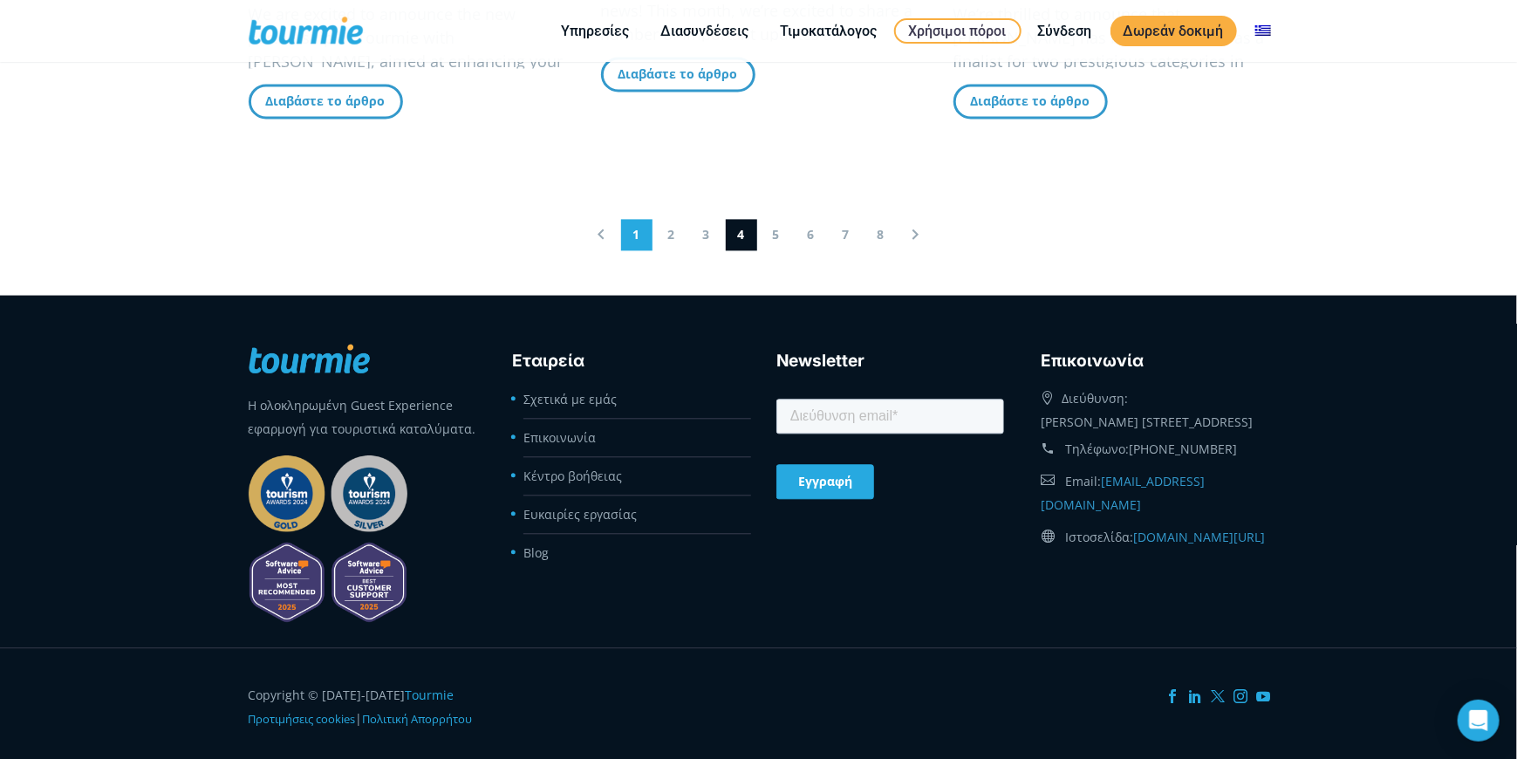
click at [633, 229] on link "1" at bounding box center [636, 234] width 31 height 31
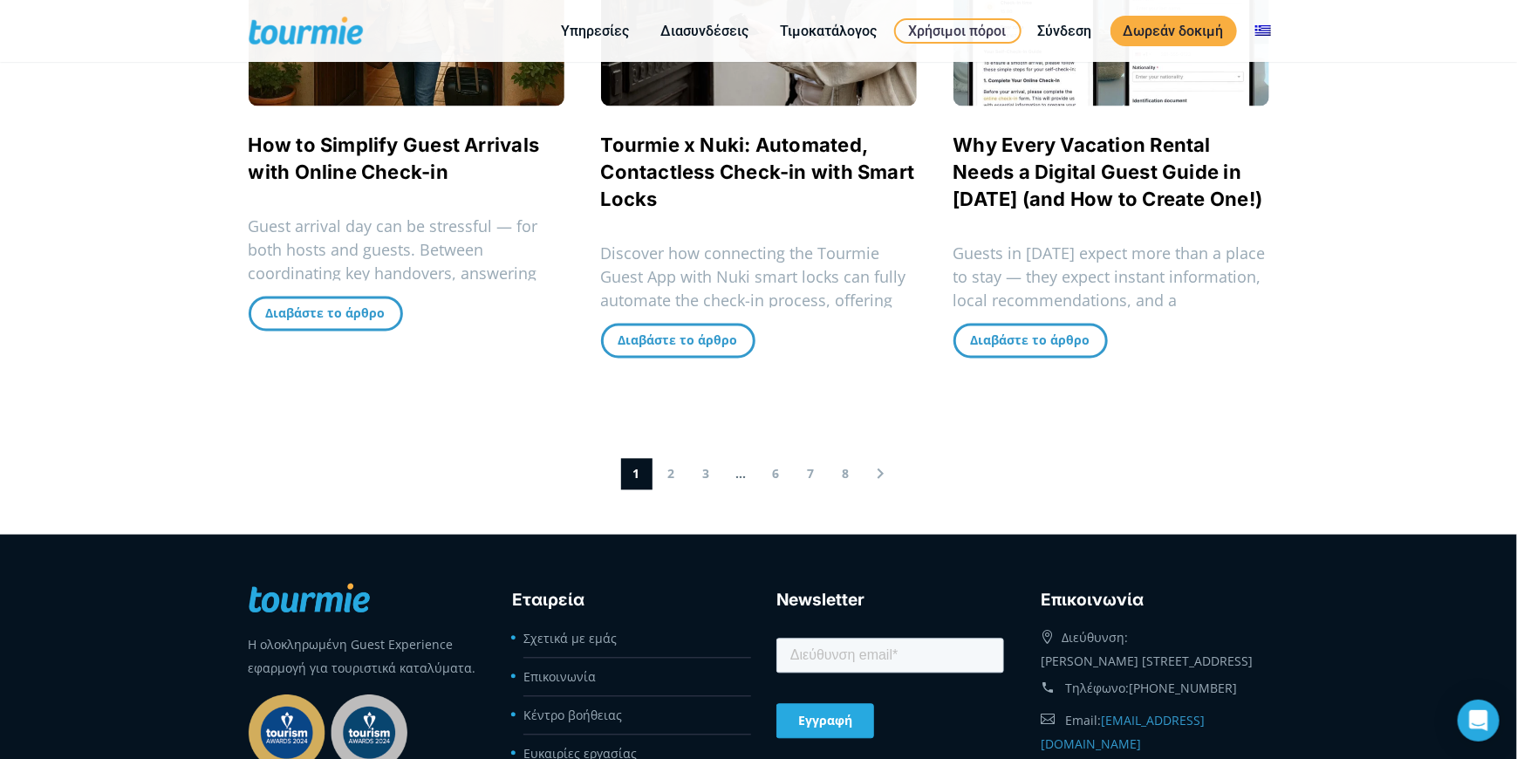
scroll to position [1720, 0]
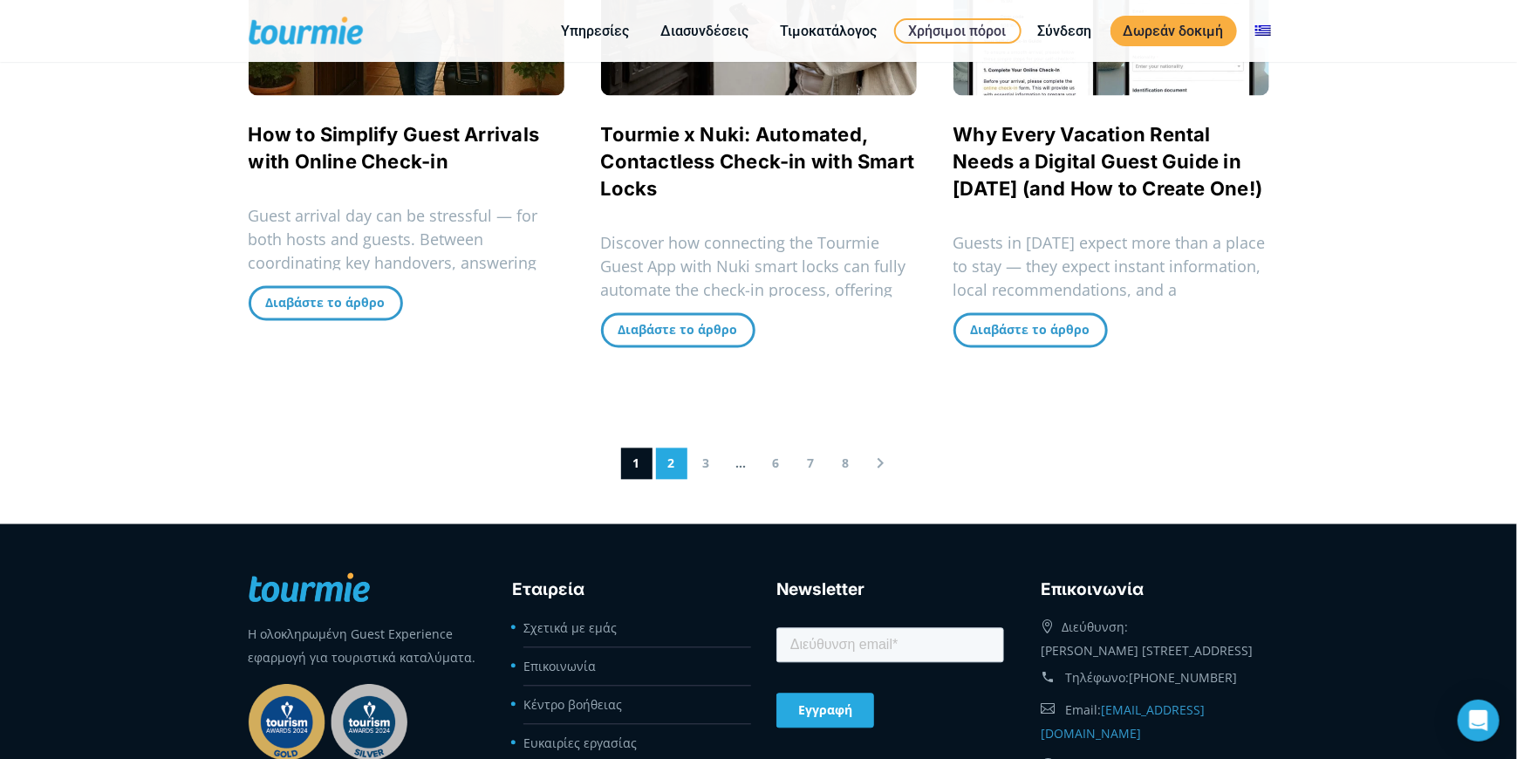
click at [671, 469] on link "2" at bounding box center [671, 463] width 31 height 31
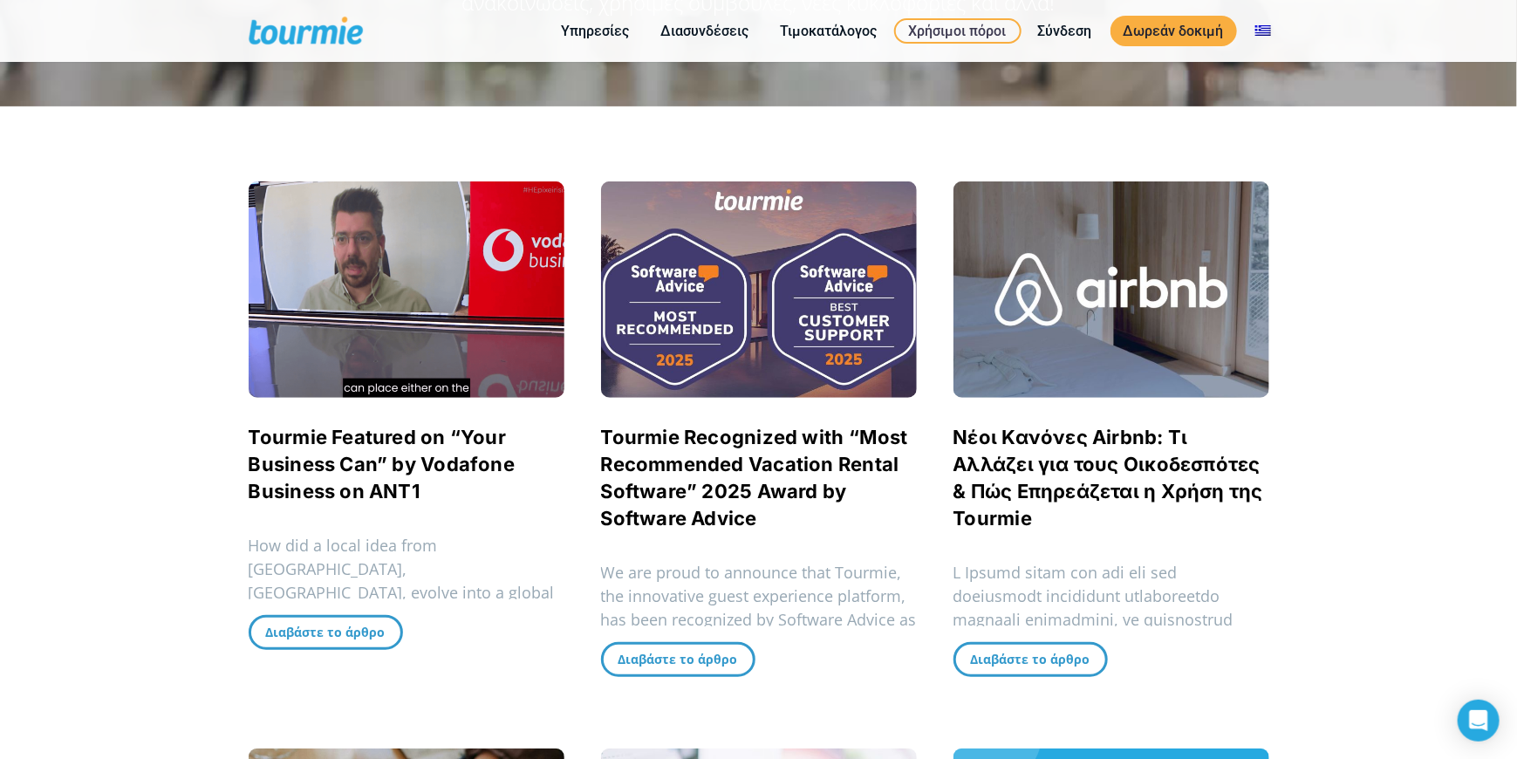
scroll to position [176, 0]
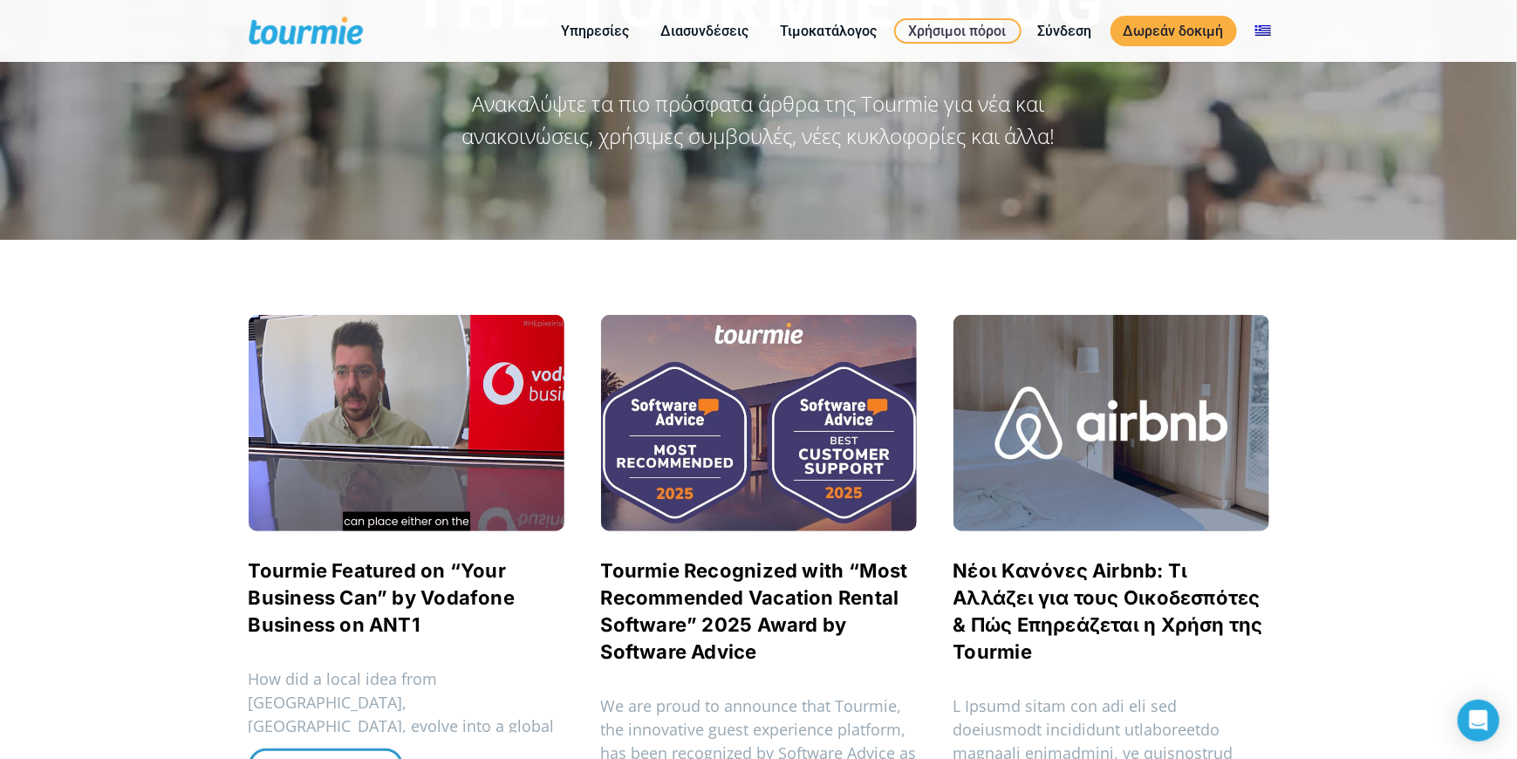
click at [297, 29] on span at bounding box center [320, 30] width 143 height 41
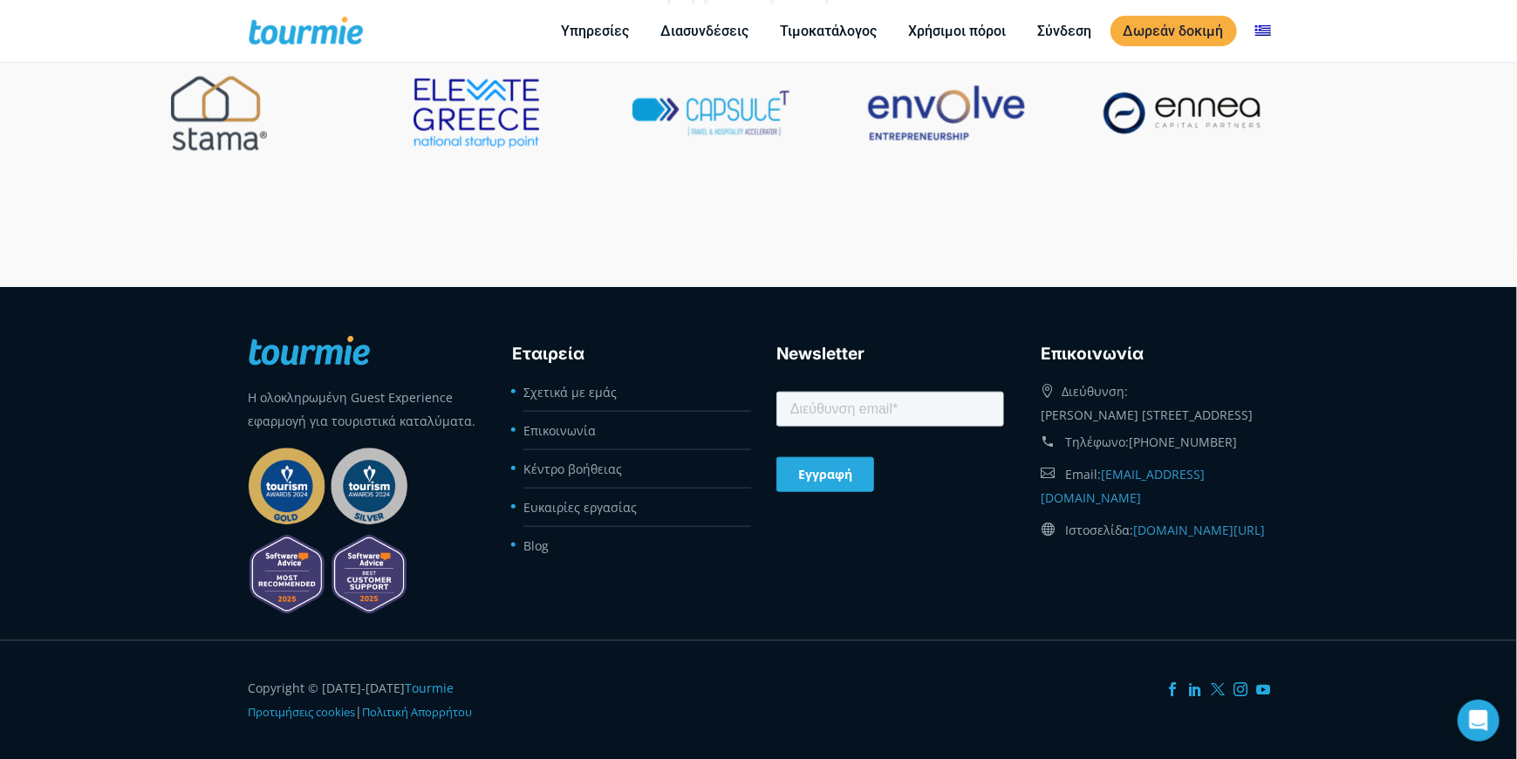
scroll to position [7508, 0]
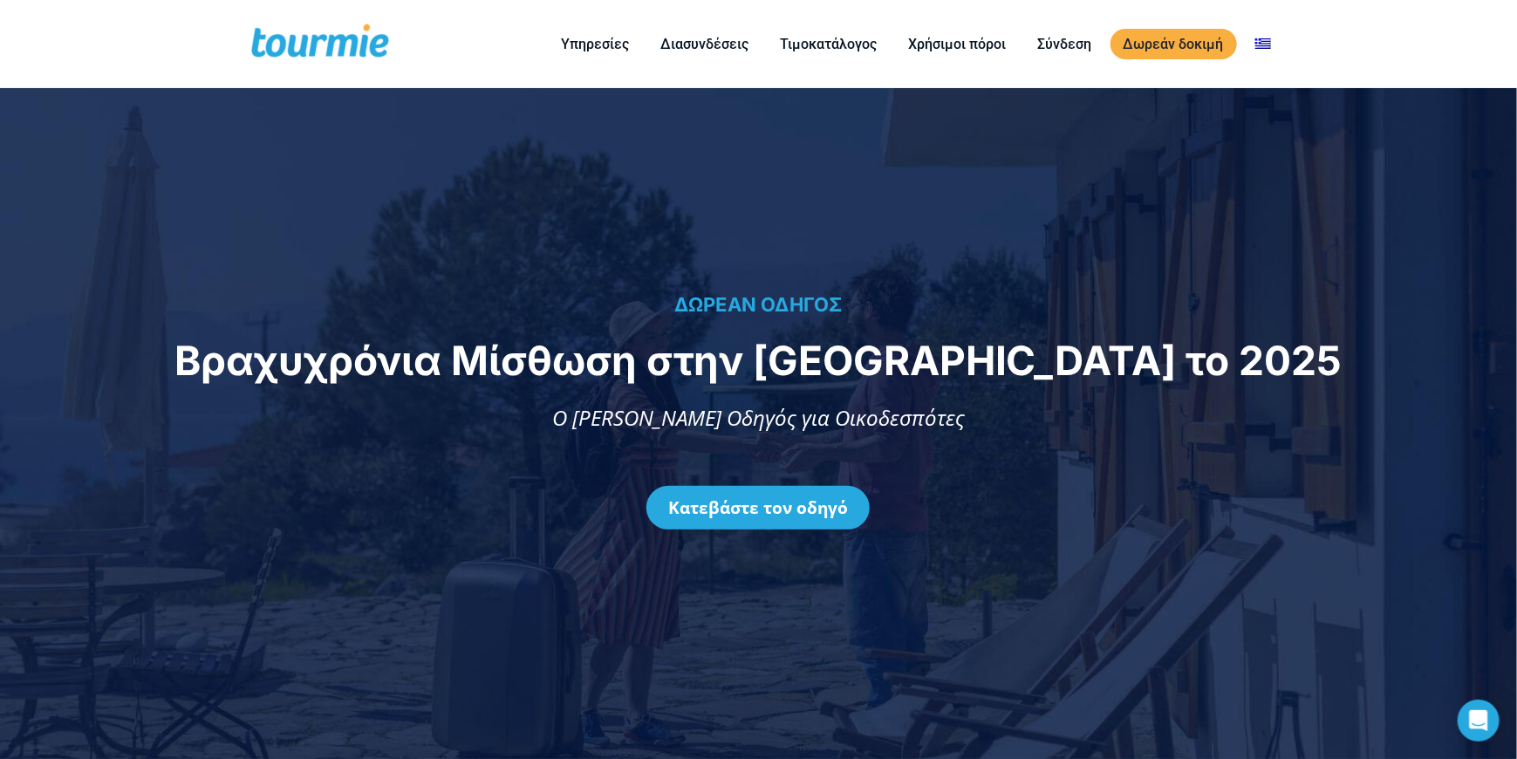
click at [359, 40] on span at bounding box center [320, 44] width 143 height 41
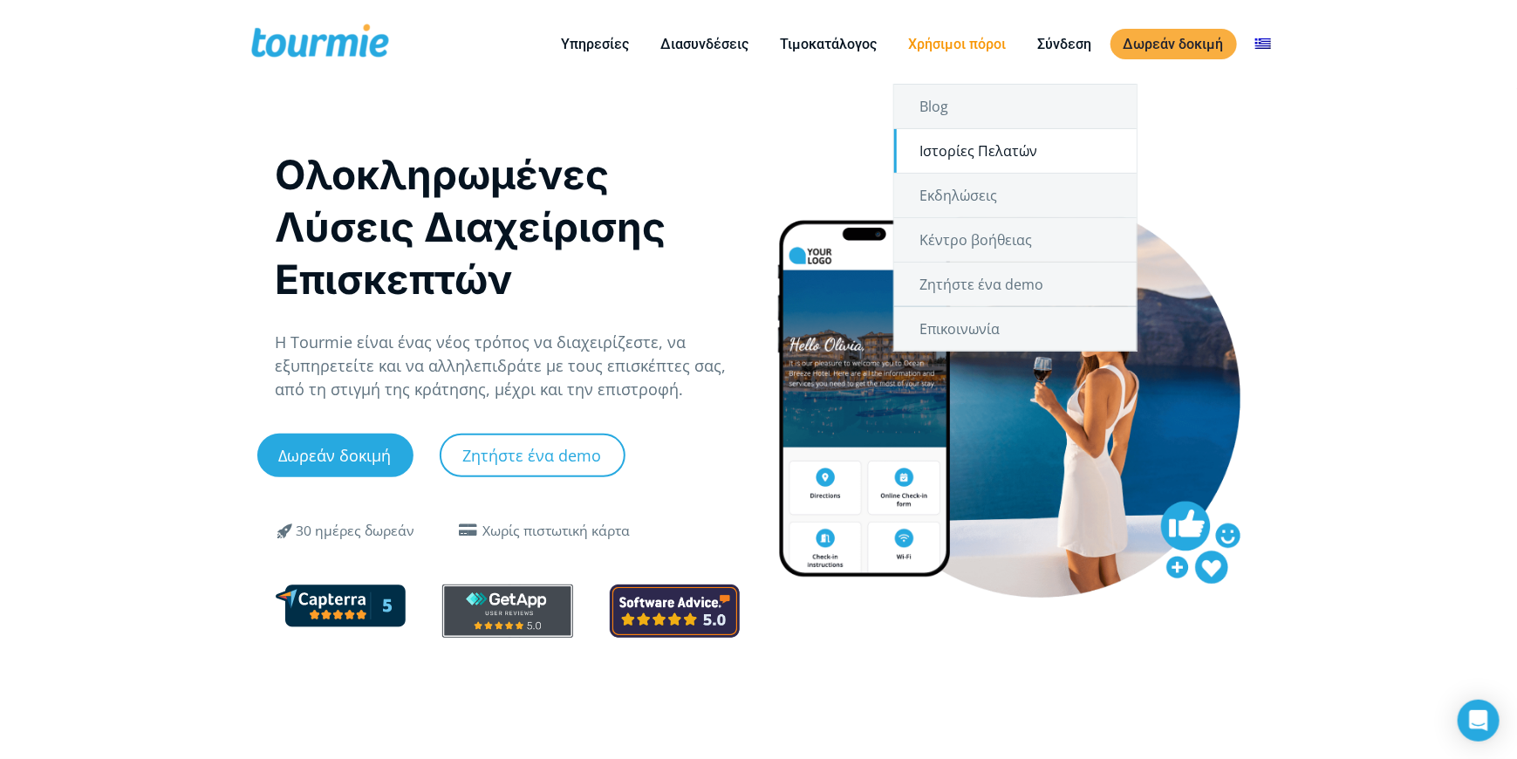
click at [942, 154] on link "Ιστορίες Πελατών" at bounding box center [1015, 151] width 243 height 44
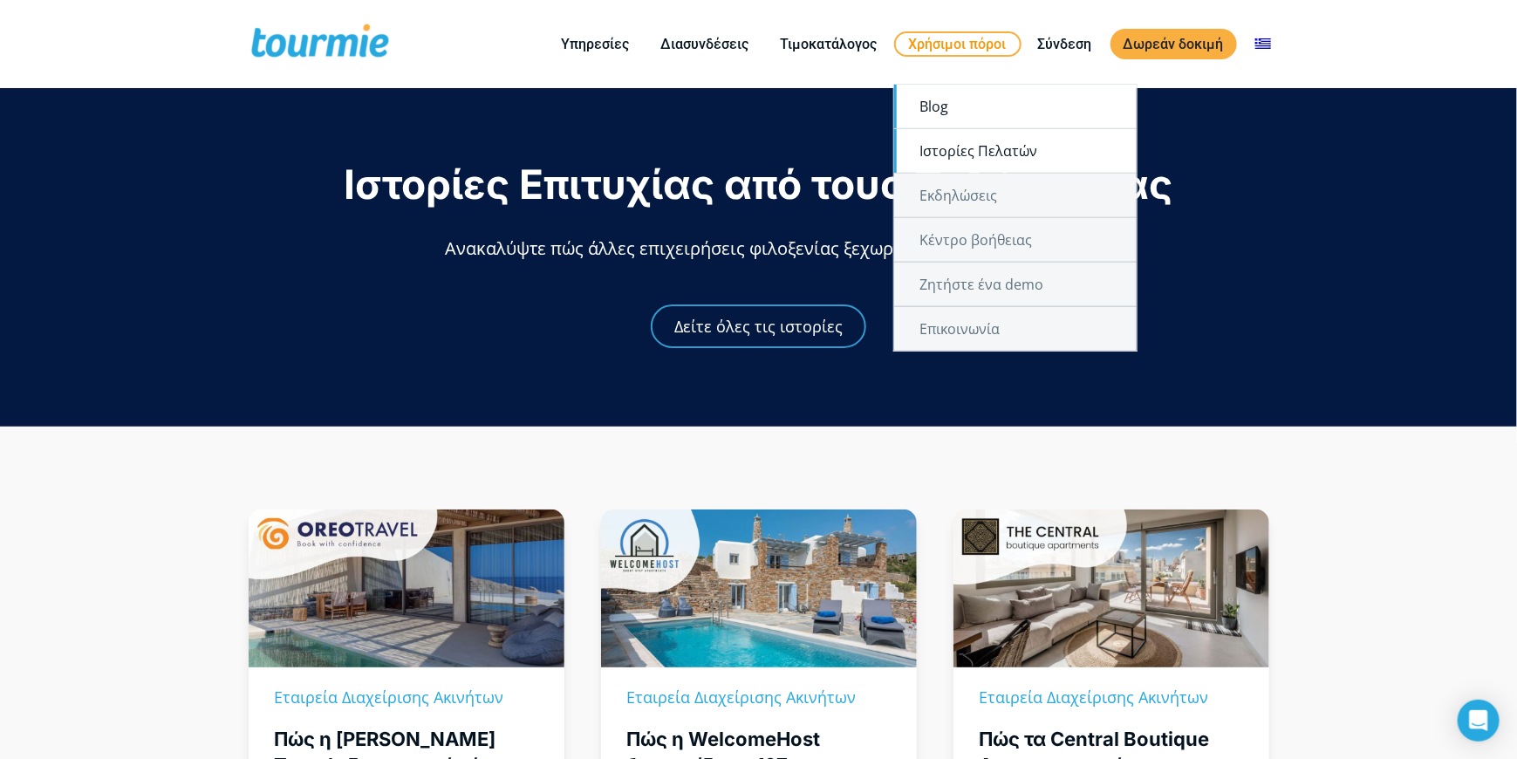
click at [937, 99] on link "Blog" at bounding box center [1015, 107] width 243 height 44
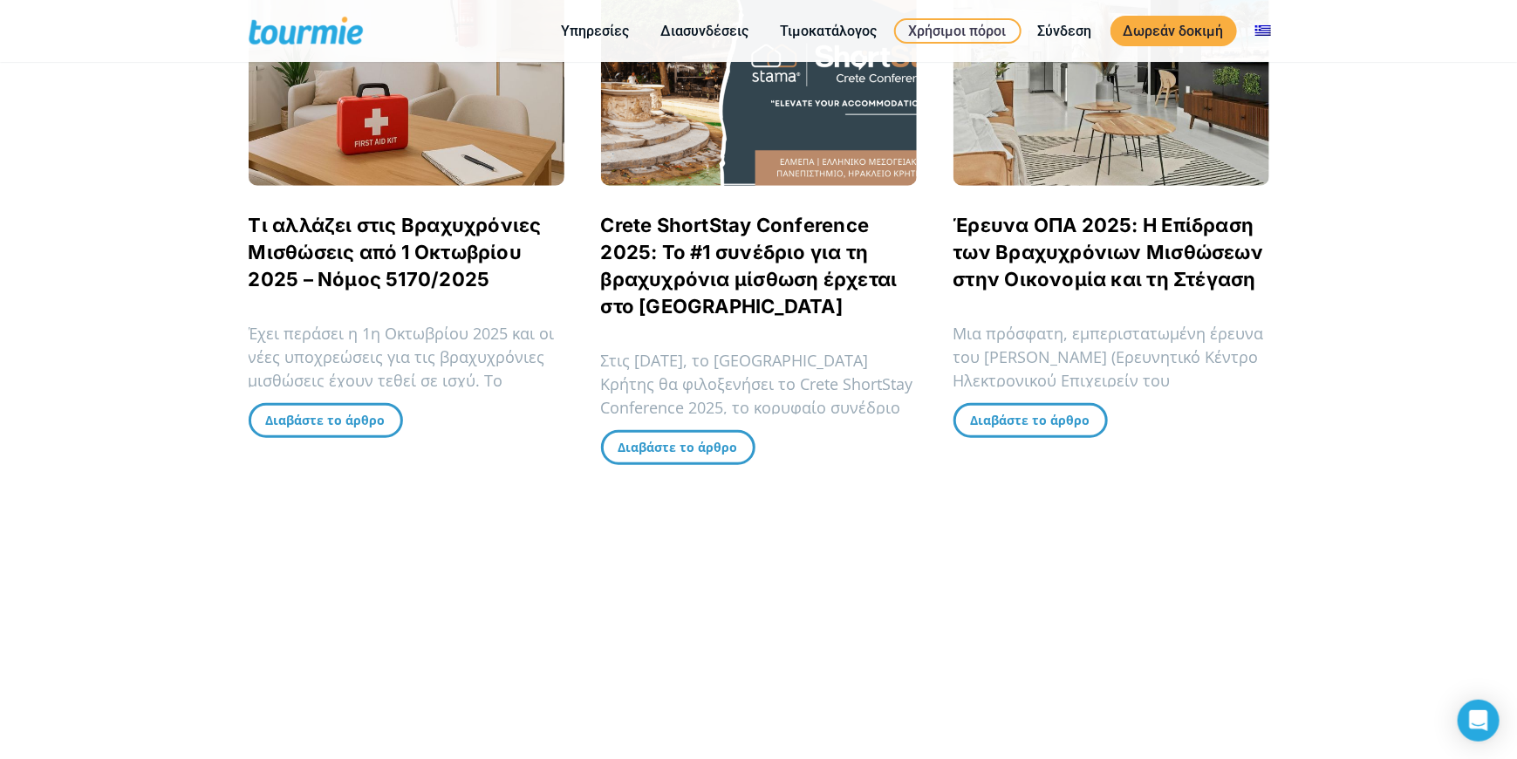
scroll to position [523, 0]
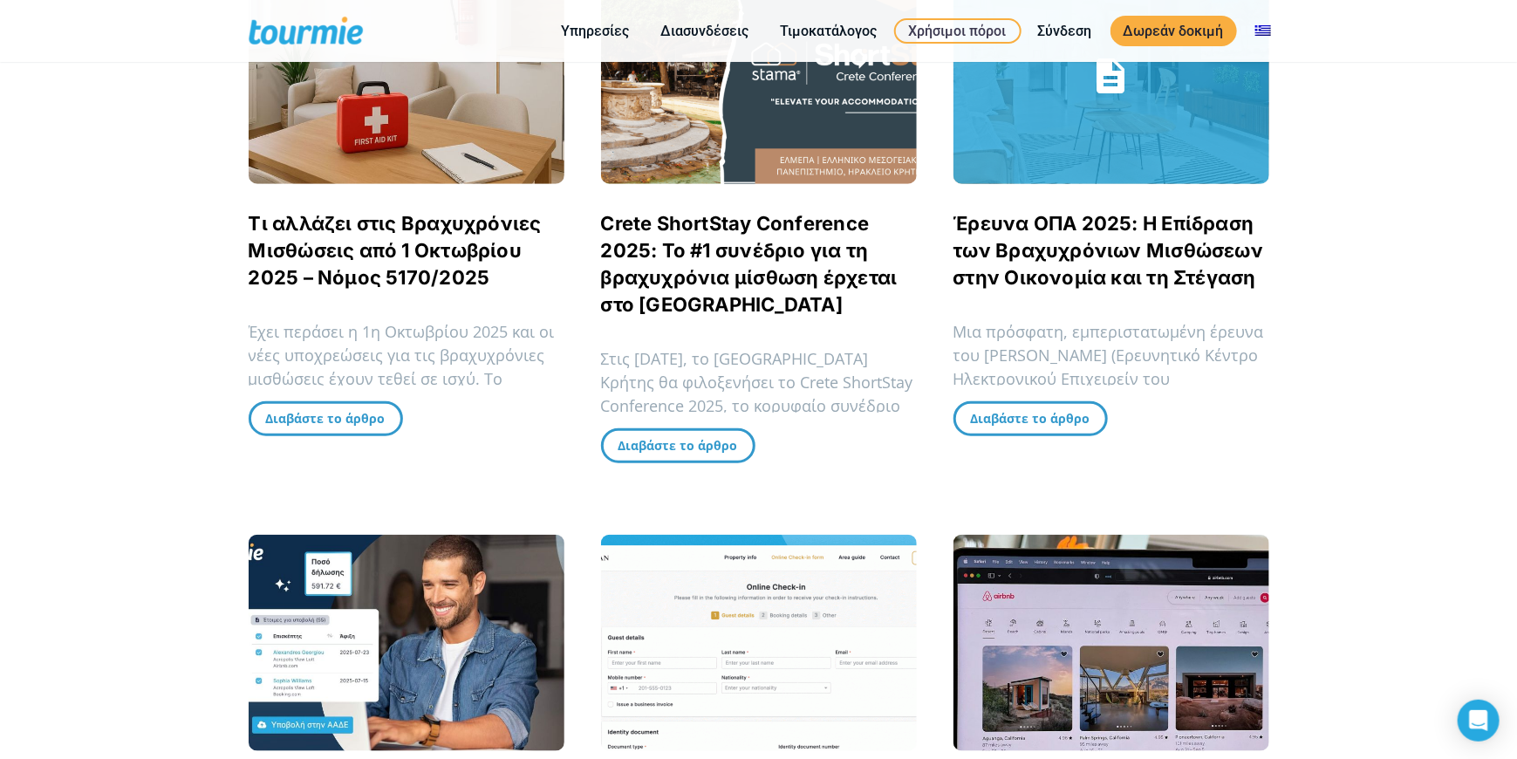
click at [1073, 244] on link "Έρευνα ΟΠΑ 2025: Η Επίδραση των Βραχυχρόνιων Μισθώσεων στην Οικονομία και τη Στ…" at bounding box center [1109, 250] width 311 height 77
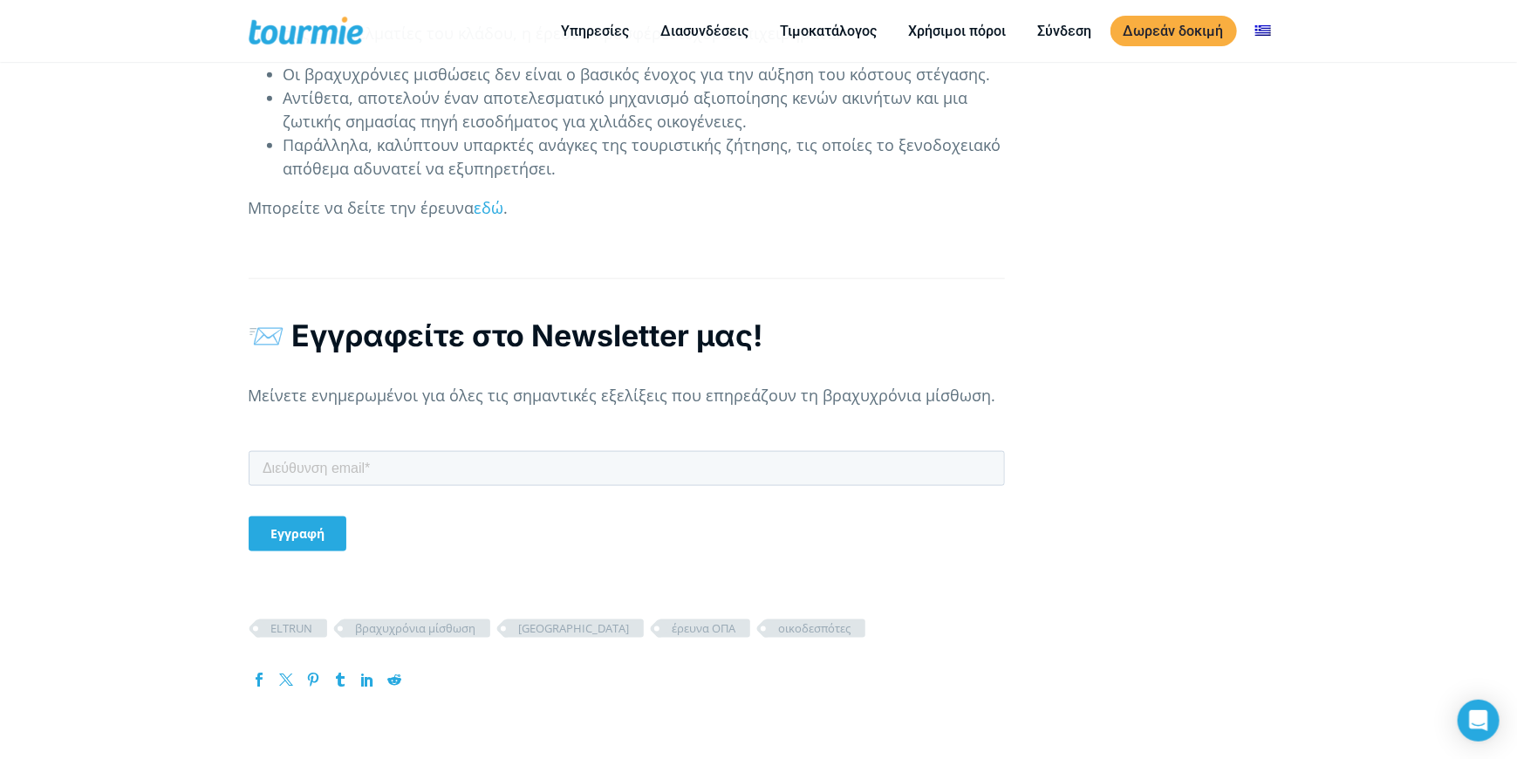
scroll to position [4362, 0]
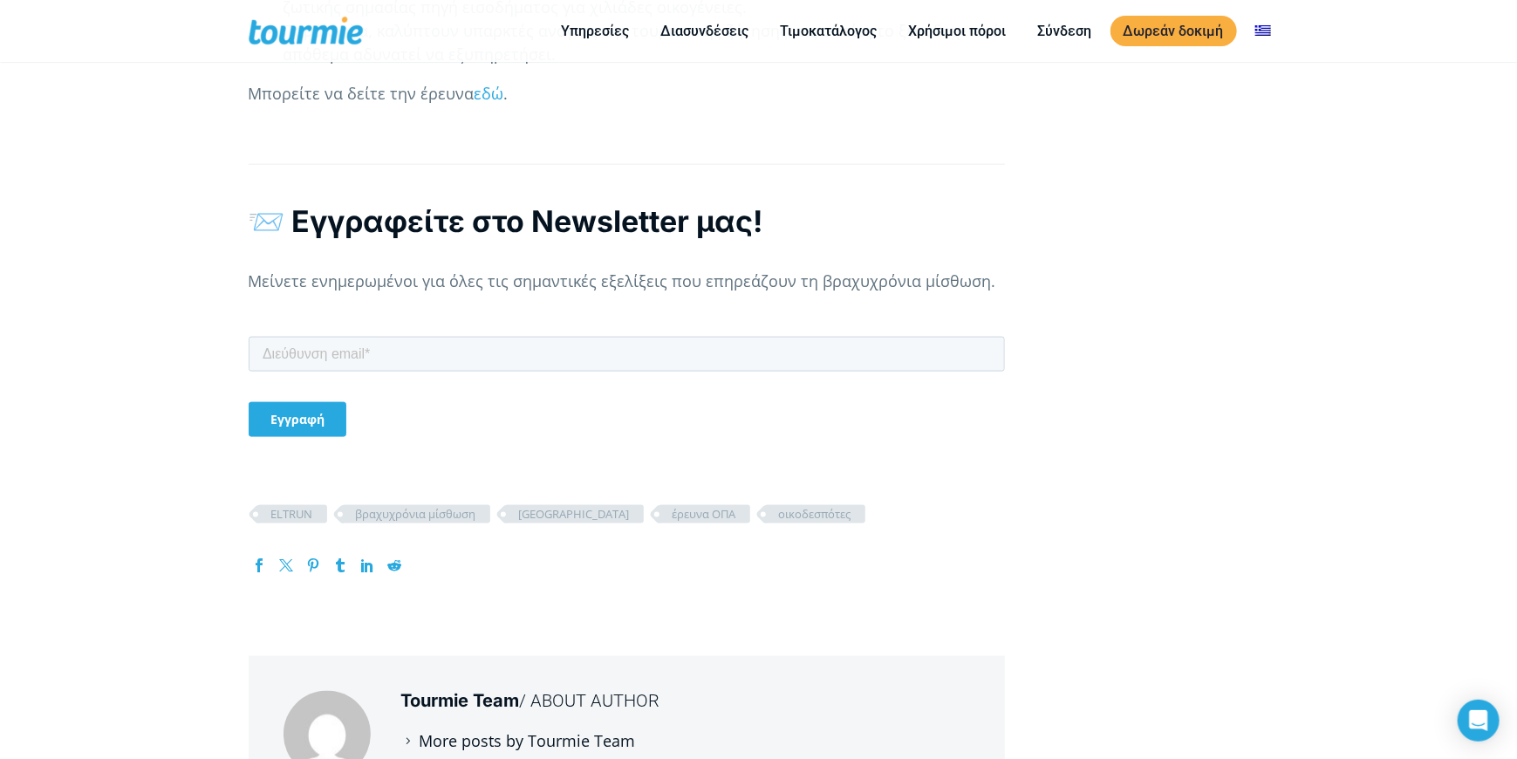
click at [539, 731] on link "More posts by Tourmie Team" at bounding box center [518, 741] width 235 height 21
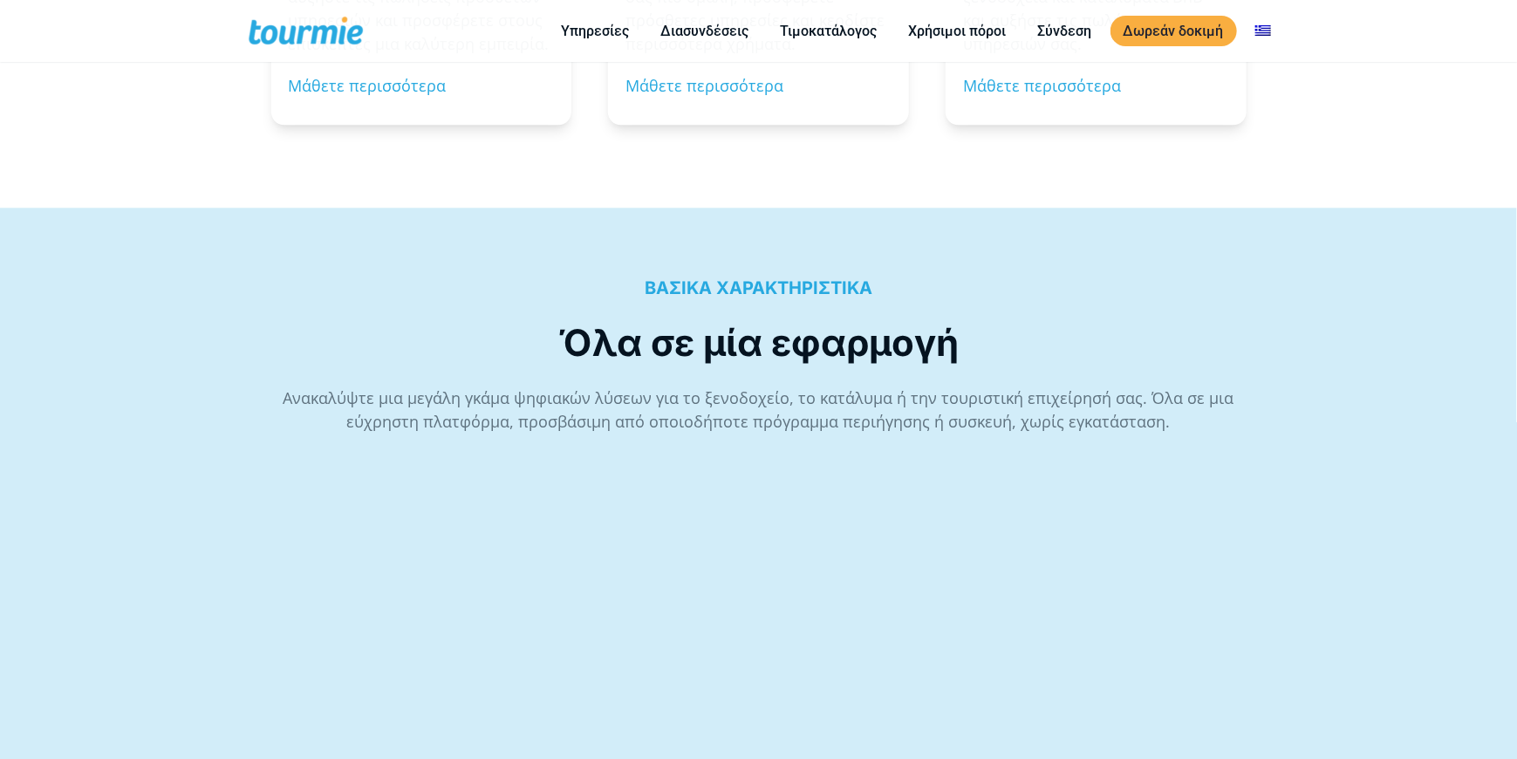
scroll to position [2268, 0]
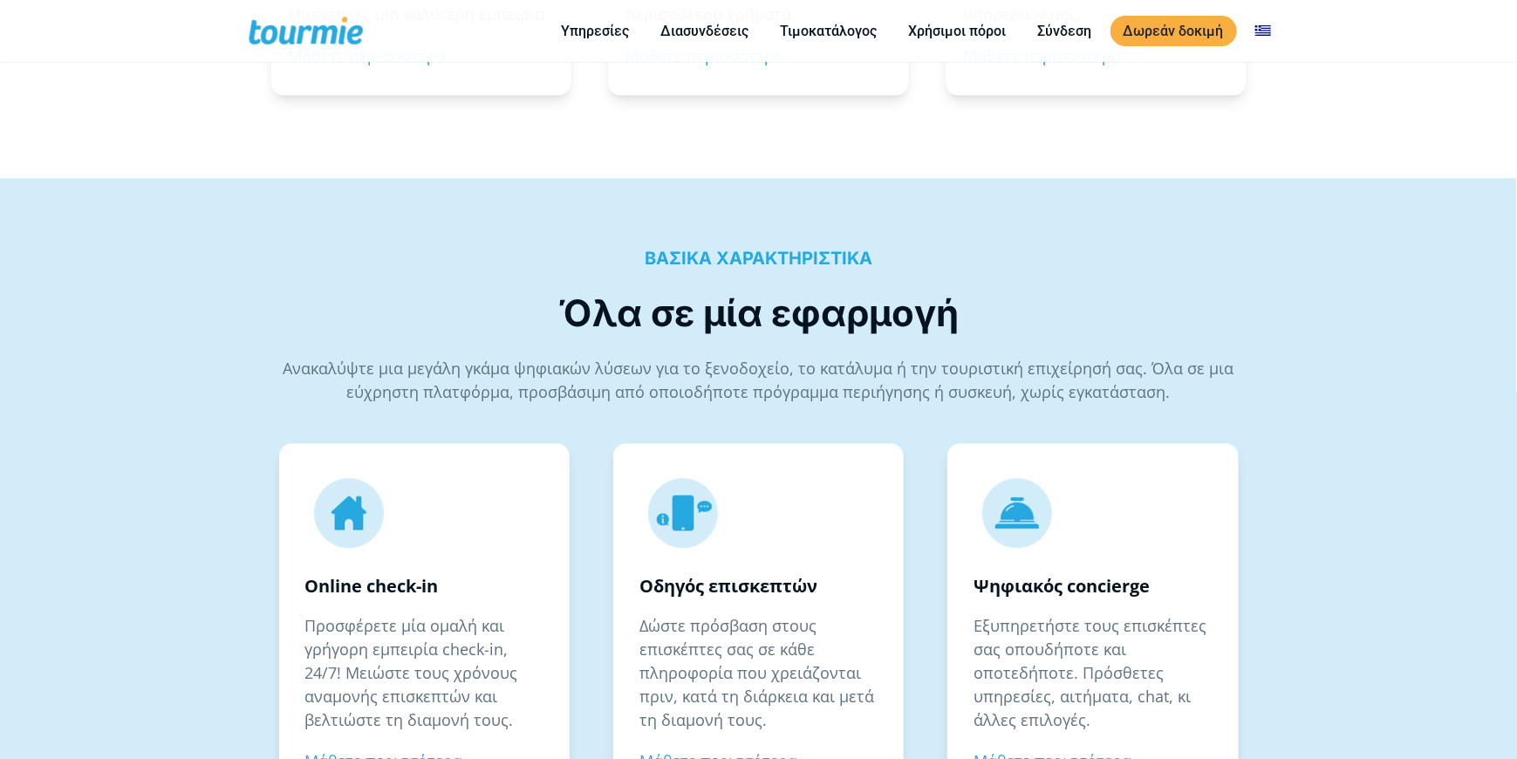
click at [271, 31] on span at bounding box center [320, 30] width 143 height 41
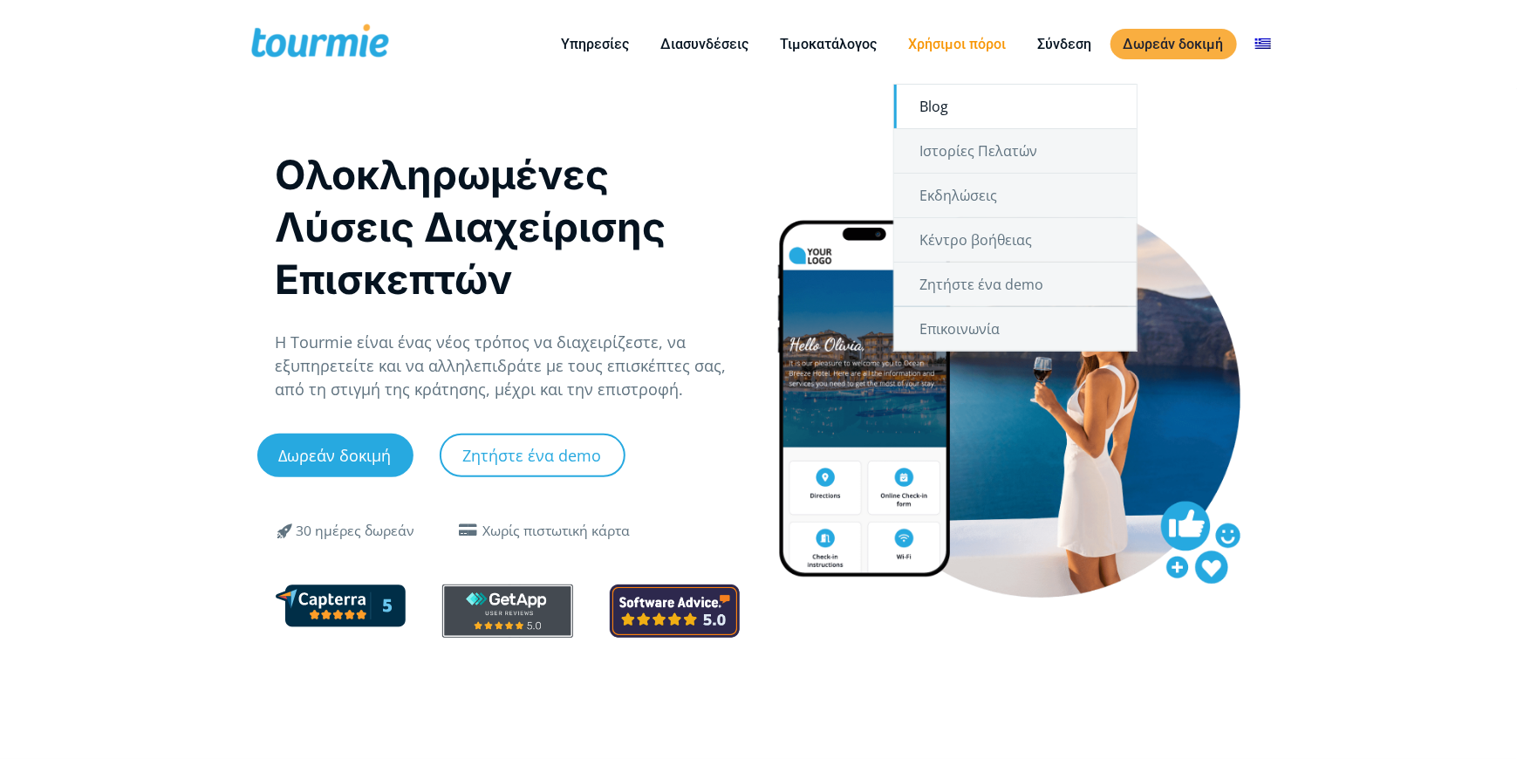
click at [939, 106] on link "Blog" at bounding box center [1015, 107] width 243 height 44
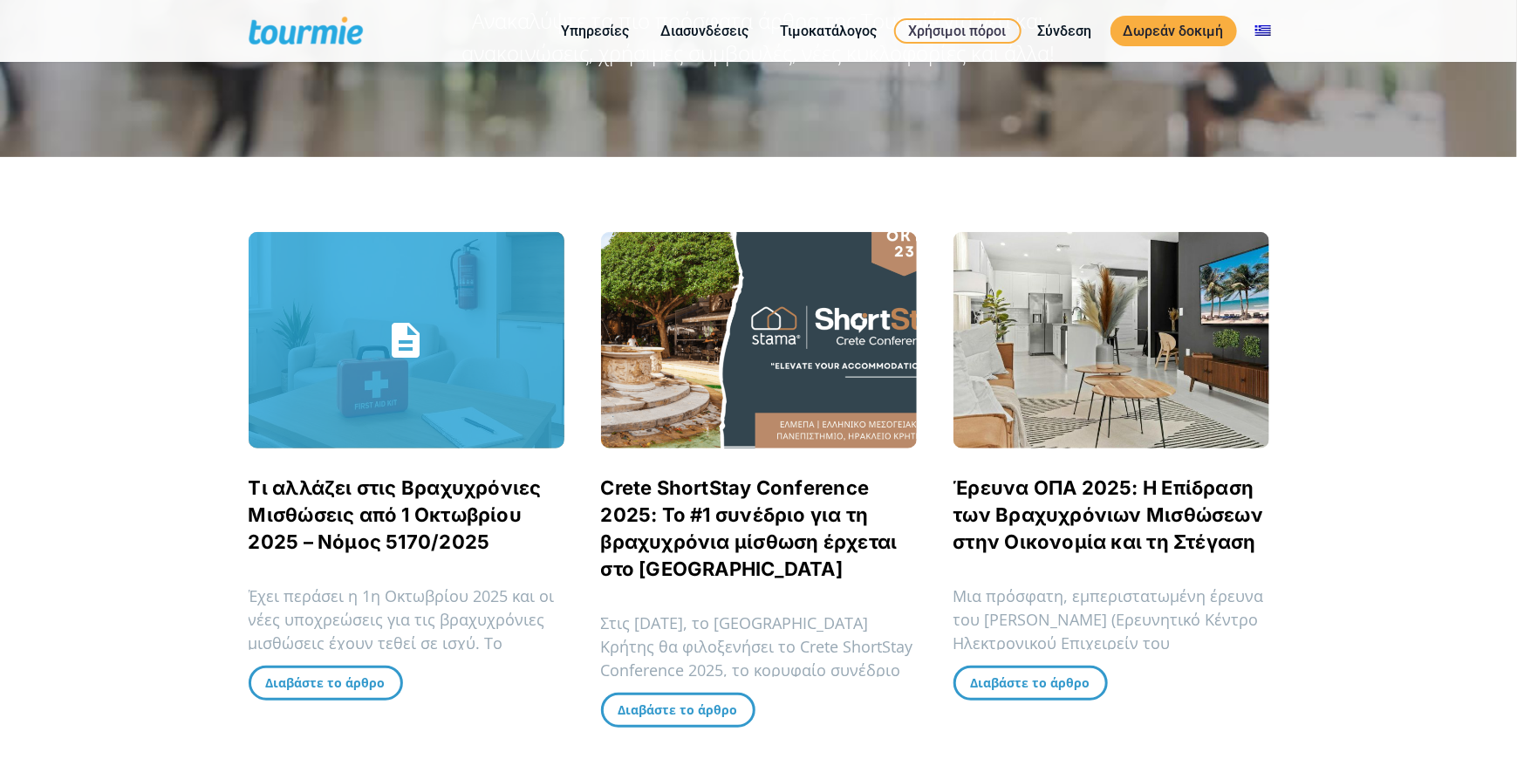
scroll to position [262, 0]
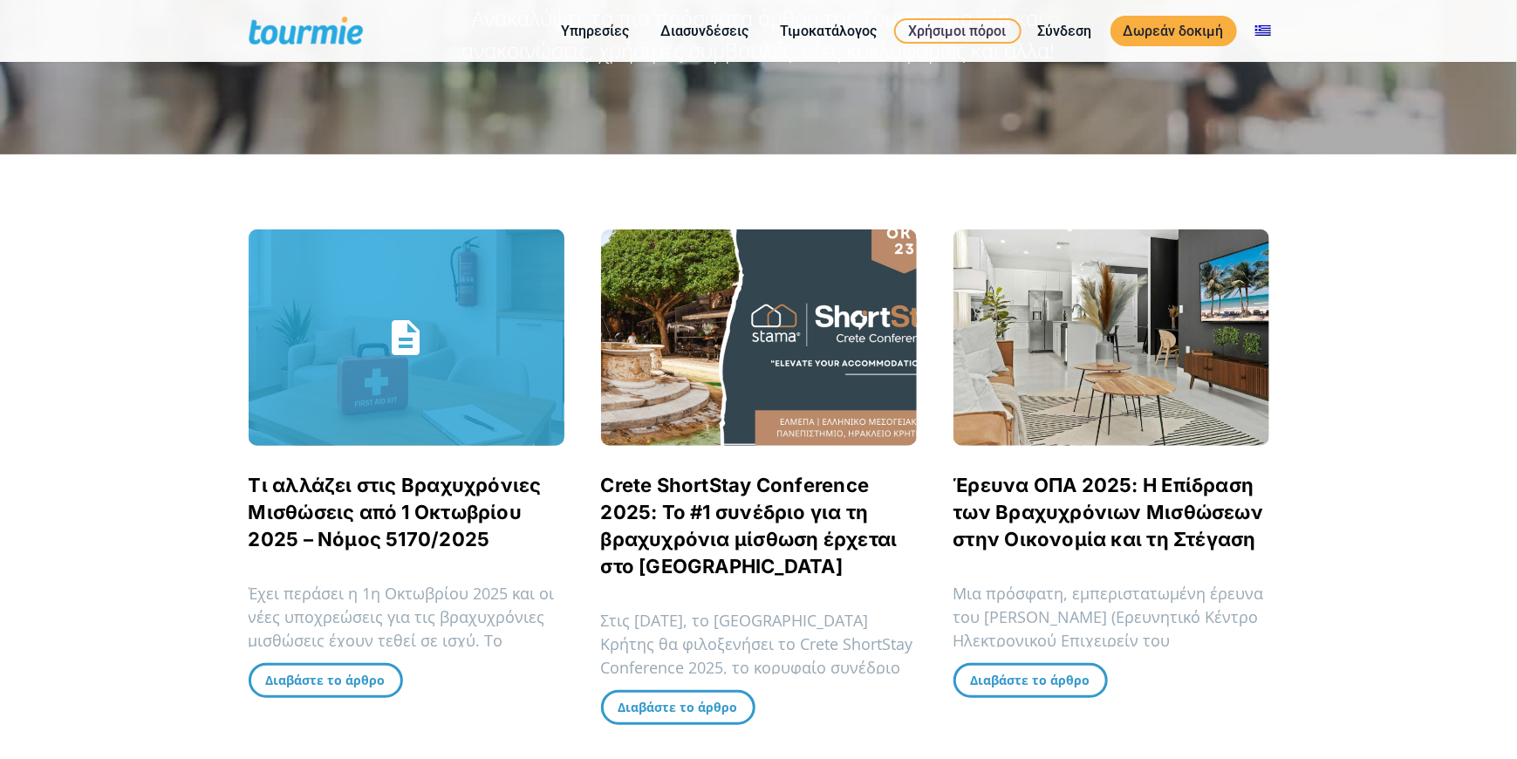
click at [384, 497] on span "Τι αλλάζει στις Βραχυχρόνιες Μισθώσεις από 1 Οκτωβρίου 2025 – Νόμος 5170/2025" at bounding box center [407, 512] width 316 height 81
click at [363, 512] on link "Τι αλλάζει στις Βραχυχρόνιες Μισθώσεις από 1 Οκτωβρίου 2025 – Νόμος 5170/2025" at bounding box center [395, 512] width 293 height 77
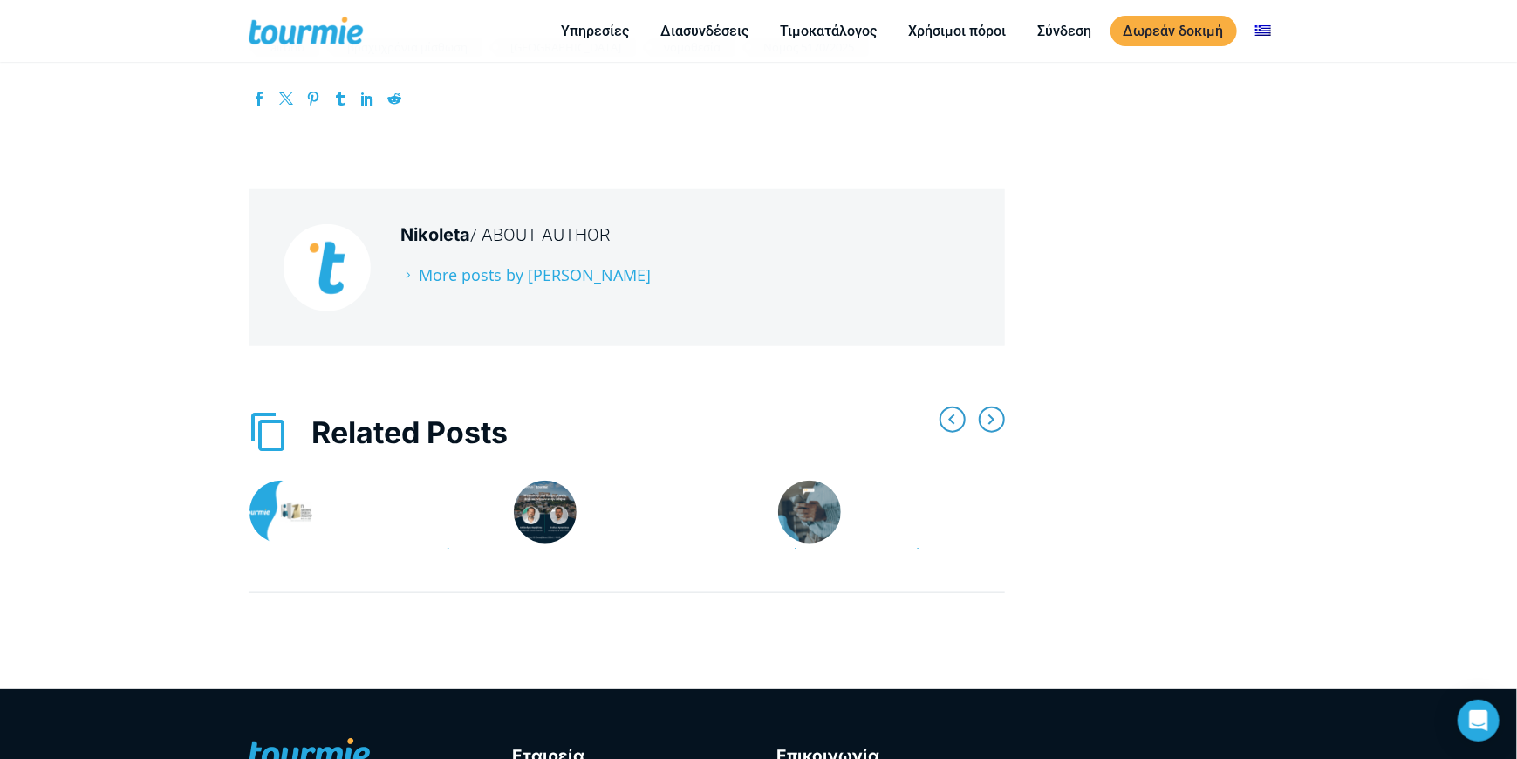
scroll to position [7416, 0]
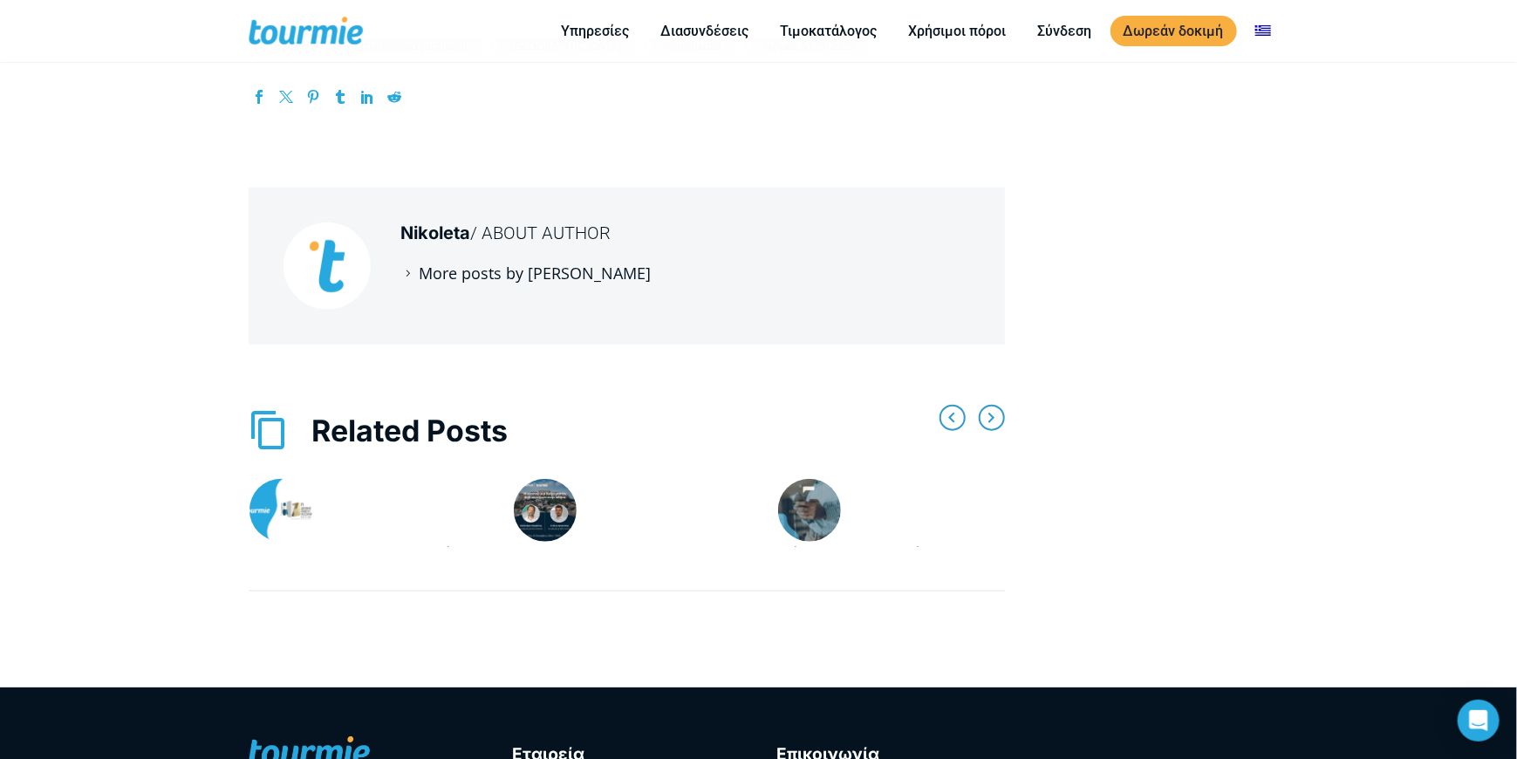
click at [488, 263] on link "More posts by [PERSON_NAME]" at bounding box center [526, 273] width 250 height 21
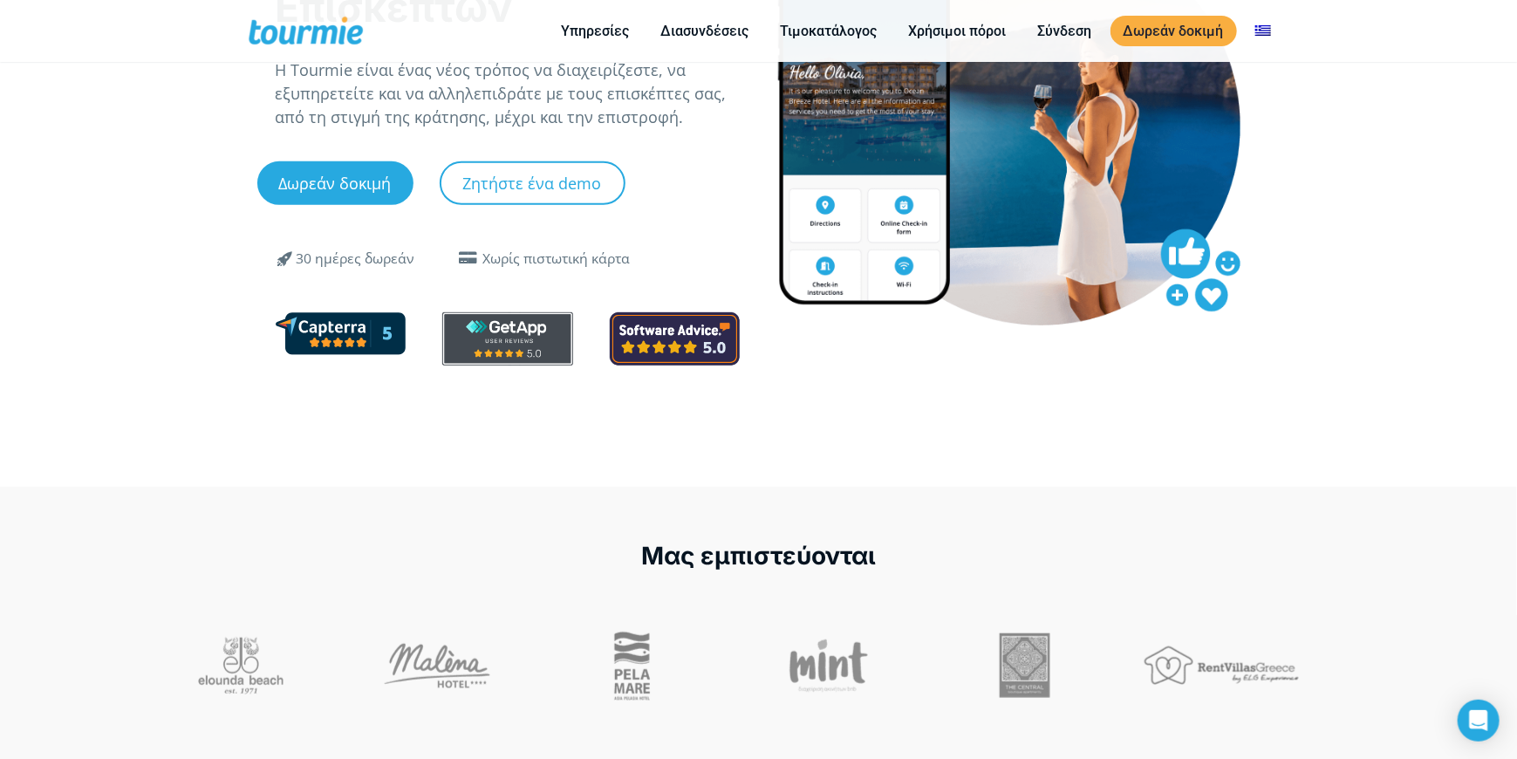
scroll to position [87, 0]
